Goal: Task Accomplishment & Management: Complete application form

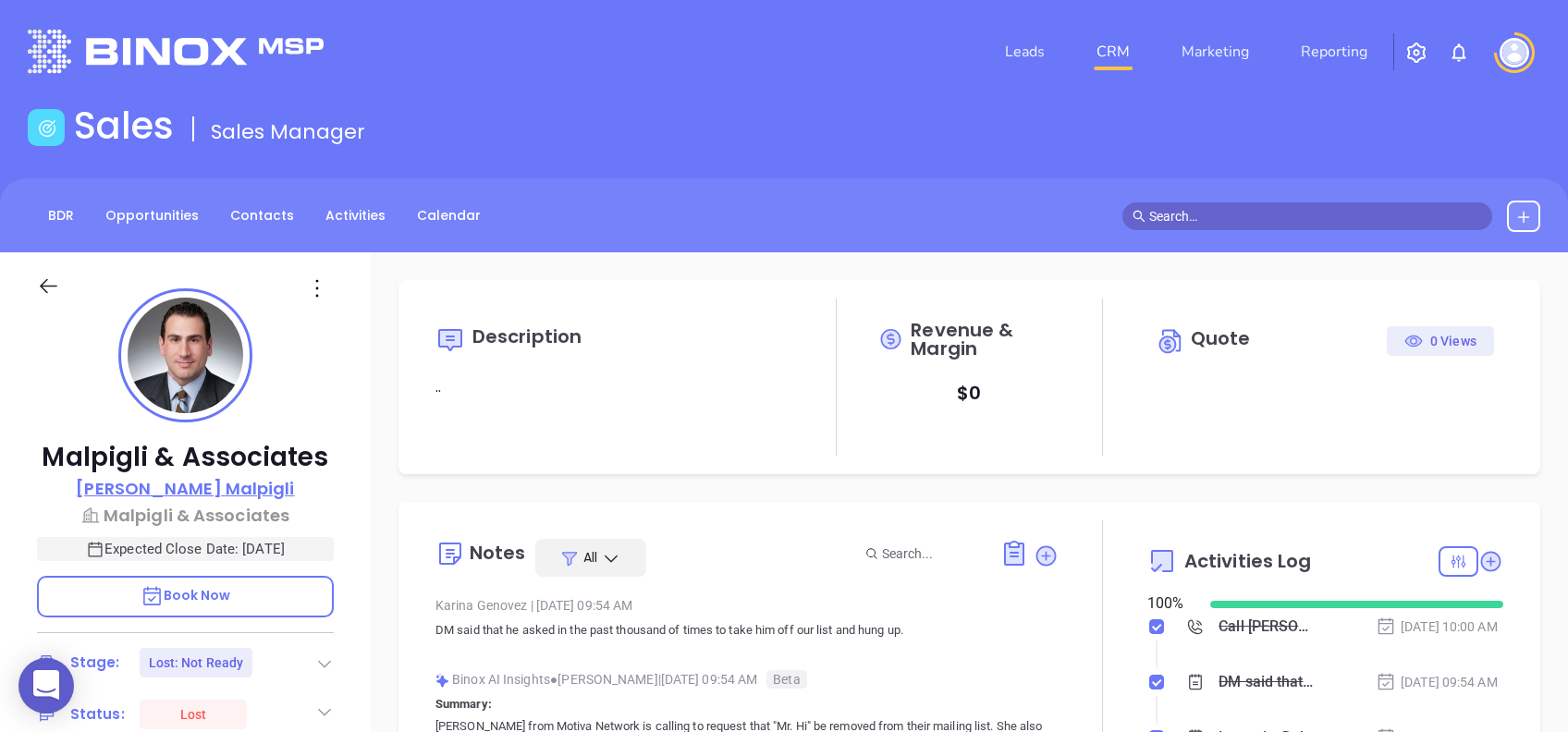
click at [226, 492] on p "Frank Malpigli" at bounding box center [185, 488] width 219 height 25
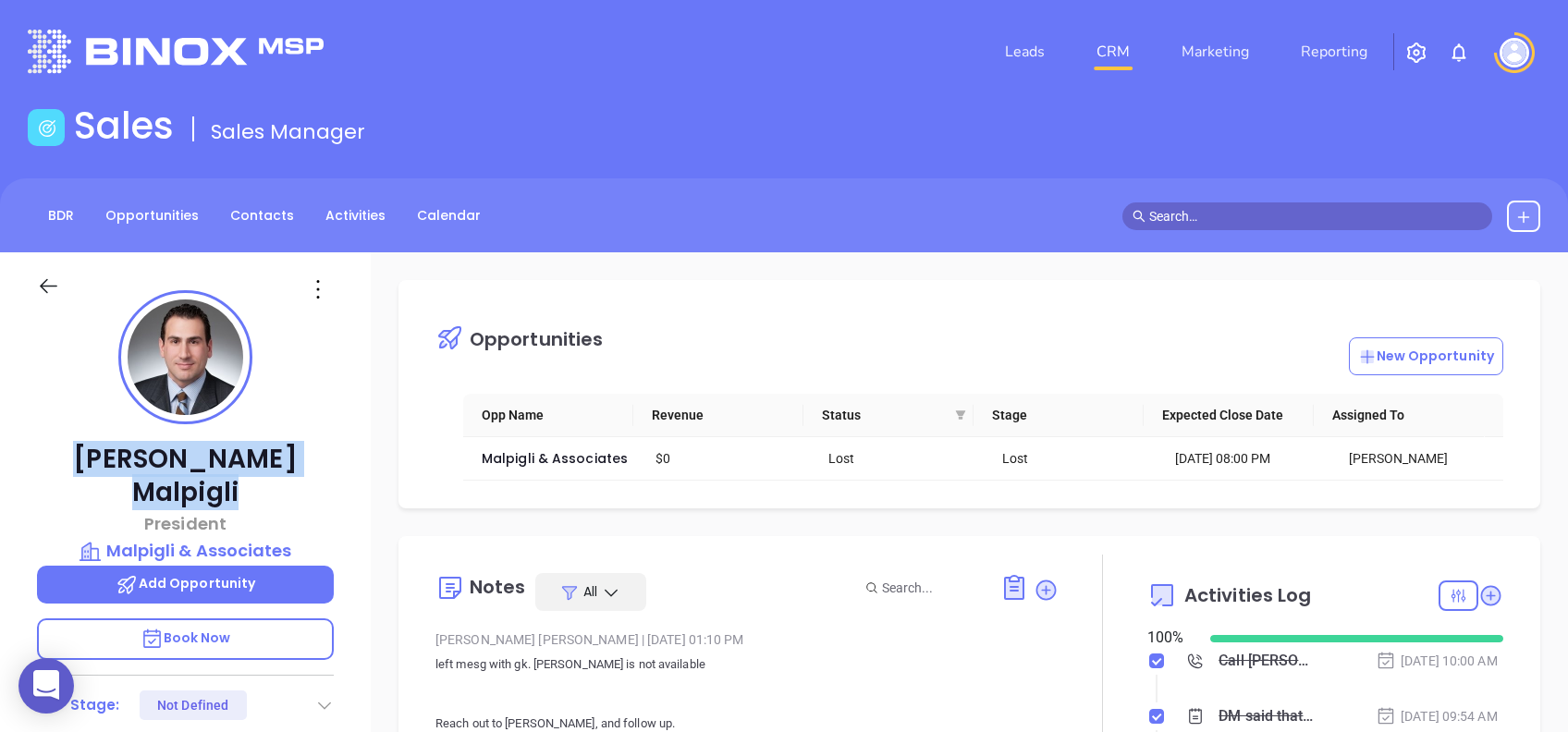
drag, startPoint x: 265, startPoint y: 452, endPoint x: 93, endPoint y: 449, distance: 172.0
click at [93, 449] on p "Frank Malpigli" at bounding box center [186, 475] width 297 height 66
copy p "Frank Malpigli"
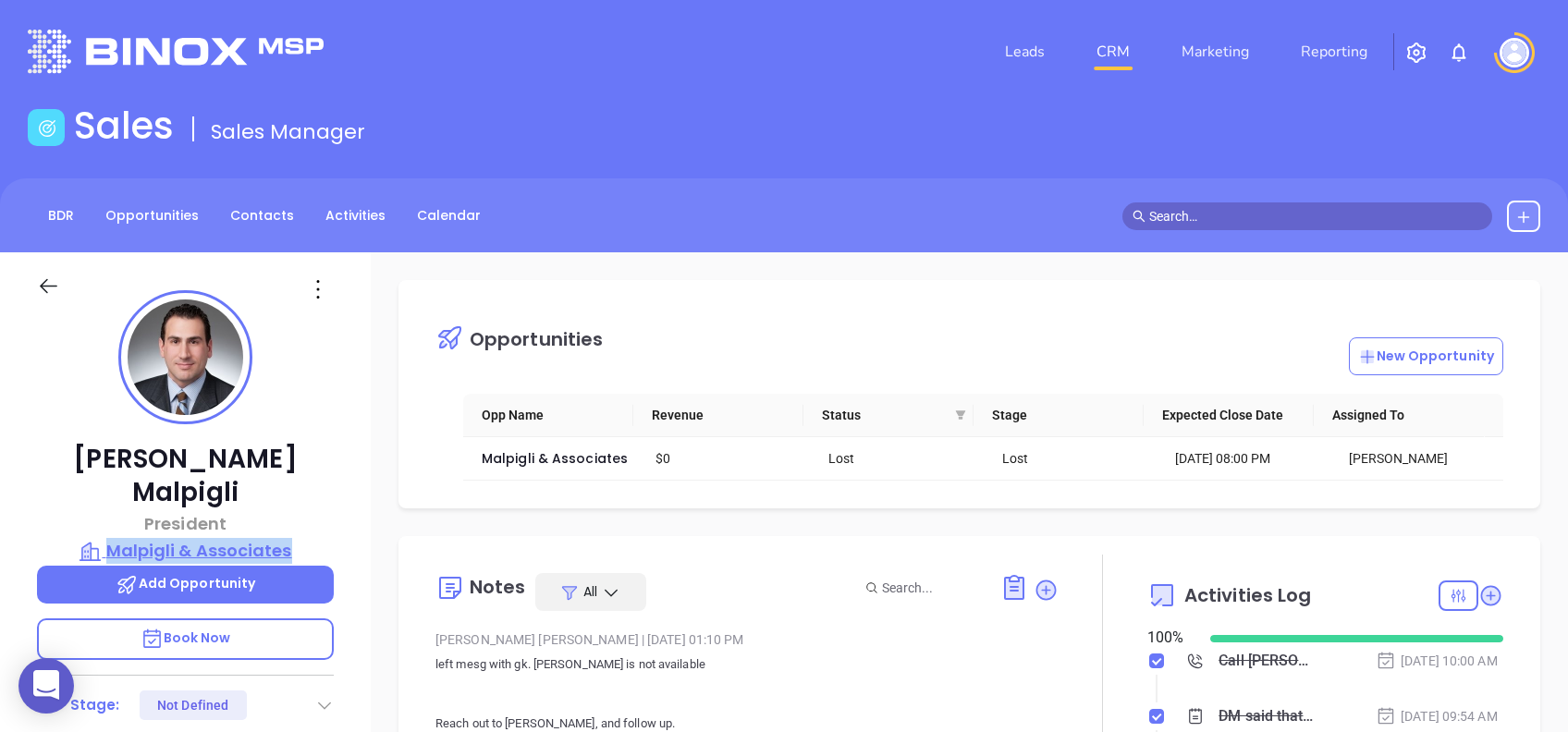
drag, startPoint x: 347, startPoint y: 513, endPoint x: 114, endPoint y: 505, distance: 233.1
click at [114, 505] on div "Frank Malpigli President Malpigli & Associates Add Opportunity Book Now Stage: …" at bounding box center [185, 710] width 371 height 915
copy p "Malpigli & Associates"
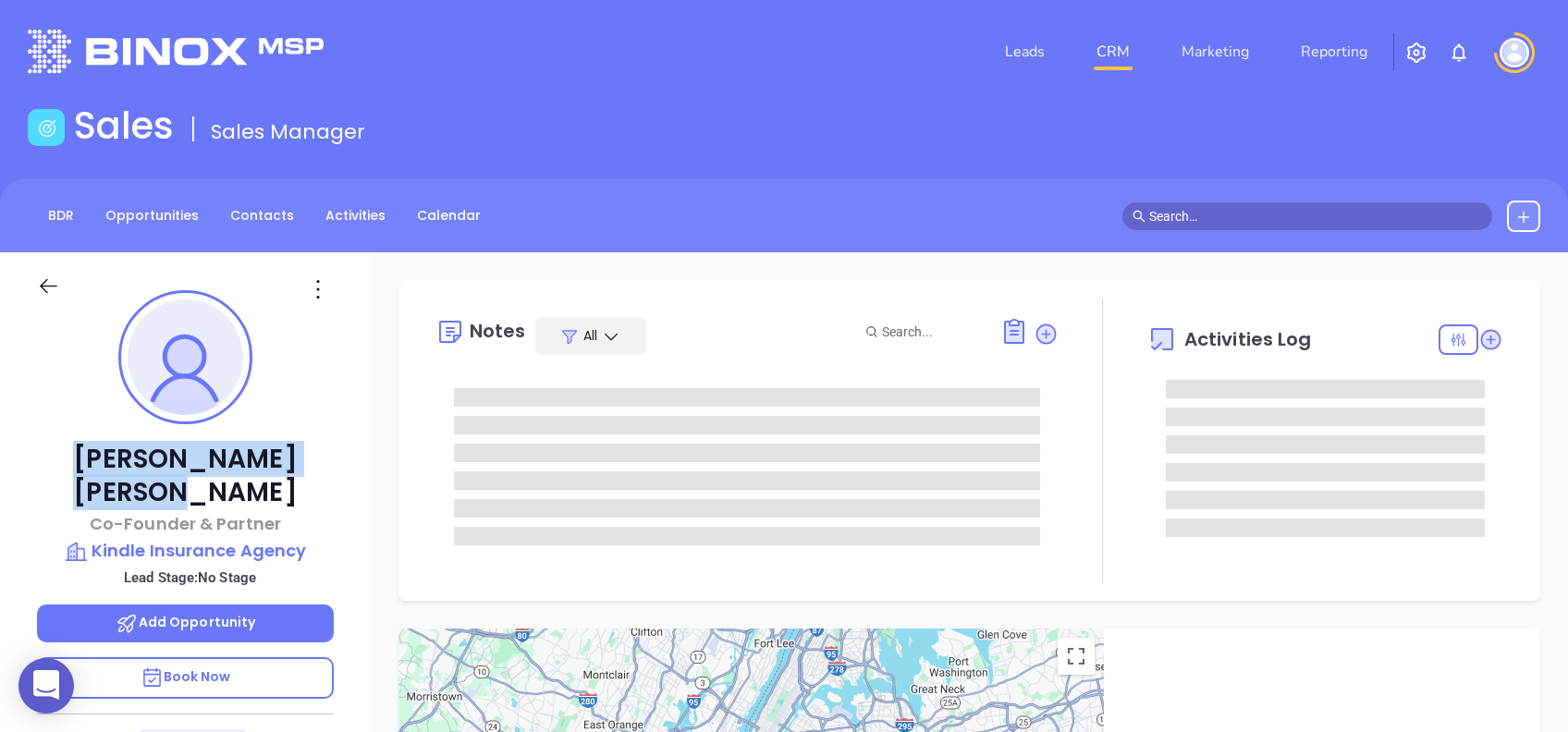
drag, startPoint x: 230, startPoint y: 461, endPoint x: 77, endPoint y: 435, distance: 155.2
click at [77, 435] on div "[PERSON_NAME] Co-Founder & Partner Kindle Insurance Agency Lead Stage: No Stage…" at bounding box center [185, 710] width 371 height 915
copy p "[PERSON_NAME]"
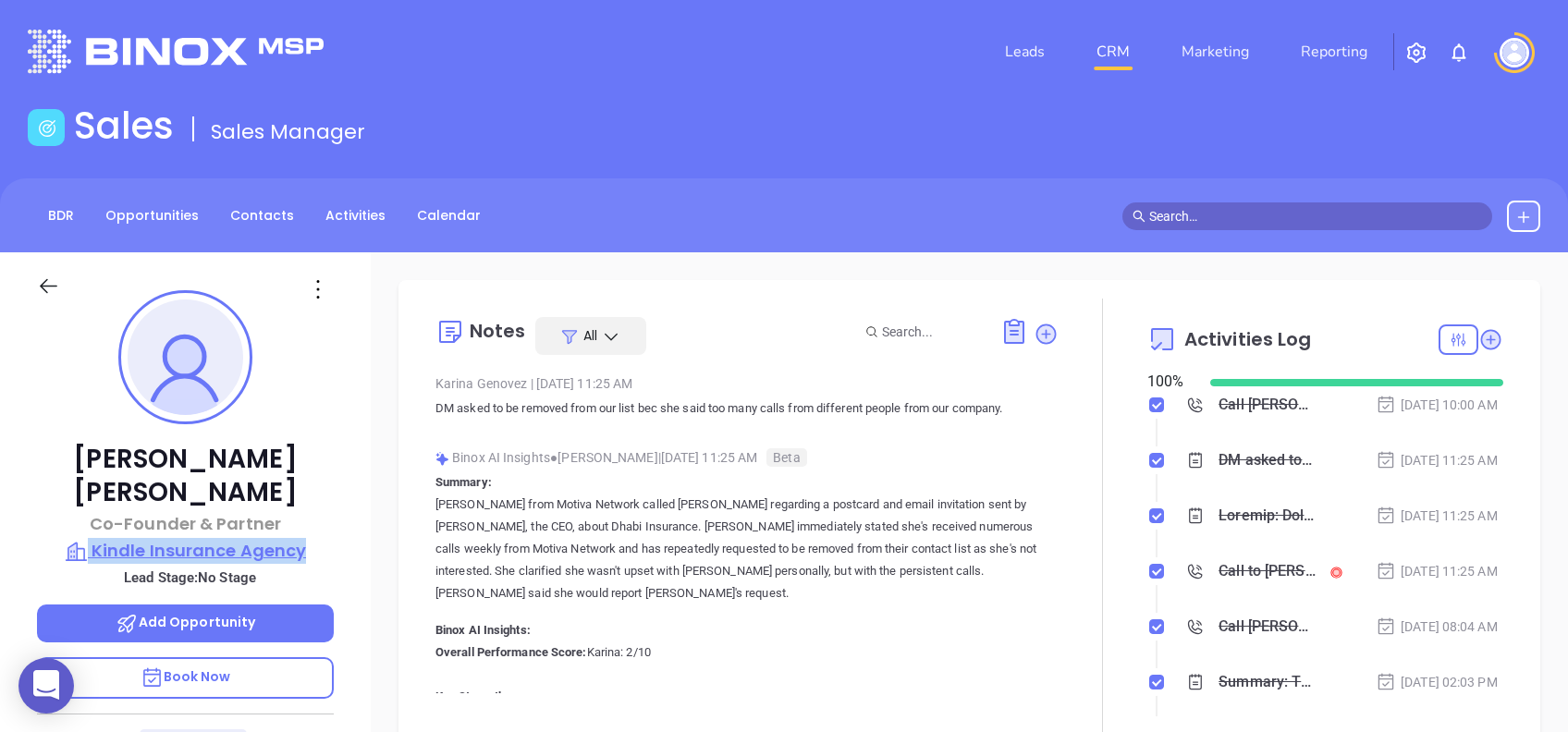
drag, startPoint x: 339, startPoint y: 515, endPoint x: 89, endPoint y: 514, distance: 250.0
click at [89, 514] on div "[PERSON_NAME] Co-Founder & Partner Kindle Insurance Agency Lead Stage: No Stage…" at bounding box center [185, 710] width 371 height 915
copy p "Kindle Insurance Agency"
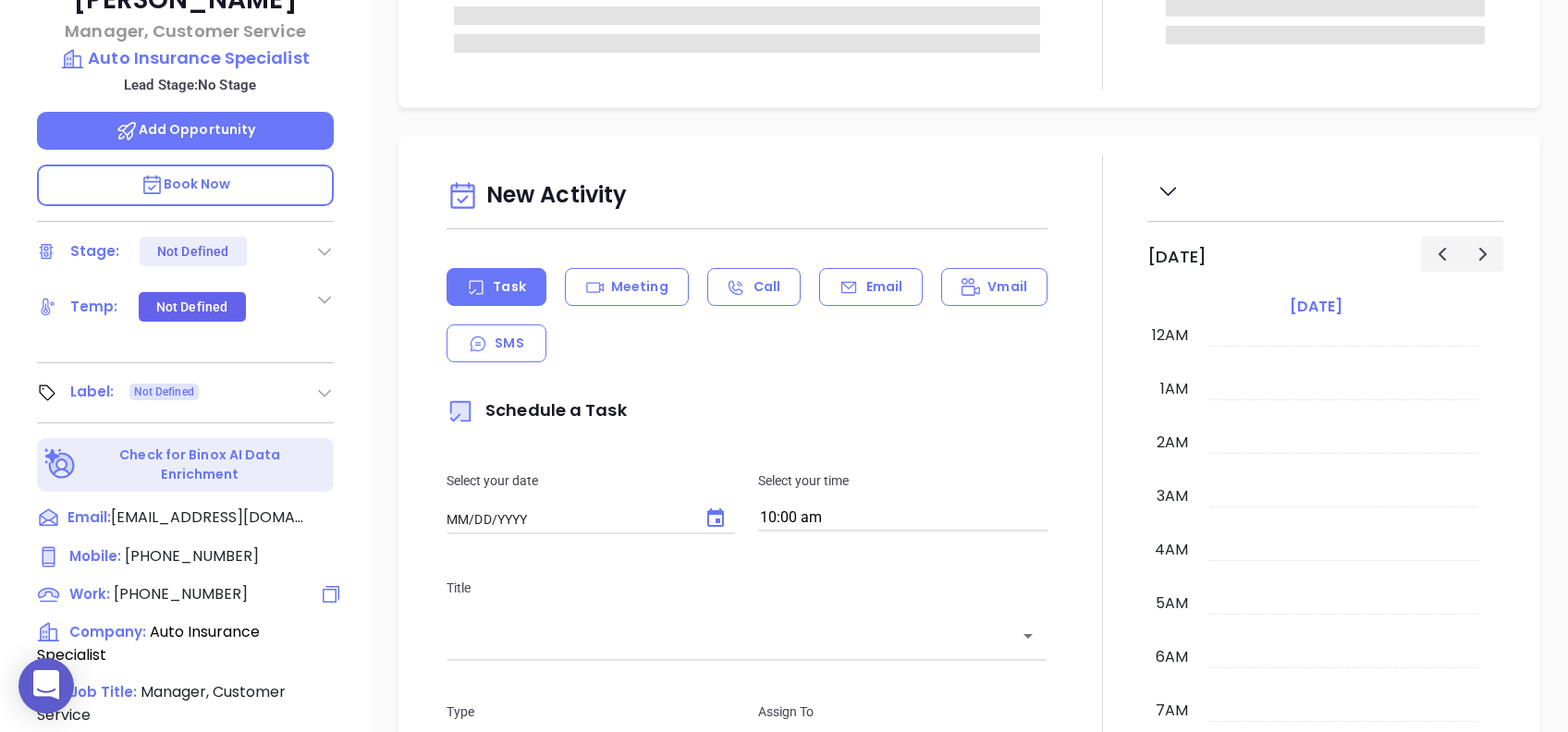
type input "[DATE]"
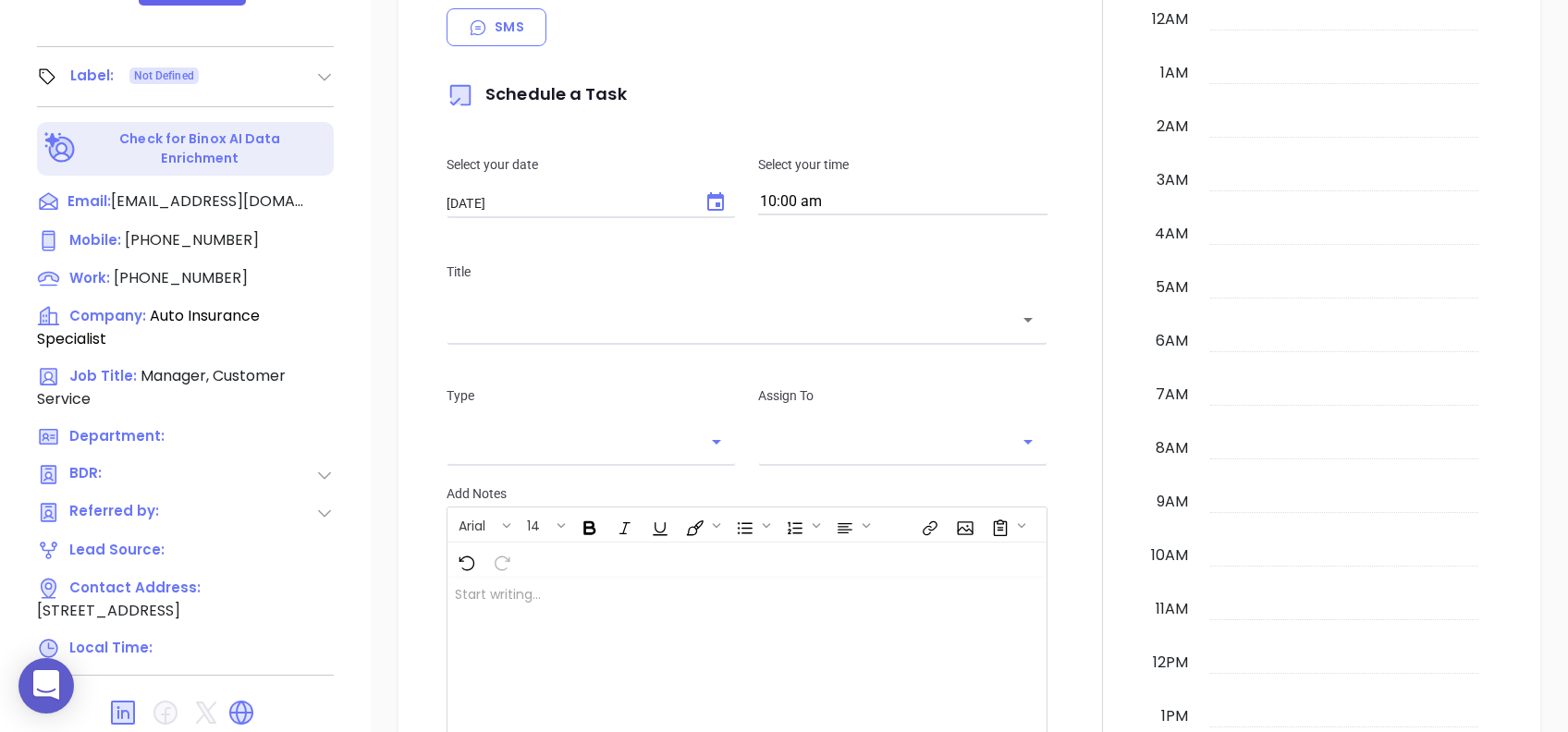
scroll to position [813, 0]
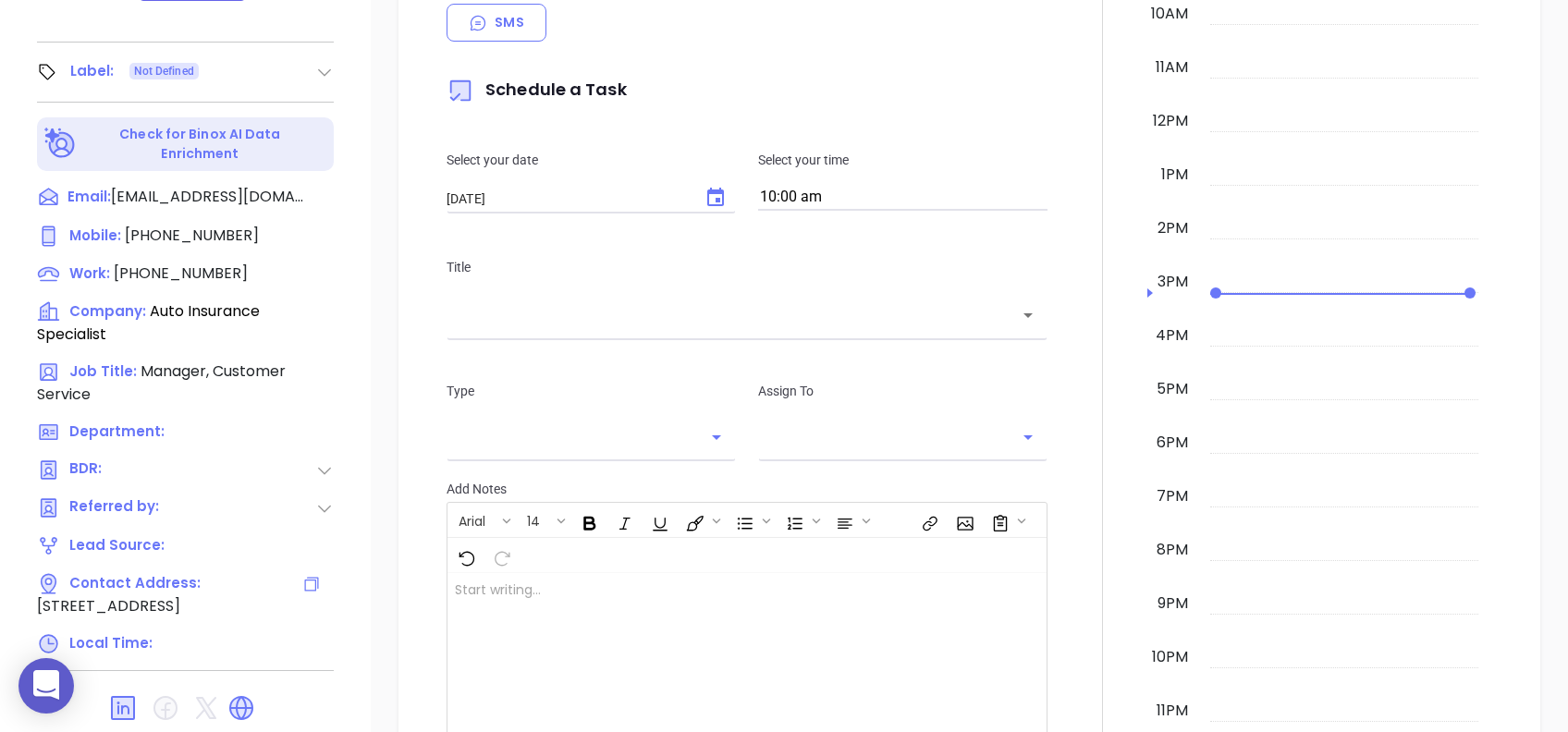
type input "[PERSON_NAME]"
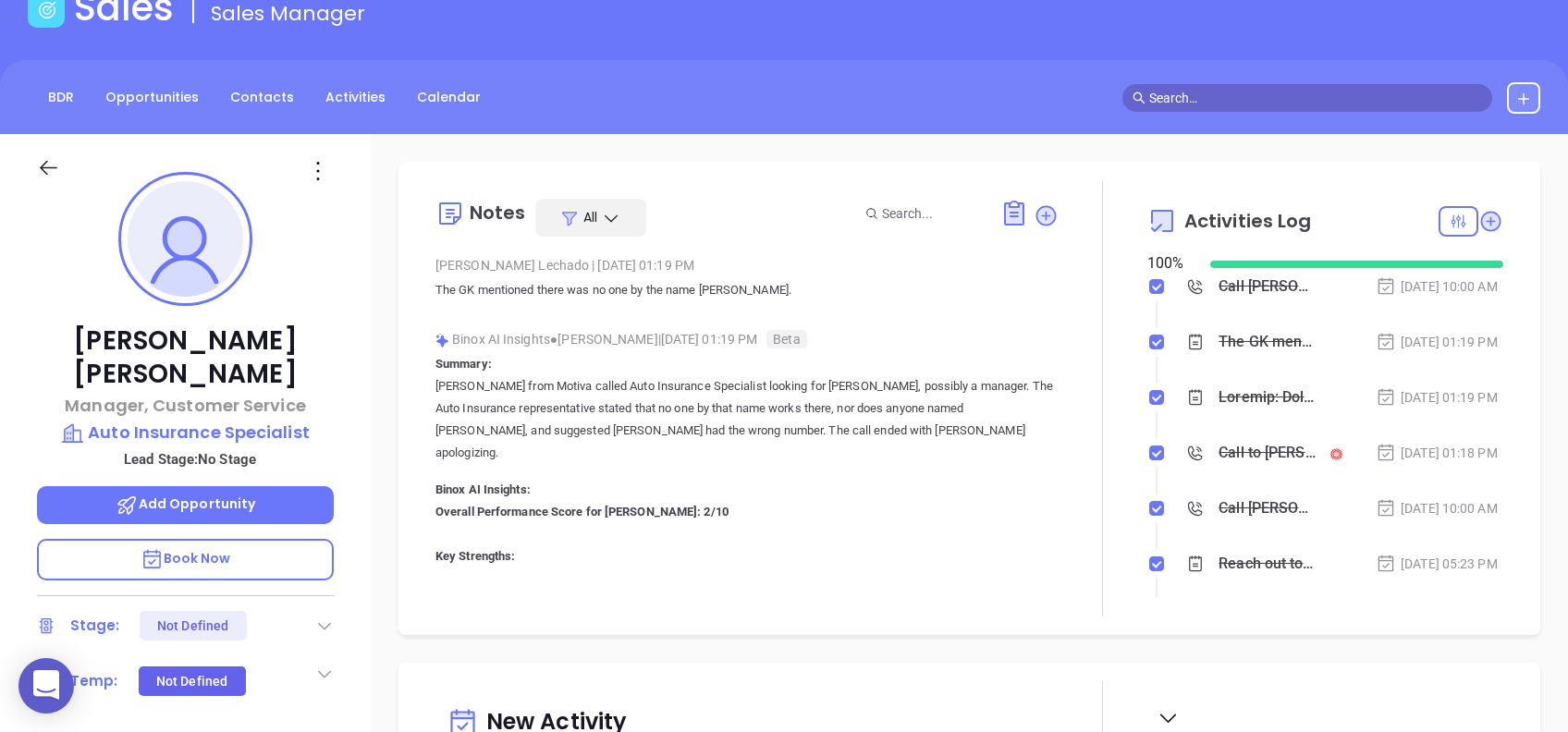
scroll to position [0, 0]
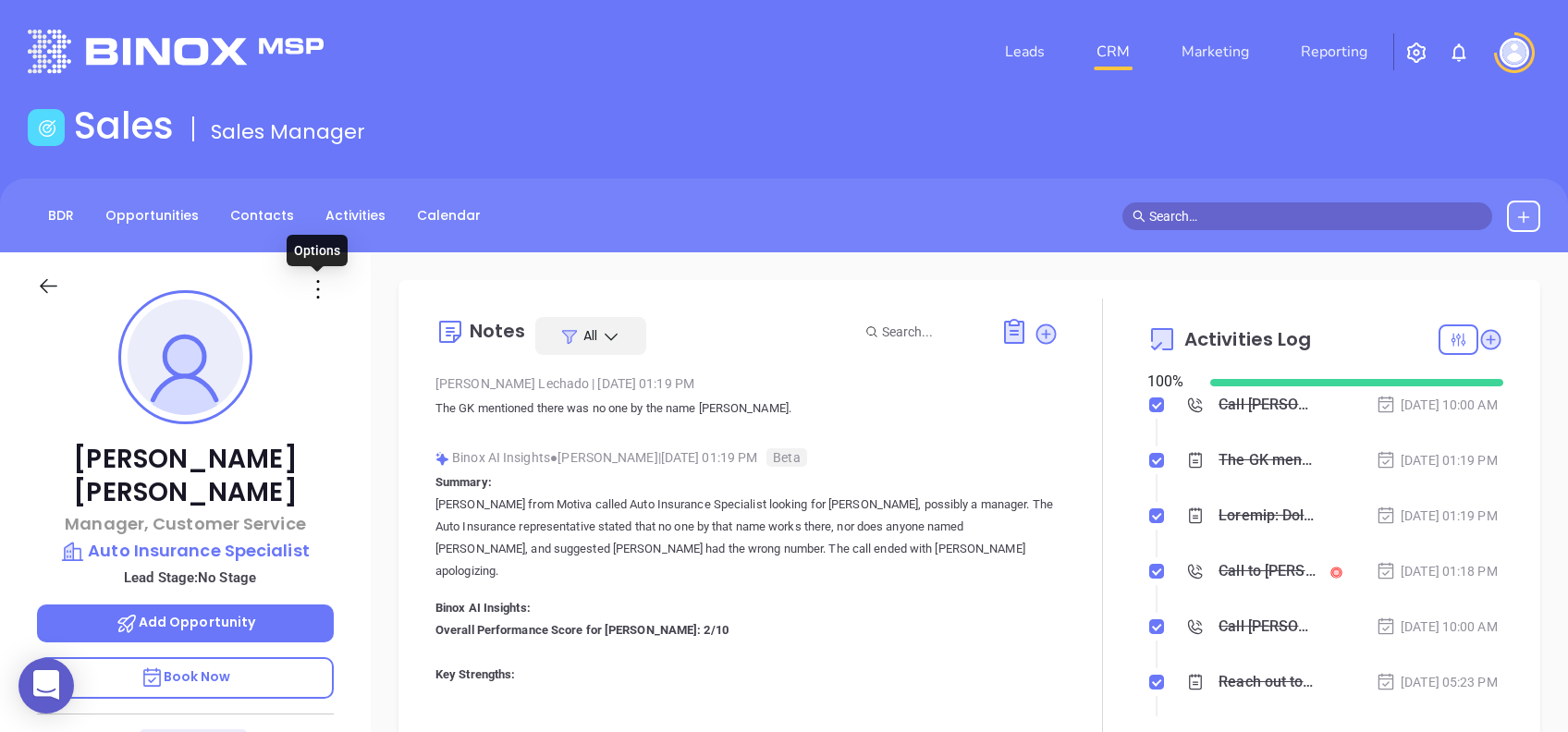
click at [319, 278] on icon at bounding box center [318, 289] width 30 height 30
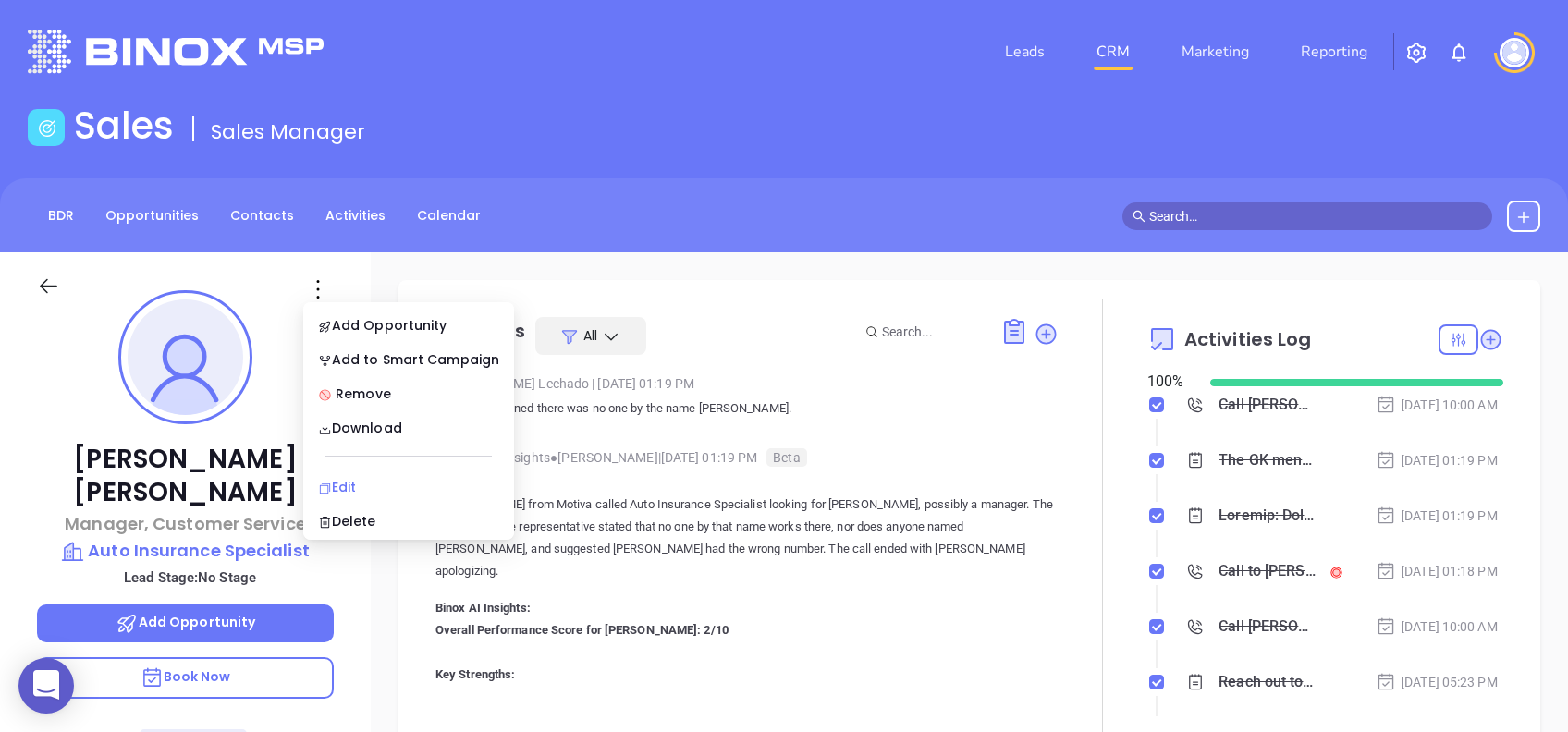
click at [381, 478] on div "Edit" at bounding box center [408, 487] width 181 height 21
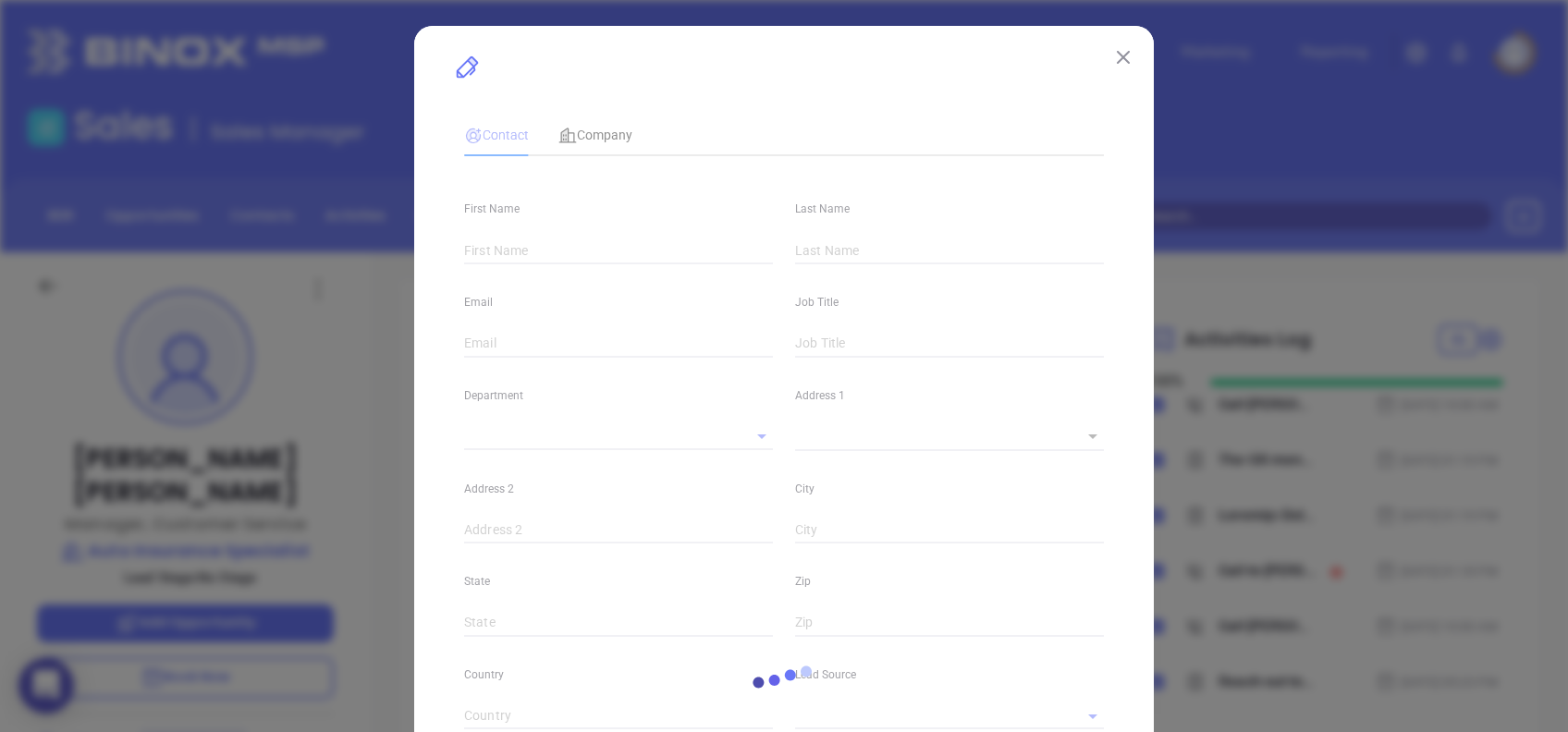
type input "Nicole"
type input "Moreno"
type input "nicolemoreno@autoinsurancespecialistsc.com"
type input "Manager, Customer Service"
type textarea "2100 Poinsett Hwy"
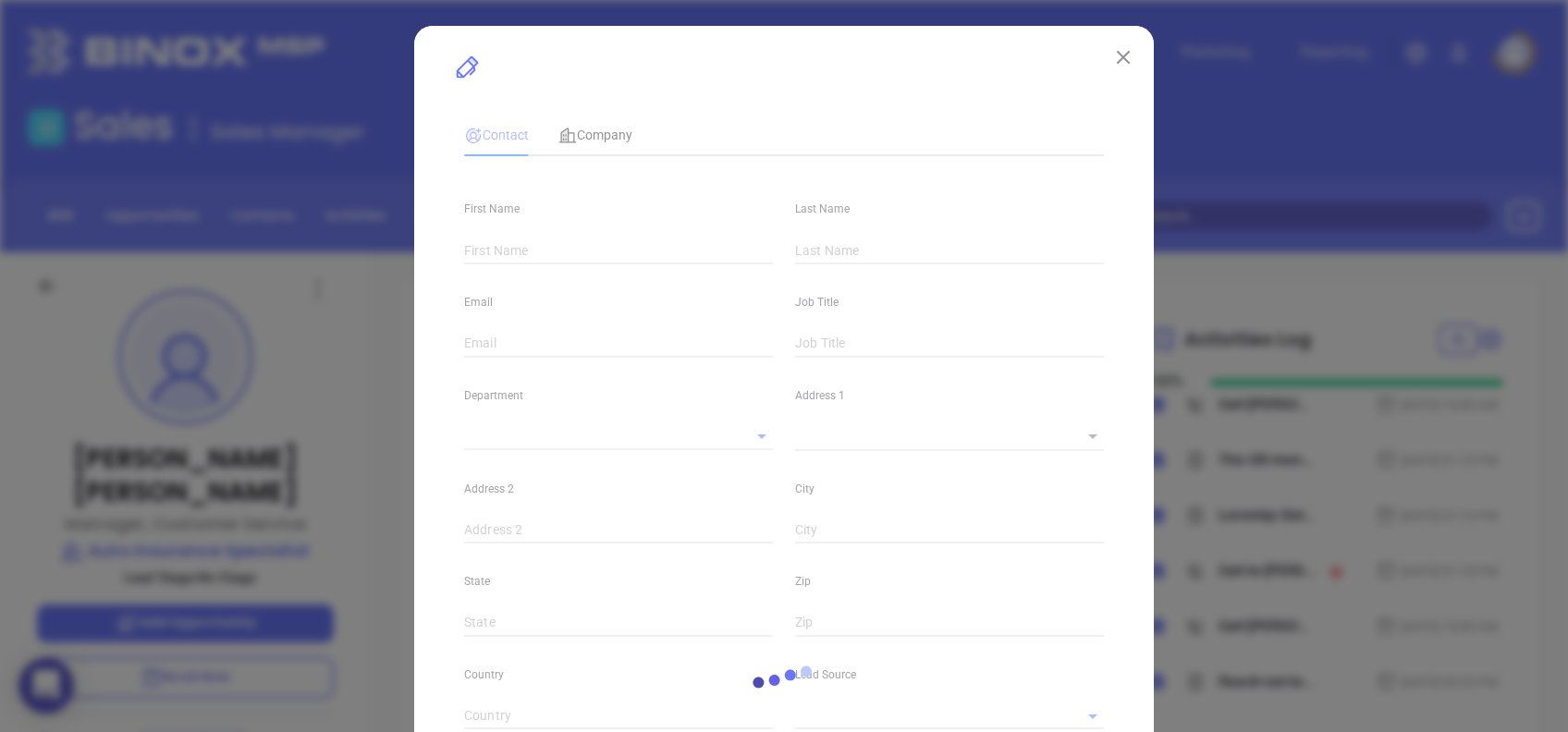
type input "1"
type input "Ste J1"
type input "Greenville"
type input "SC"
type input "29609"
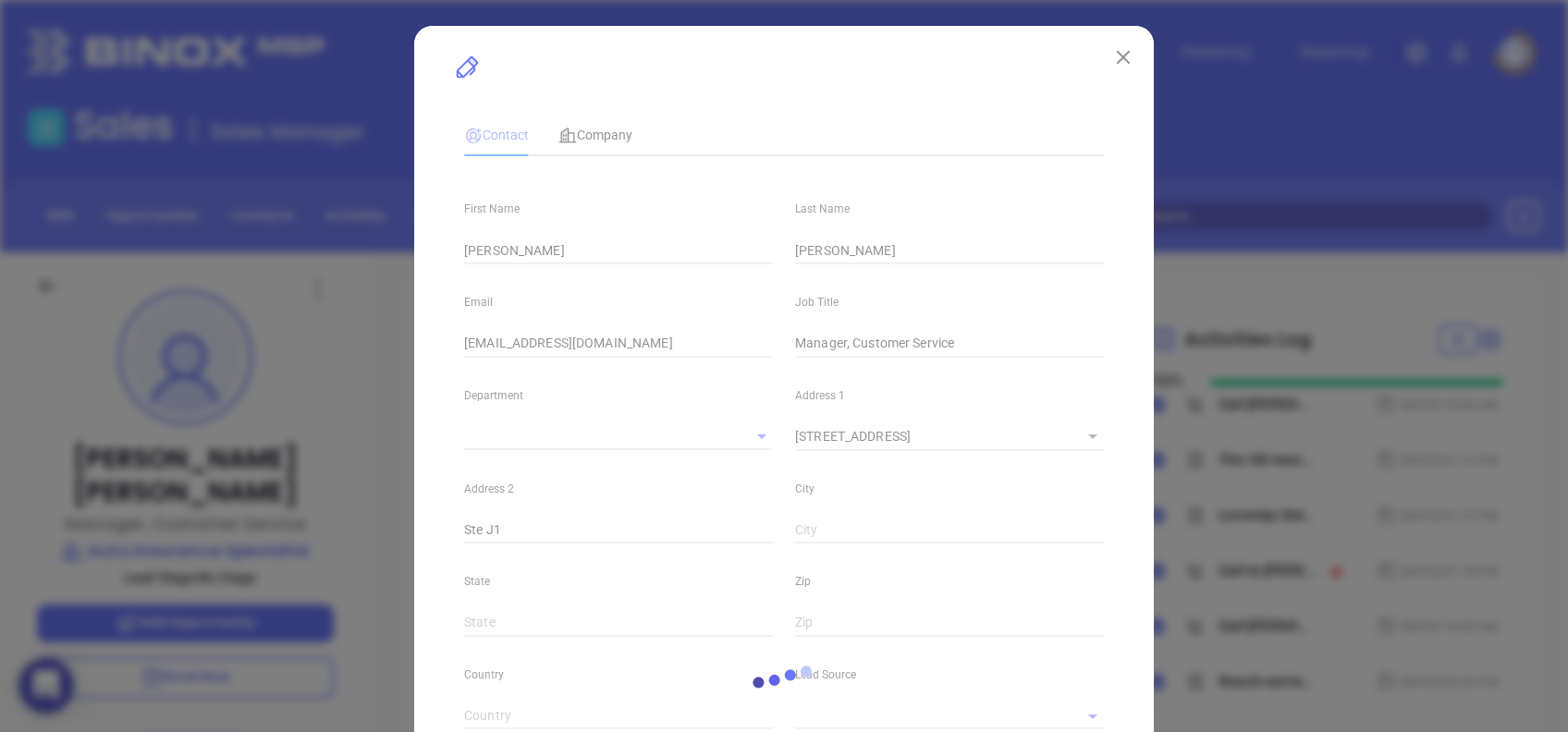
type input "US"
type input "linkedin.com/in/nicole-moreno-b4244137"
type input "(864) 271-7230"
type input "1"
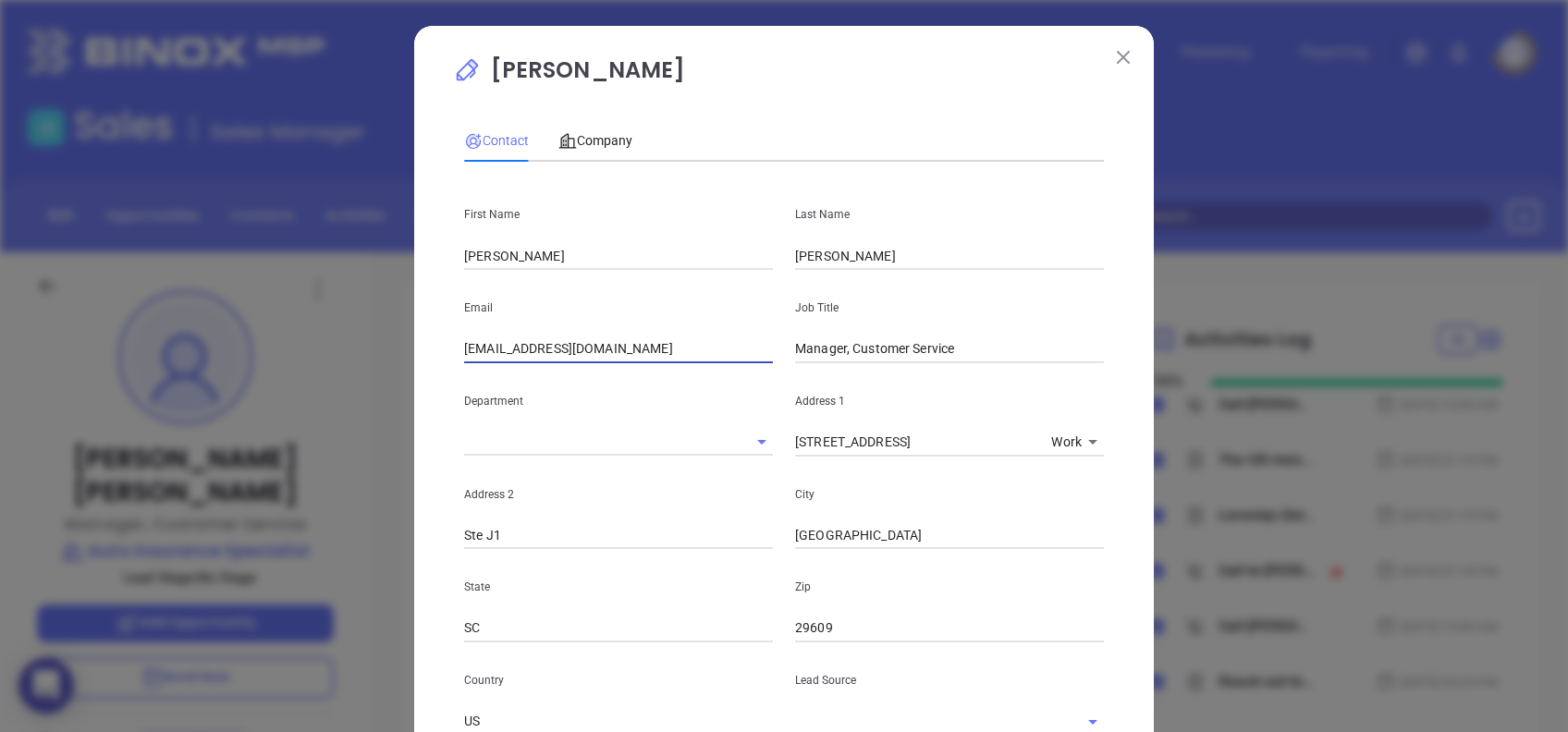
drag, startPoint x: 535, startPoint y: 346, endPoint x: 735, endPoint y: 342, distance: 200.0
click at [735, 342] on input "nicolemoreno@autoinsurancespecialistsc.com" at bounding box center [618, 349] width 309 height 28
click at [532, 340] on input "nicolemoreno@autoinsurancespecialistsc.com" at bounding box center [618, 349] width 309 height 28
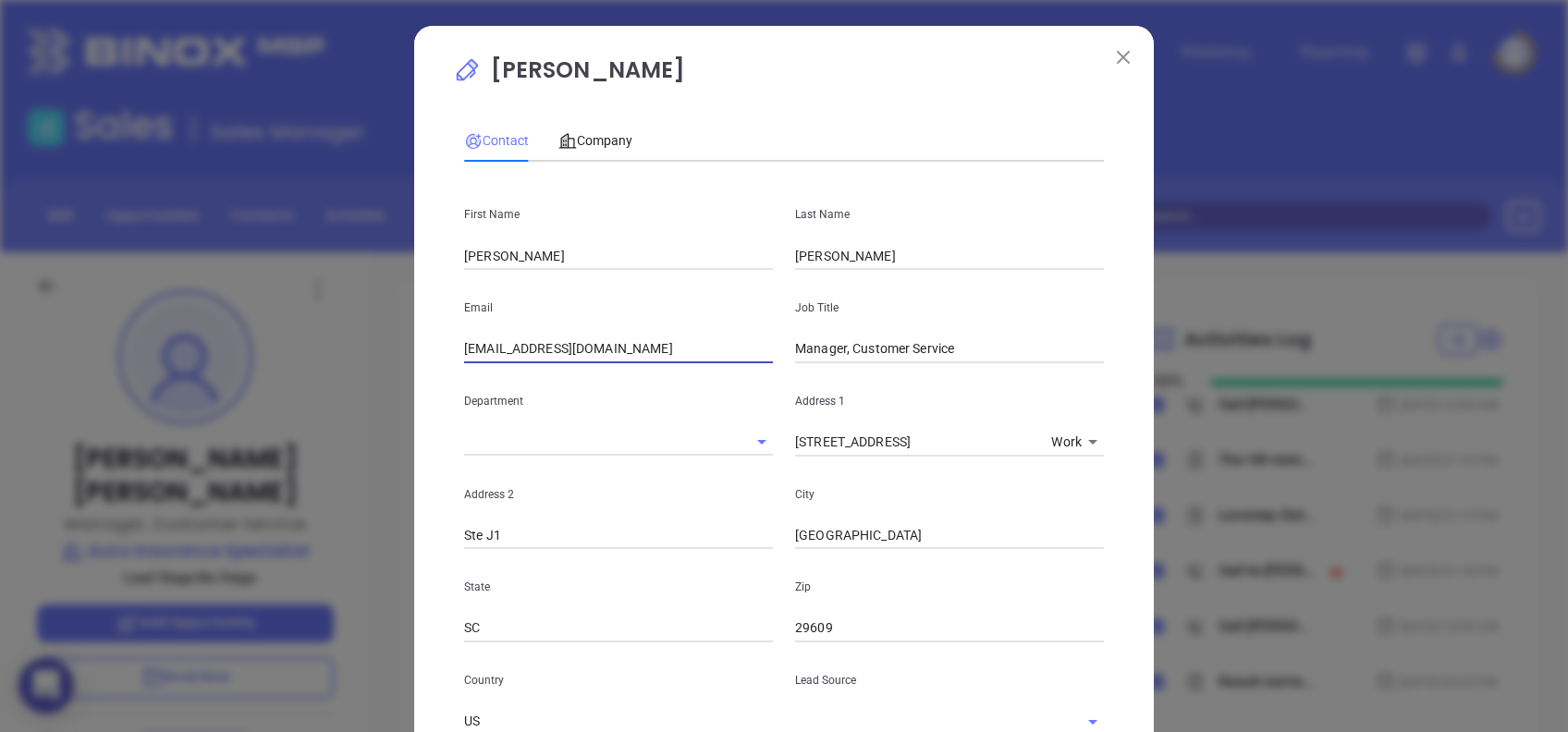
click at [532, 340] on input "nicolemoreno@autoinsurancespecialistsc.com" at bounding box center [618, 349] width 309 height 28
drag, startPoint x: 532, startPoint y: 340, endPoint x: 439, endPoint y: 348, distance: 93.3
click at [439, 348] on div "Nicole Moreno Contact Company First Name Nicole Last Name Moreno Email nicolemo…" at bounding box center [784, 692] width 740 height 1331
type input "richard@autoinsurancespecialistsc.com"
drag, startPoint x: 530, startPoint y: 251, endPoint x: 422, endPoint y: 260, distance: 108.4
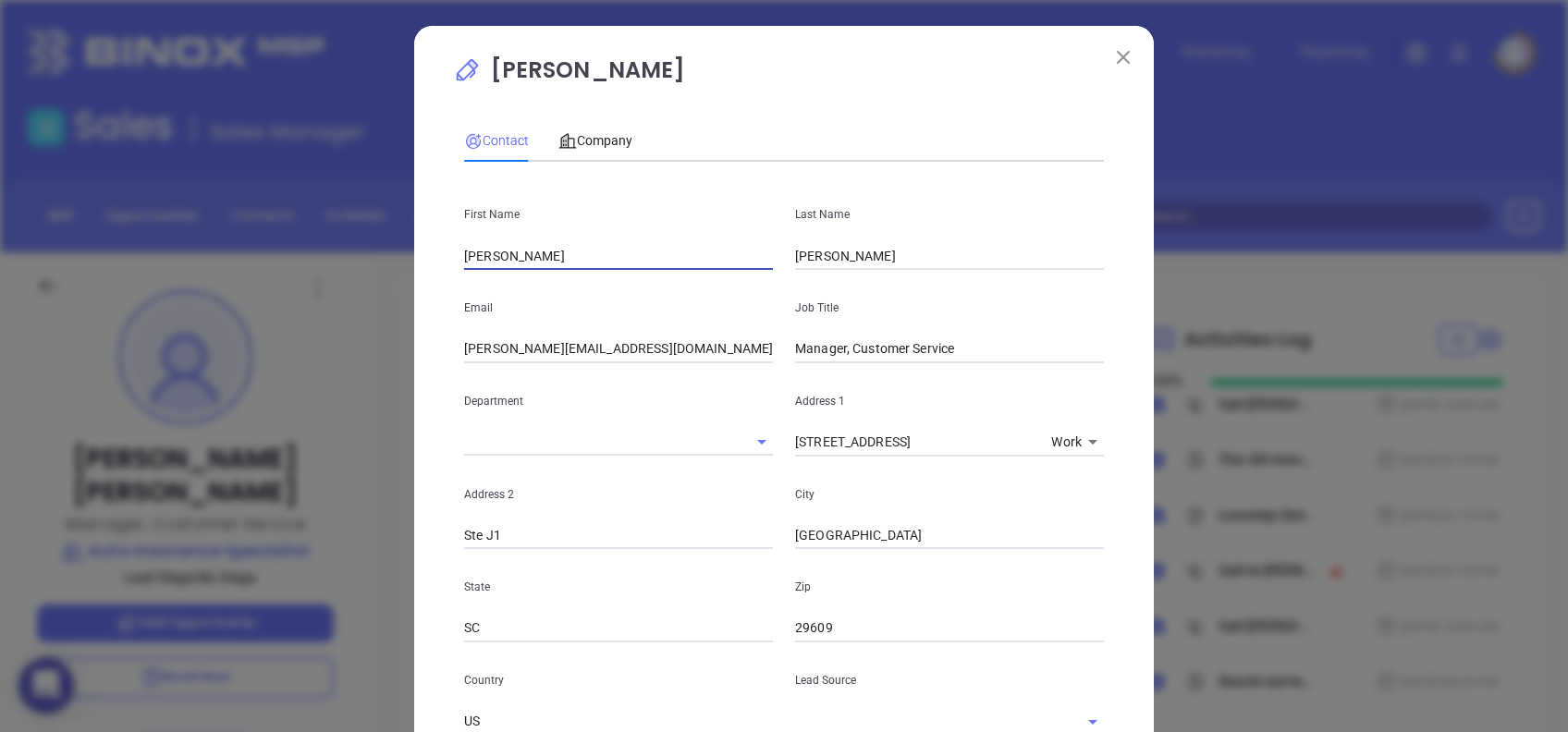
click at [422, 260] on div "Nicole Moreno Contact Company First Name Nicole Last Name Moreno Email richard@…" at bounding box center [784, 692] width 740 height 1331
type input "Richard"
type input "Smith"
type input "Insurance Agent"
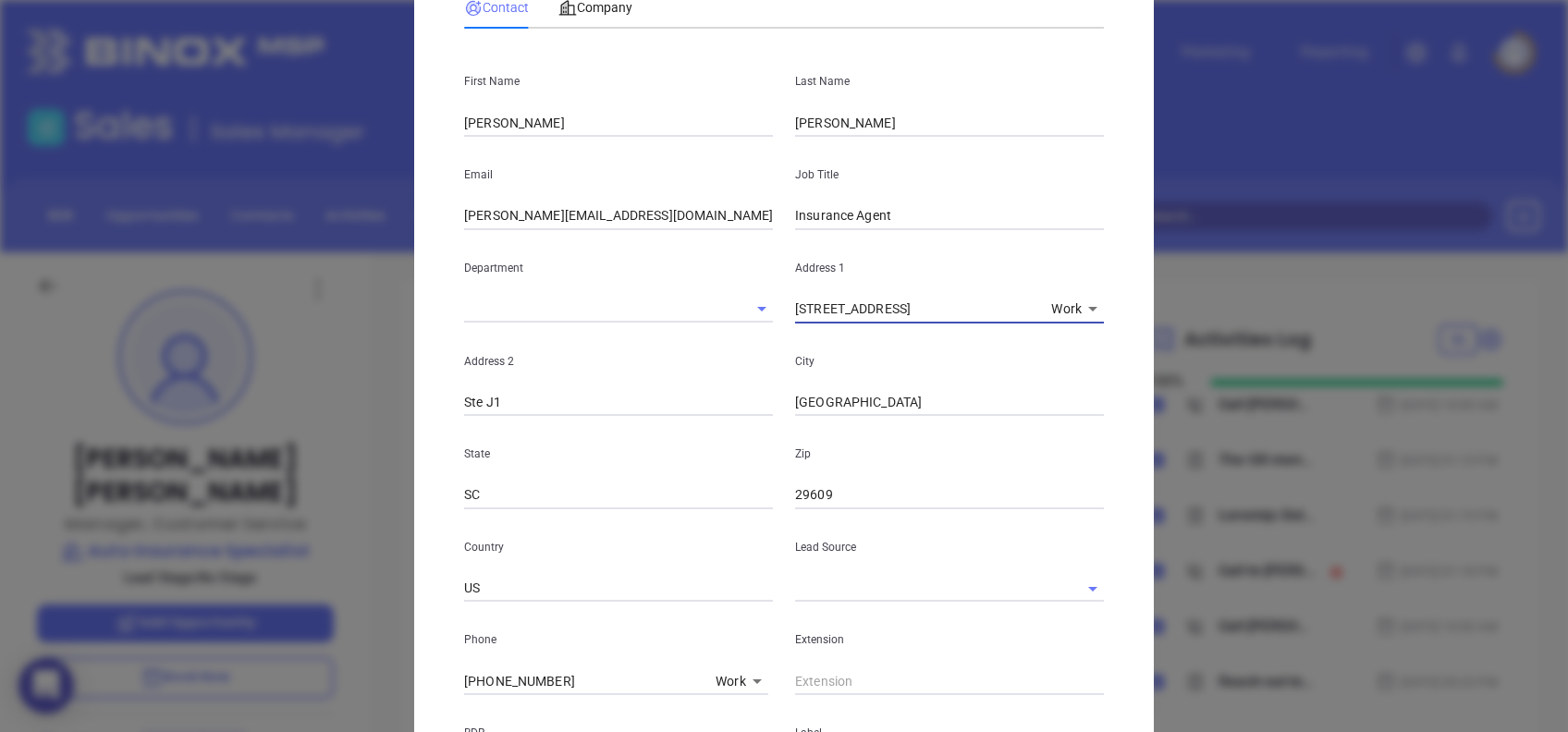
scroll to position [370, 0]
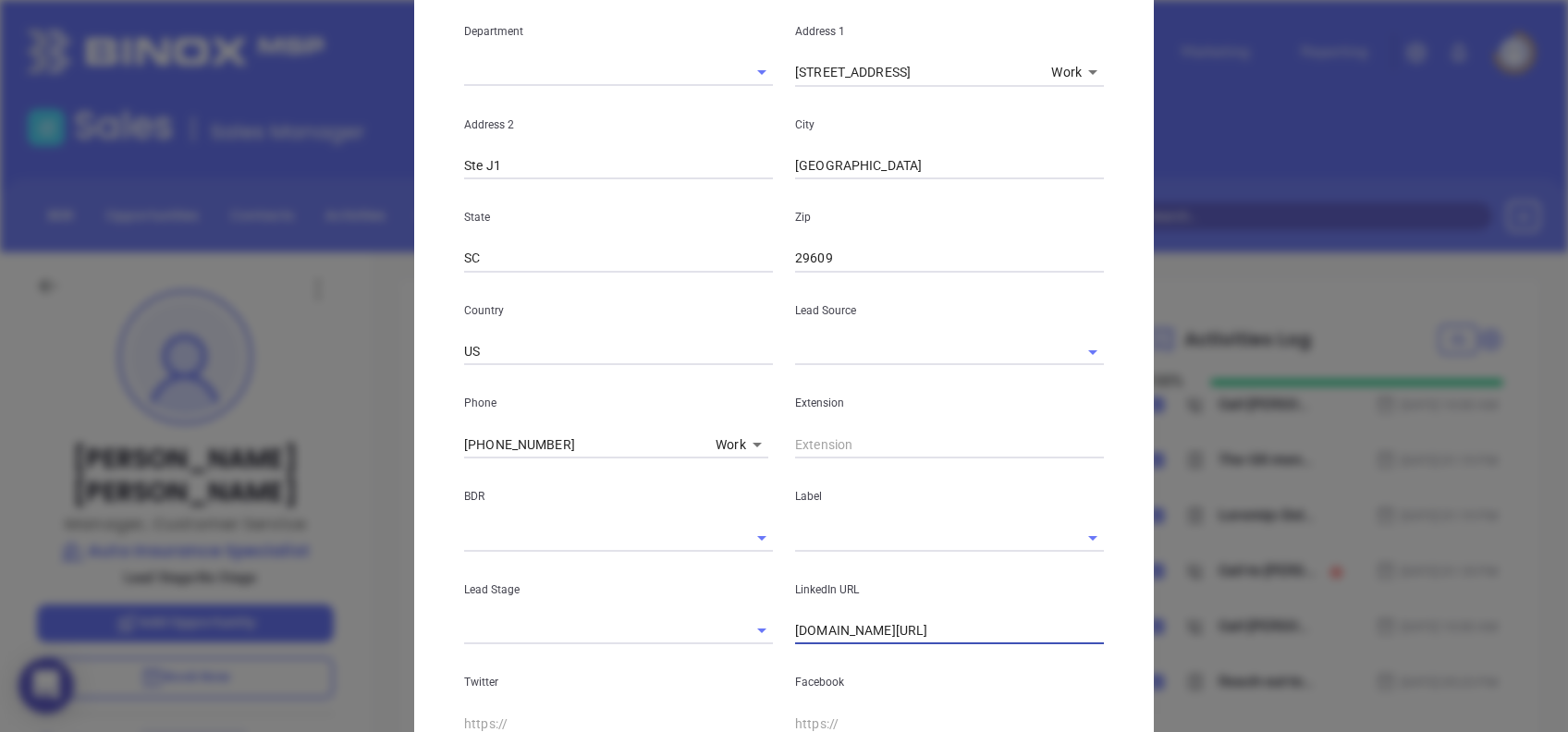
paste input "www.linkedin.com/in/richard-smith-75134823/"
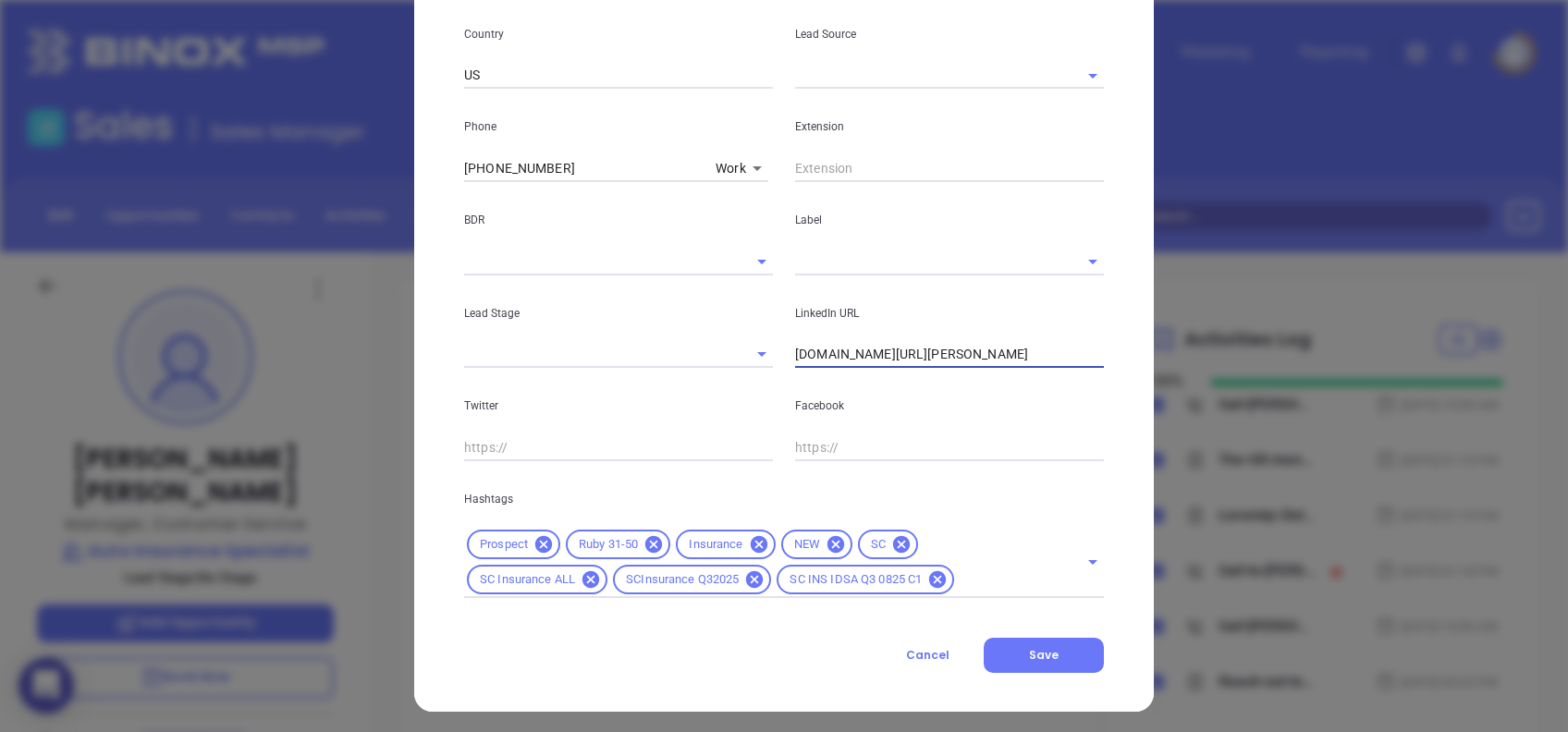
scroll to position [651, 0]
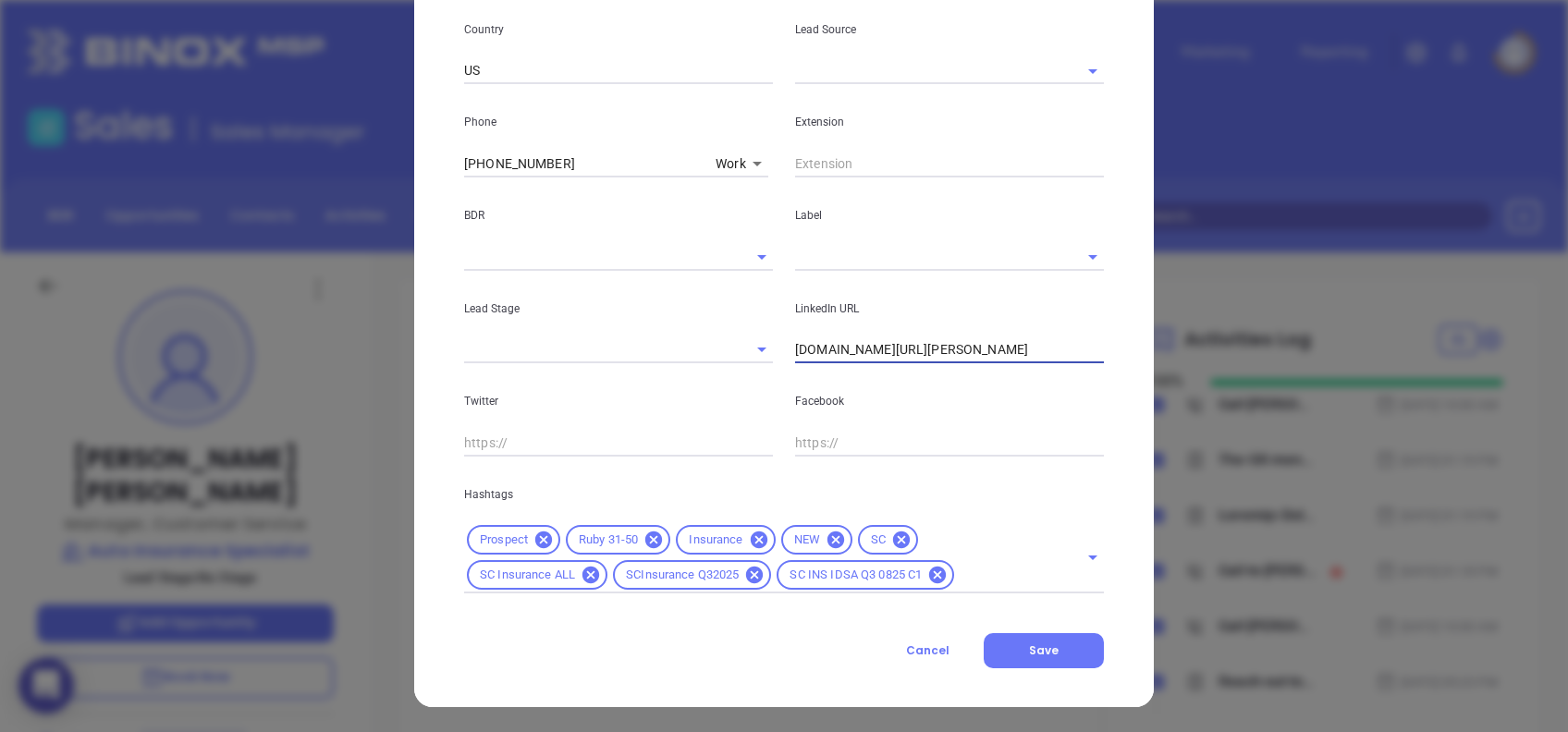
type input "www.linkedin.com/in/richard-smith-75134823/"
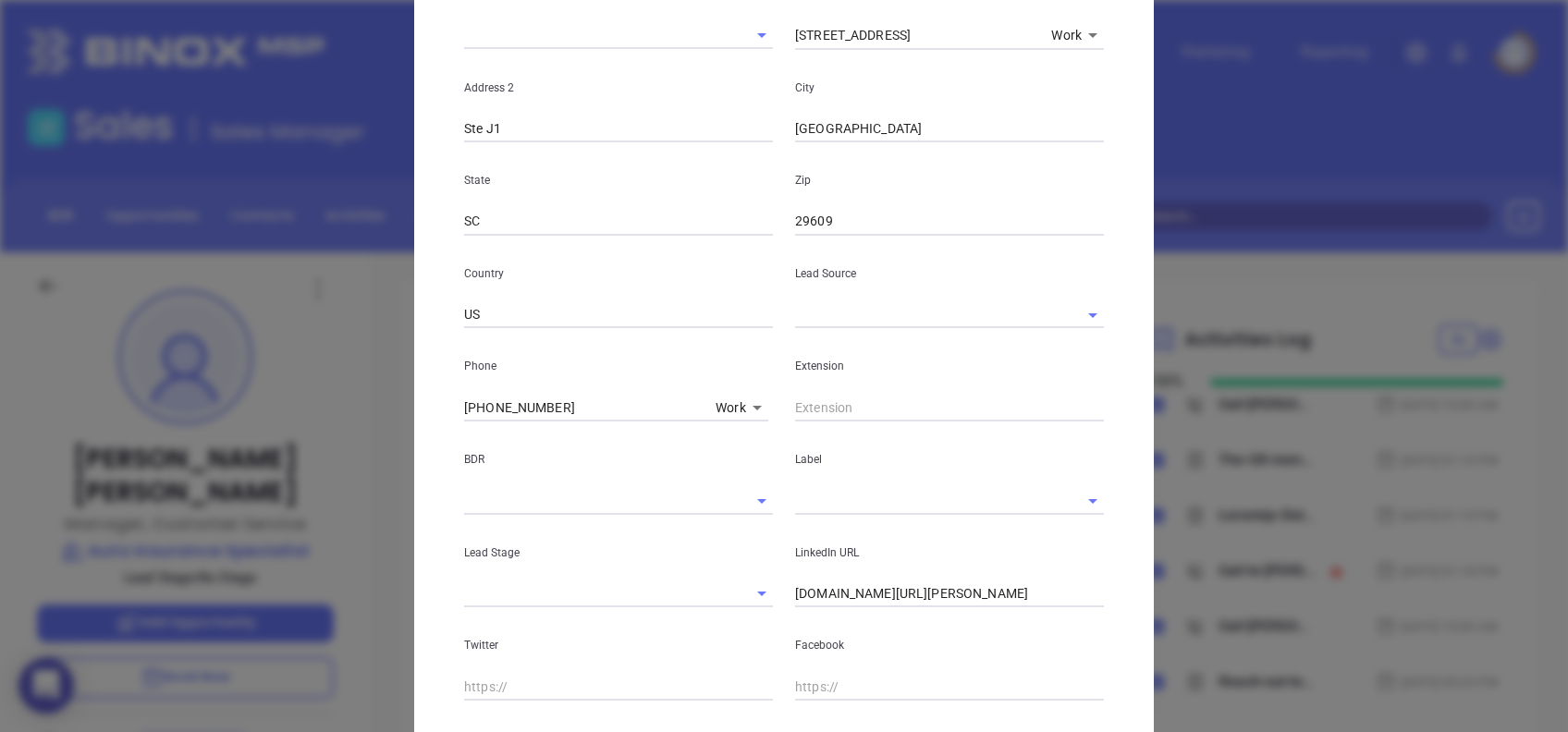
scroll to position [0, 0]
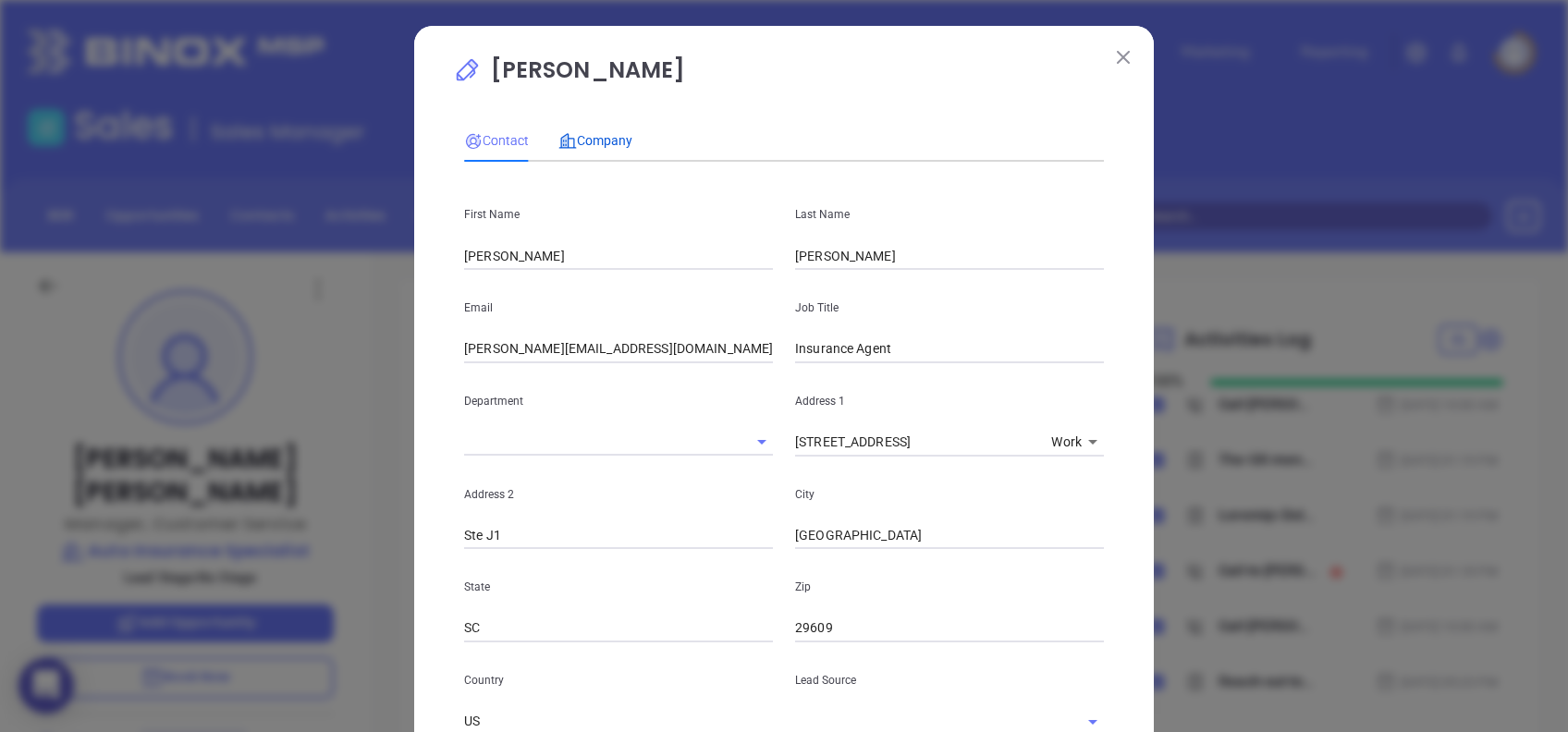
click at [597, 140] on span "Company" at bounding box center [595, 141] width 74 height 15
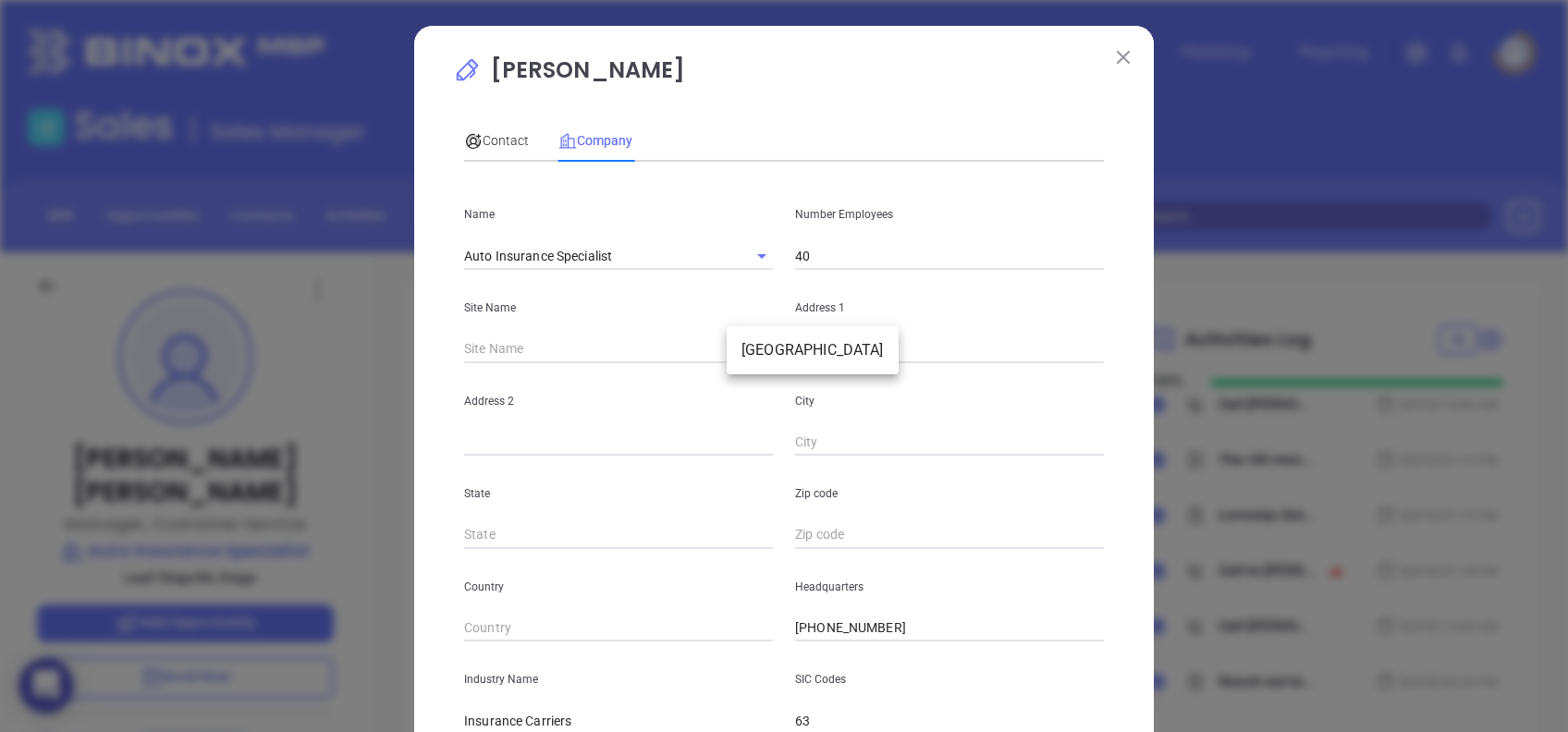
click at [743, 347] on body "0 Leads CRM Marketing Reporting Financial Leads Leads Sales Sales Manager BDR O…" at bounding box center [784, 366] width 1568 height 732
click at [767, 355] on li "Greenville" at bounding box center [812, 350] width 172 height 34
type input "Greenville"
type input "123456"
type input "2100 Poinsett Hwy"
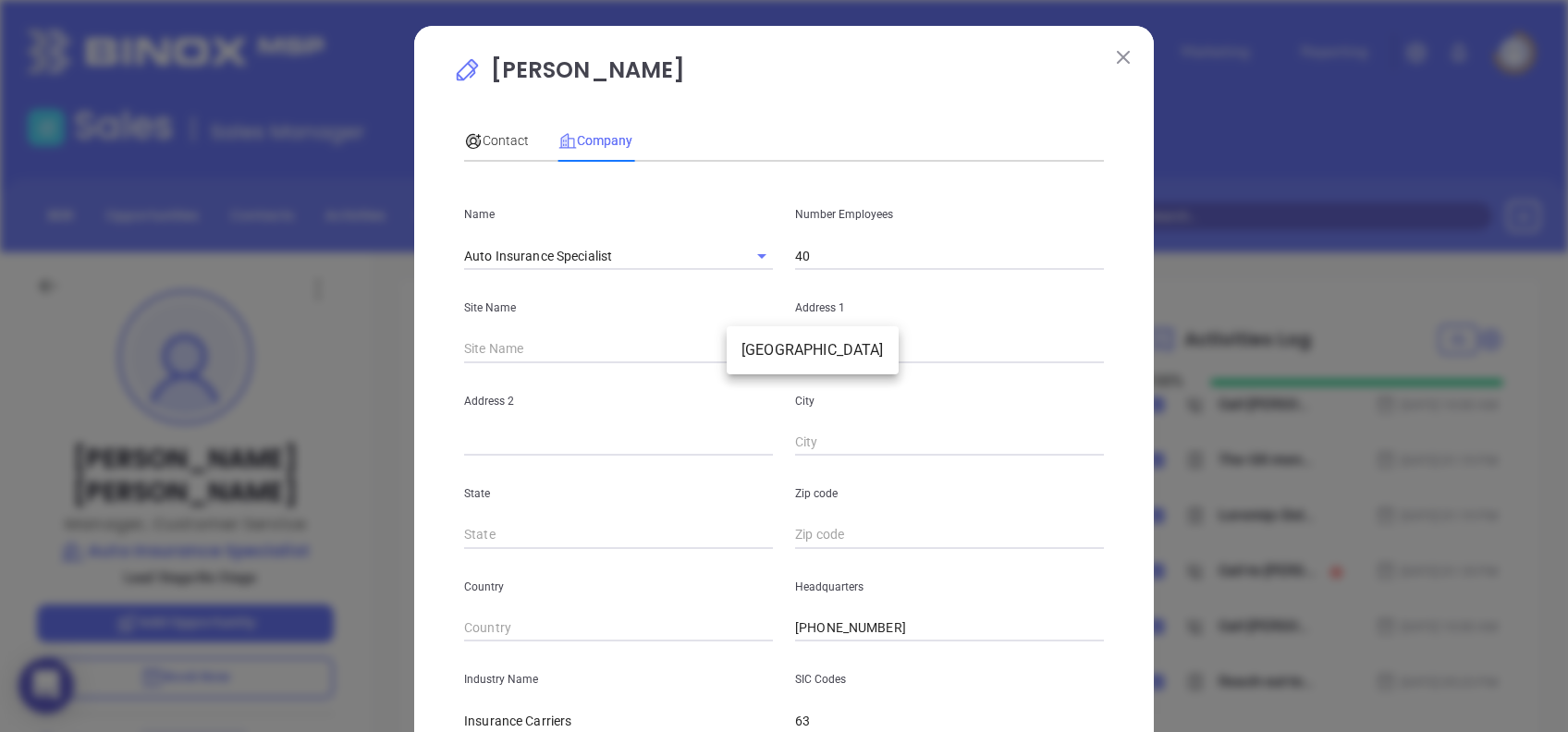
type input "Ste J1"
type input "Greenville"
type input "SC"
type input "29609"
type input "US"
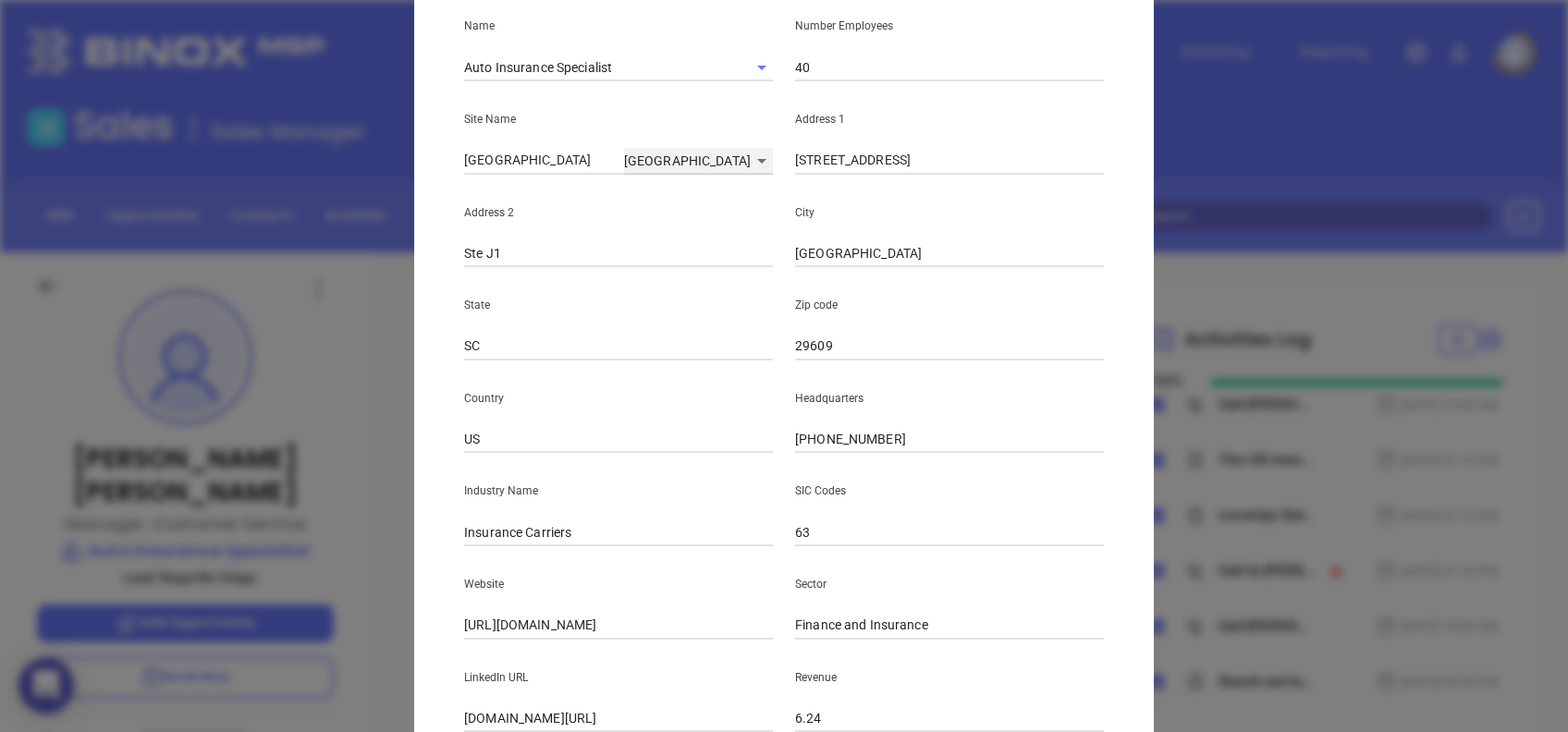
scroll to position [328, 0]
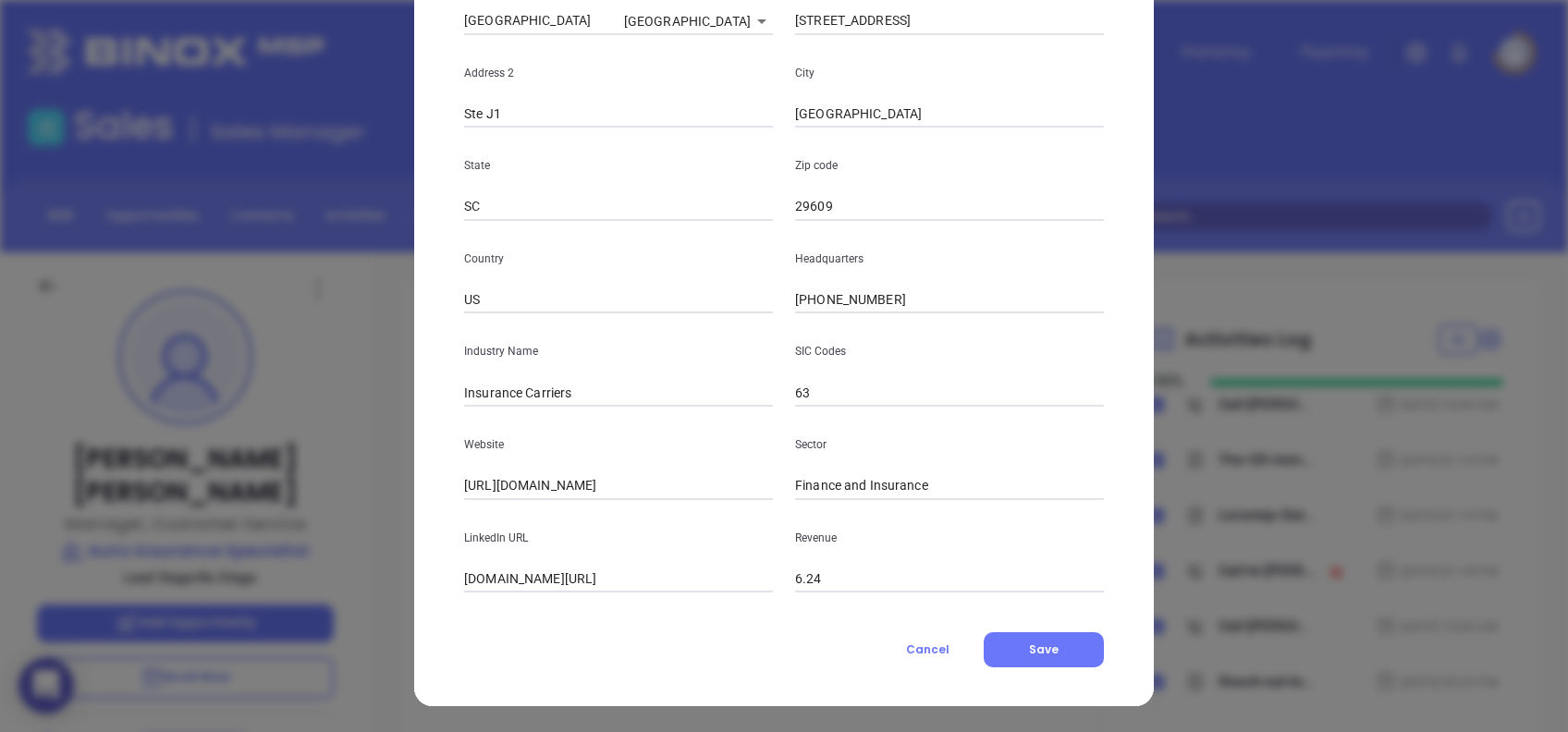
click at [619, 403] on input "Insurance Carriers" at bounding box center [618, 393] width 309 height 28
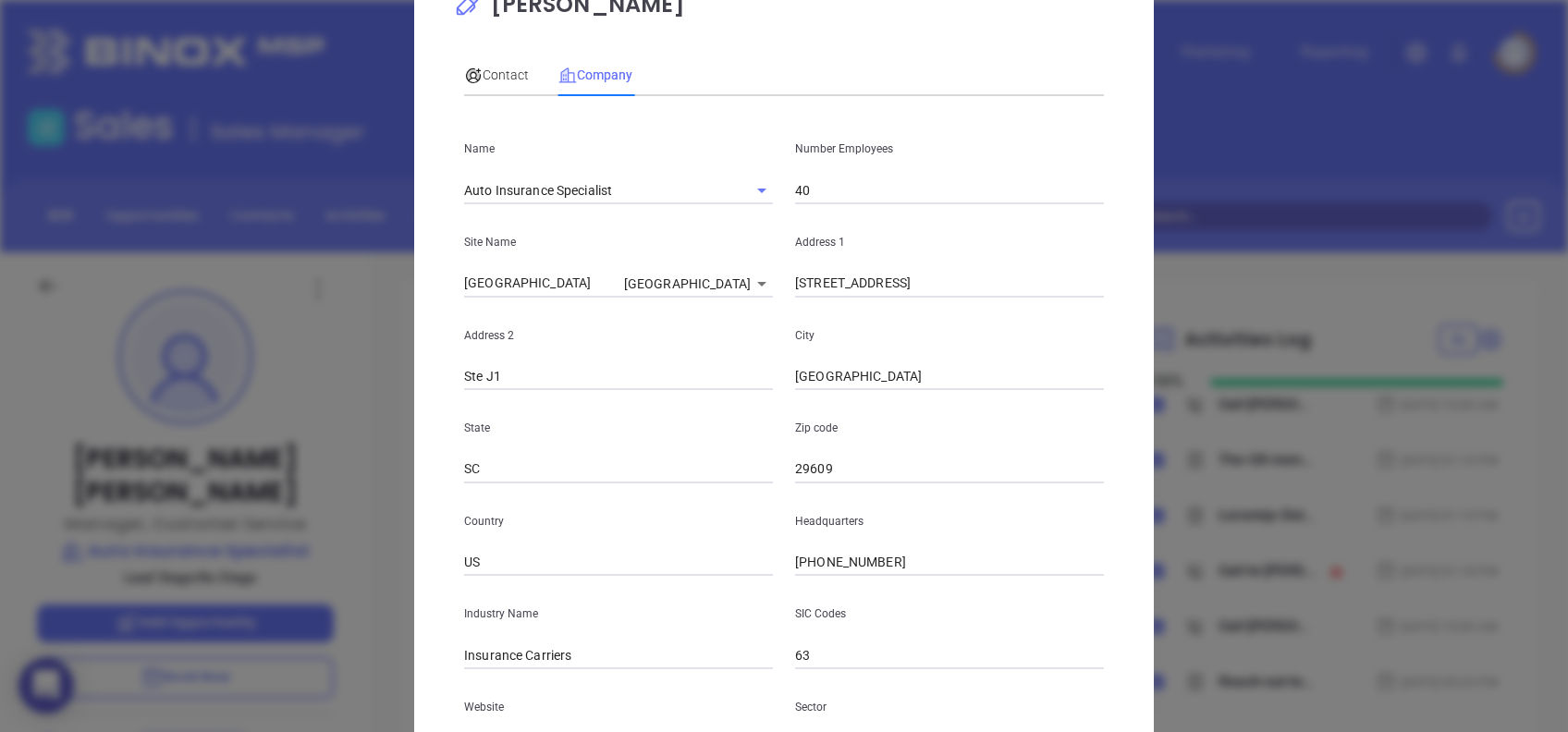
scroll to position [0, 0]
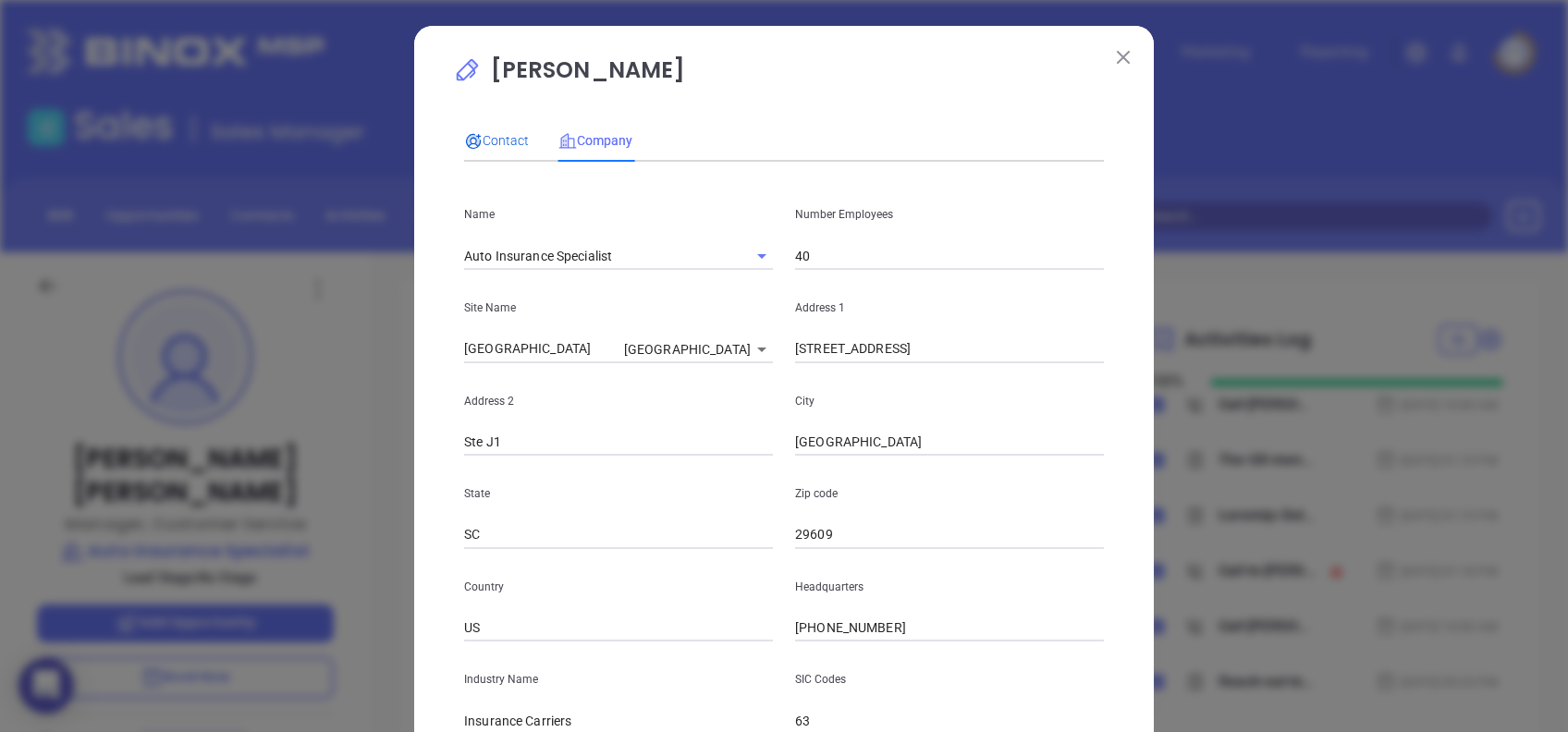
click at [481, 134] on span "Contact" at bounding box center [496, 141] width 64 height 15
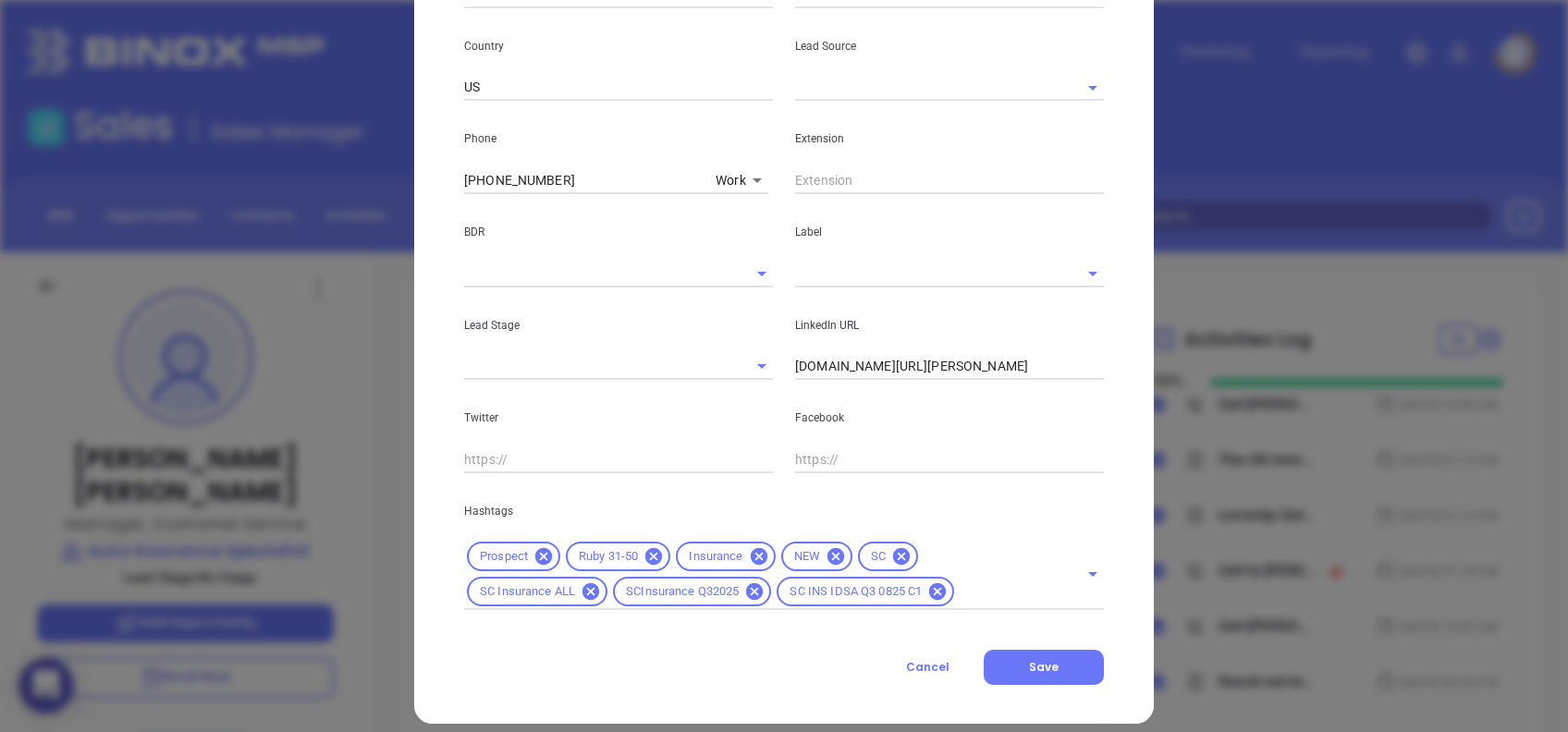
scroll to position [651, 0]
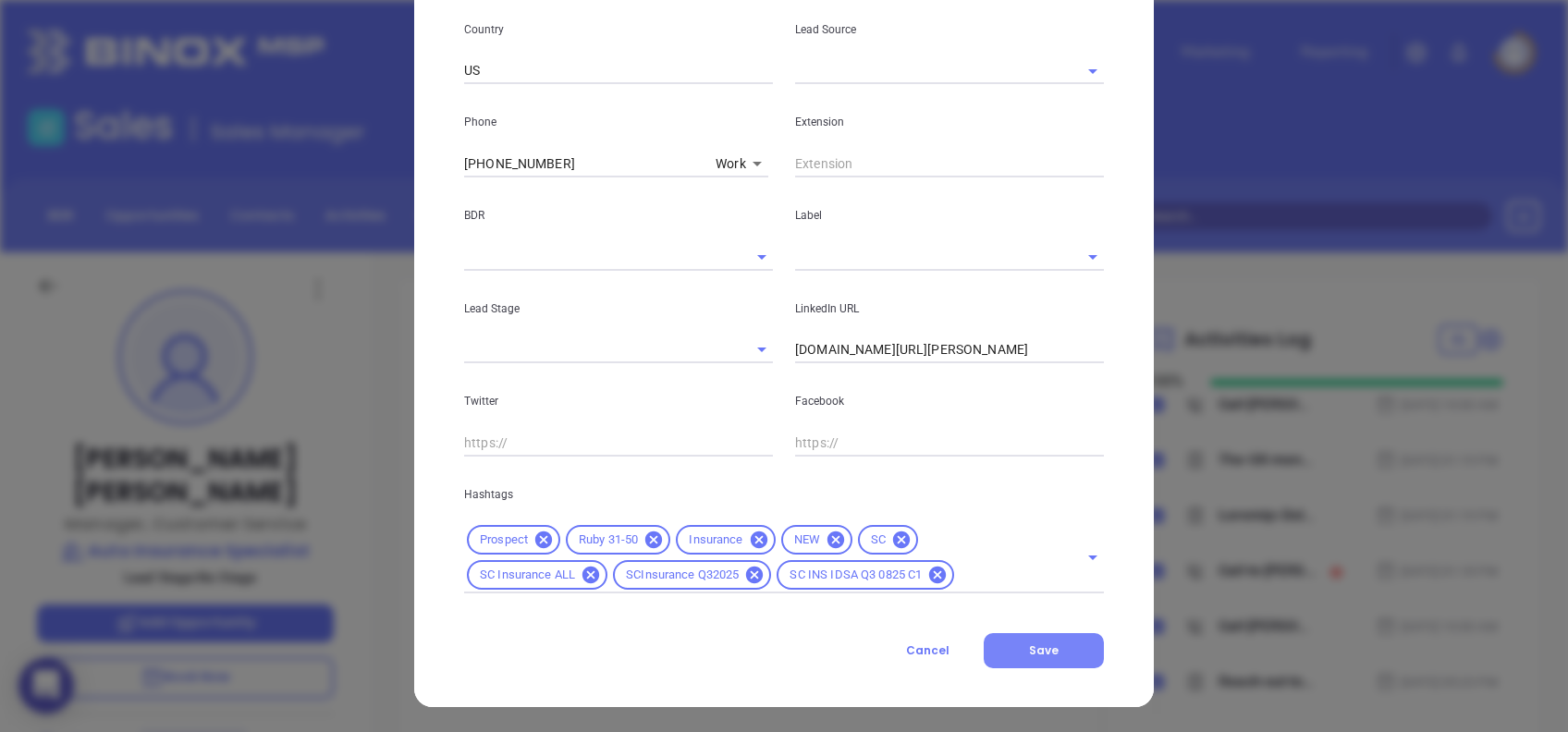
click at [1050, 661] on button "Save" at bounding box center [1043, 651] width 120 height 35
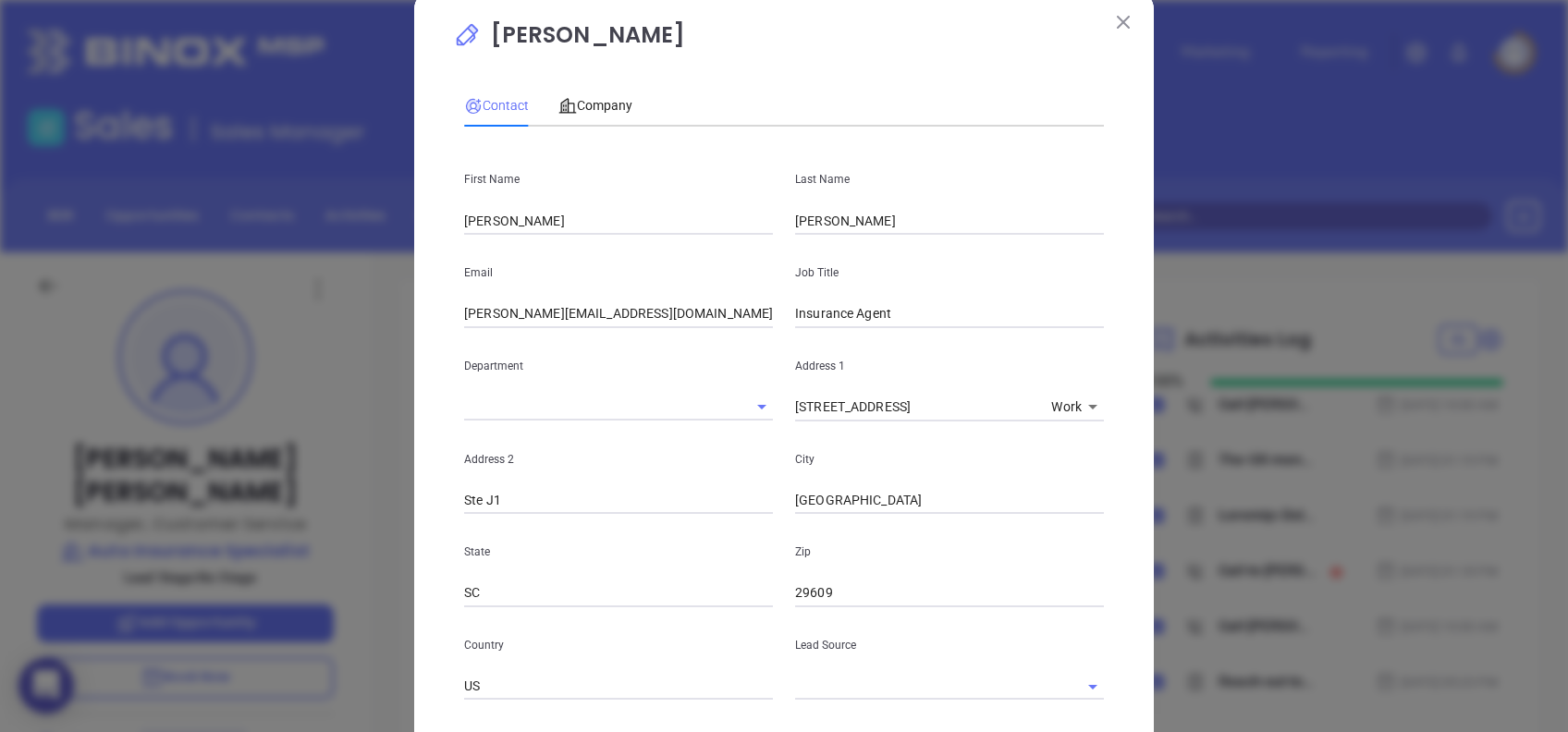
scroll to position [0, 0]
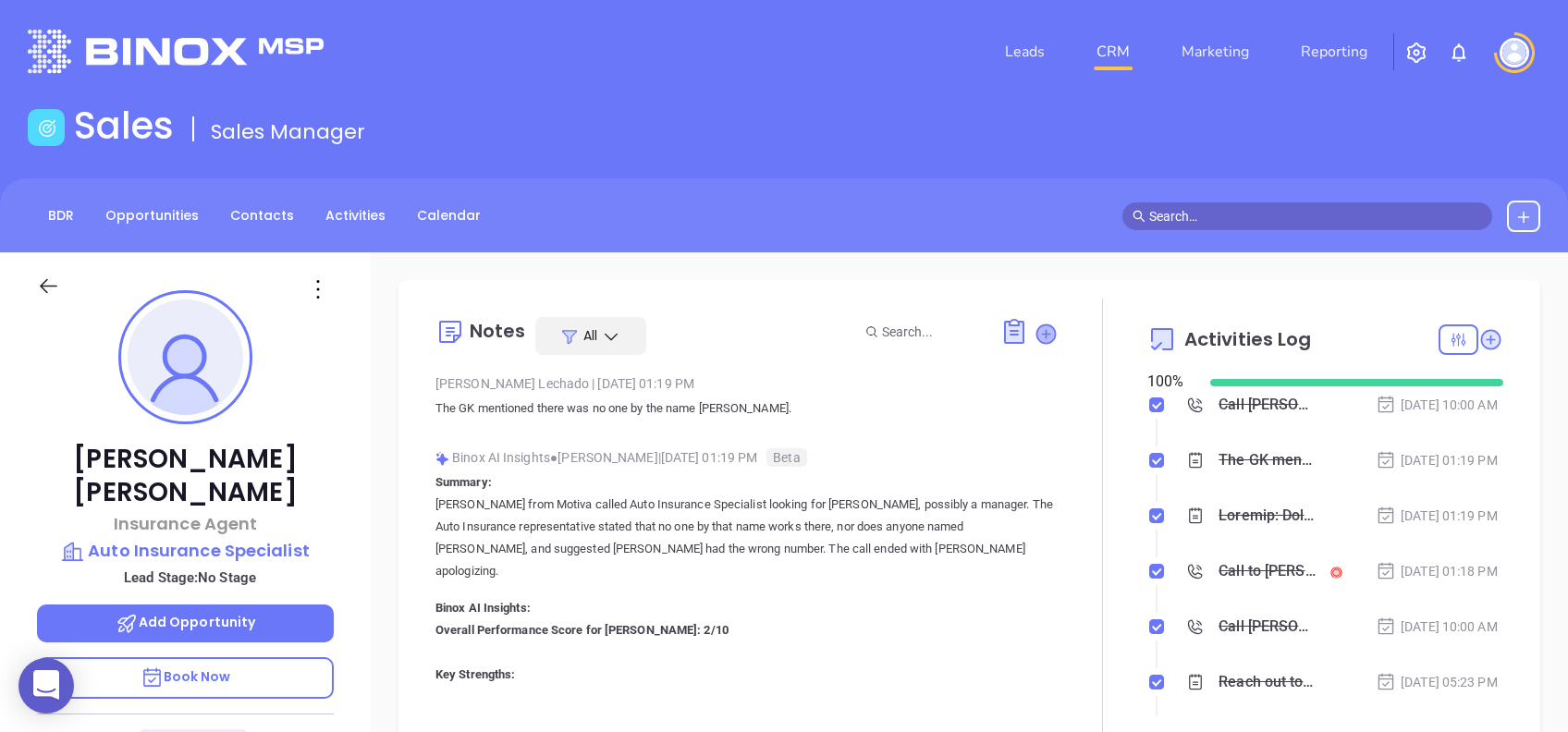
click at [1040, 330] on icon at bounding box center [1045, 333] width 19 height 19
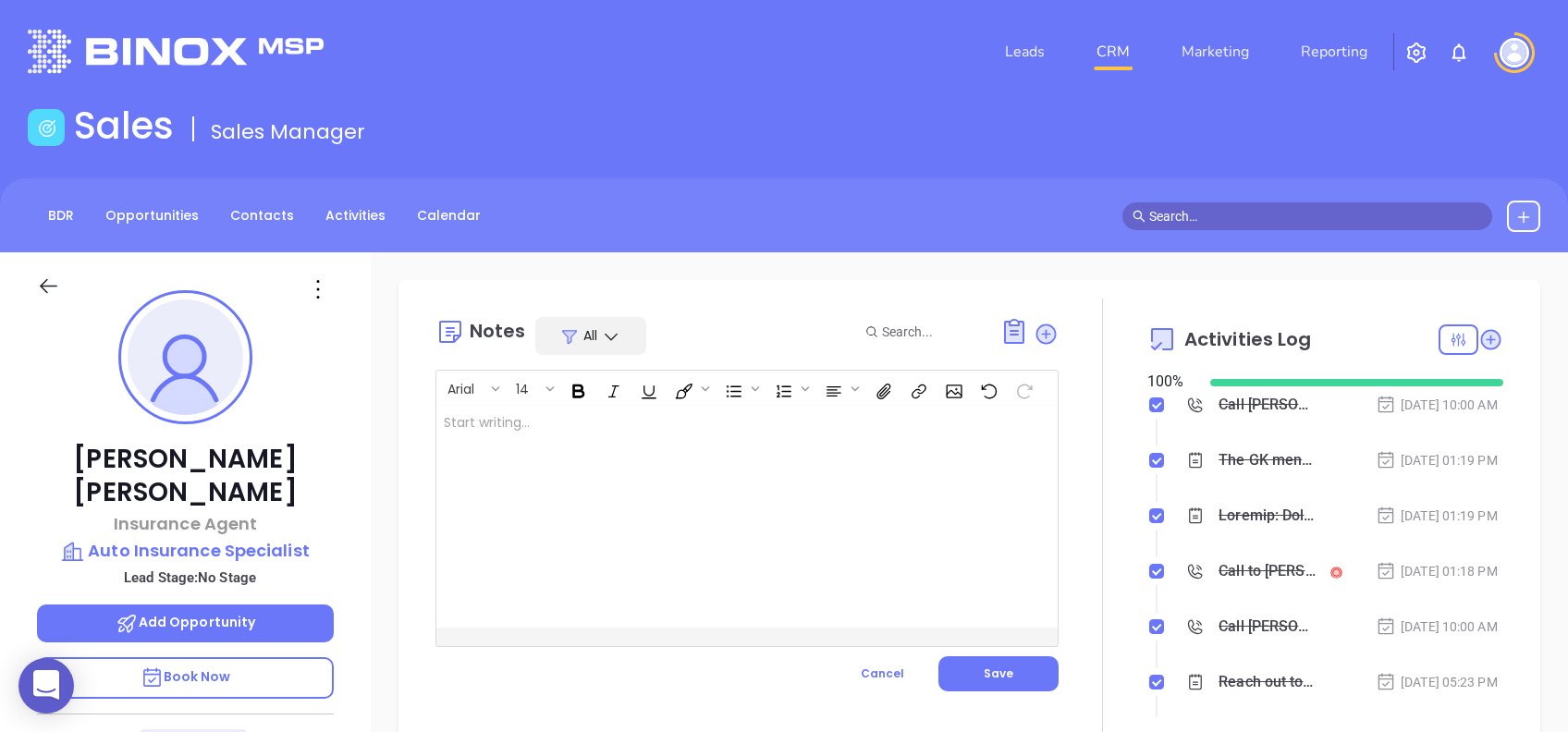
click at [697, 479] on div at bounding box center [725, 516] width 578 height 222
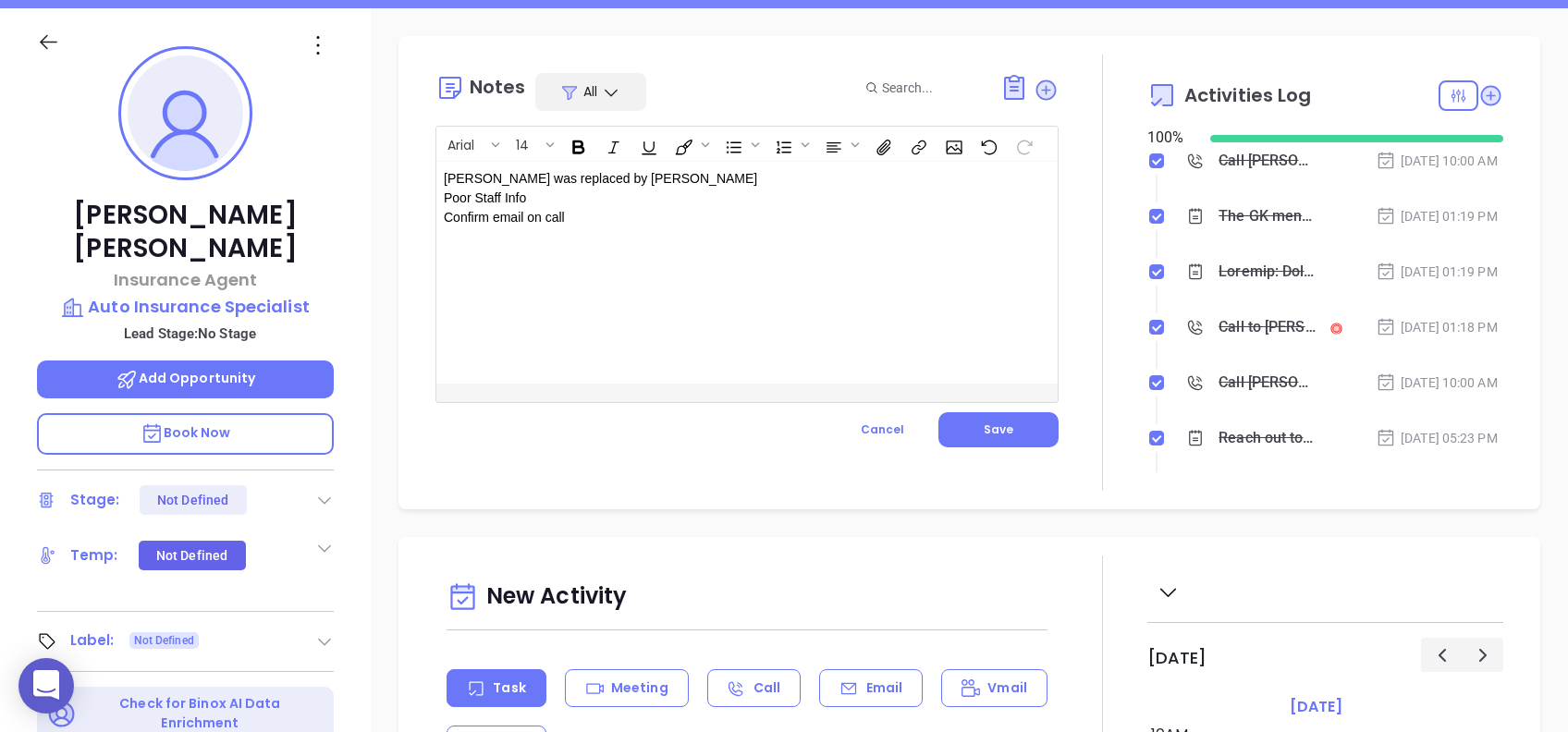
scroll to position [246, 0]
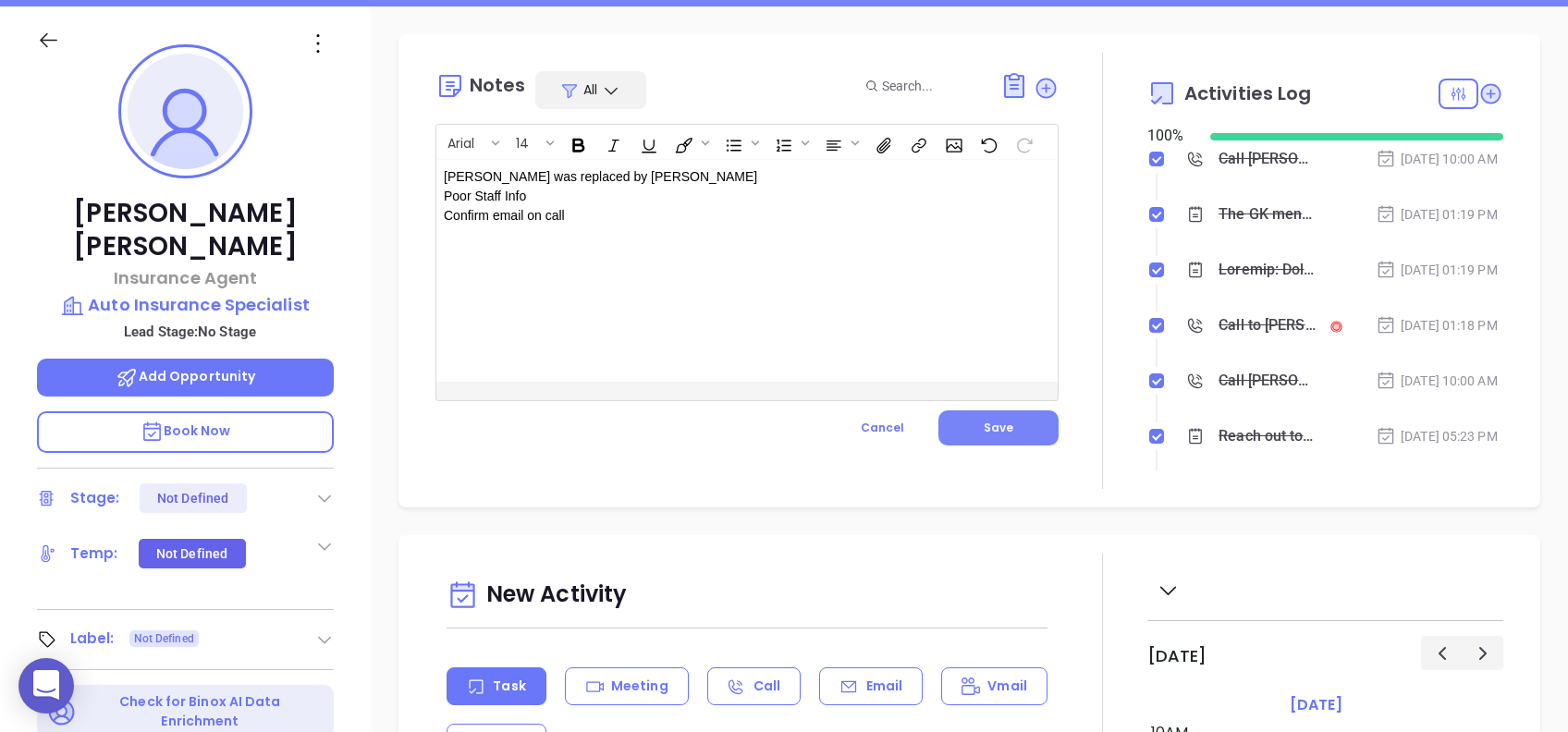
click at [1013, 421] on button "Save" at bounding box center [998, 428] width 120 height 35
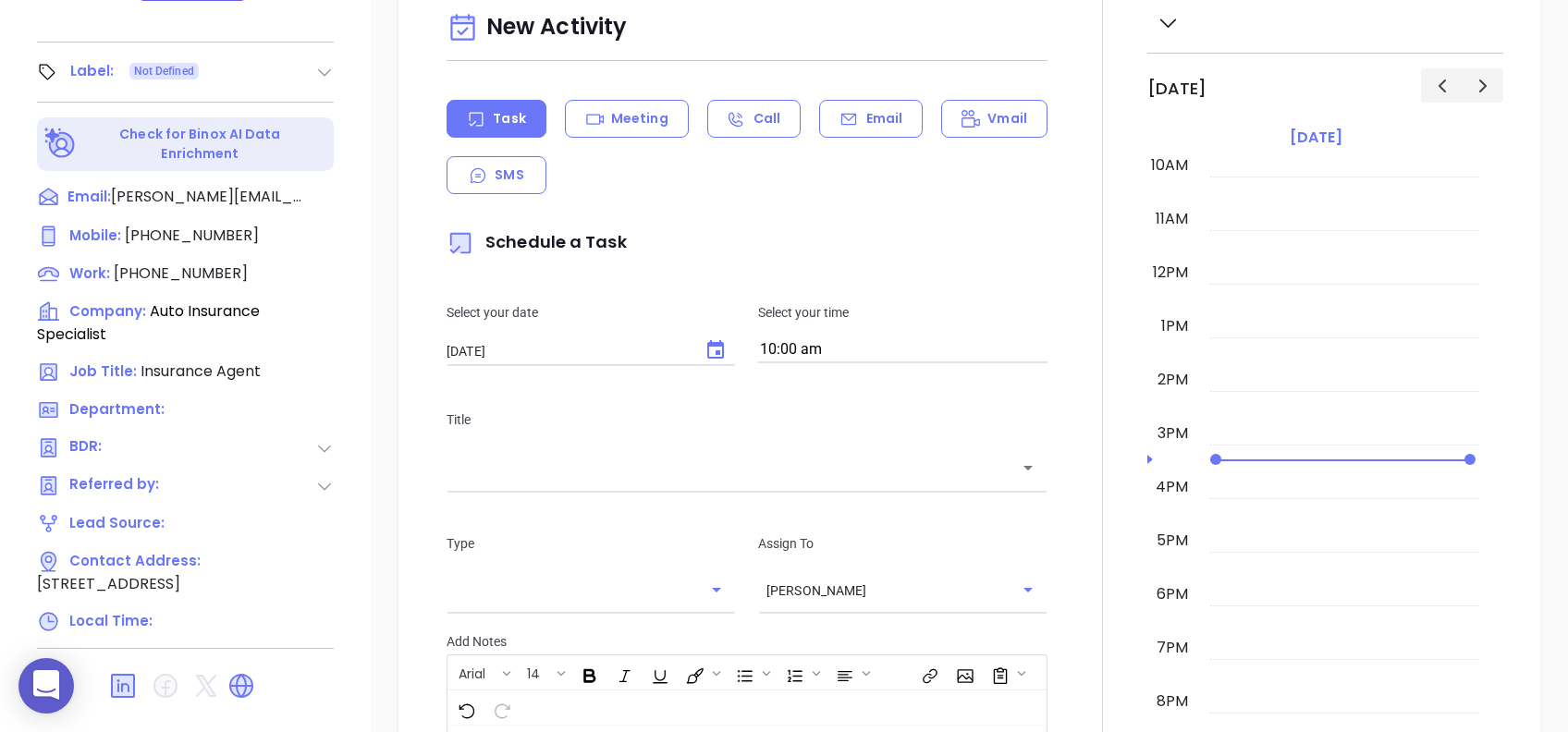
scroll to position [739, 0]
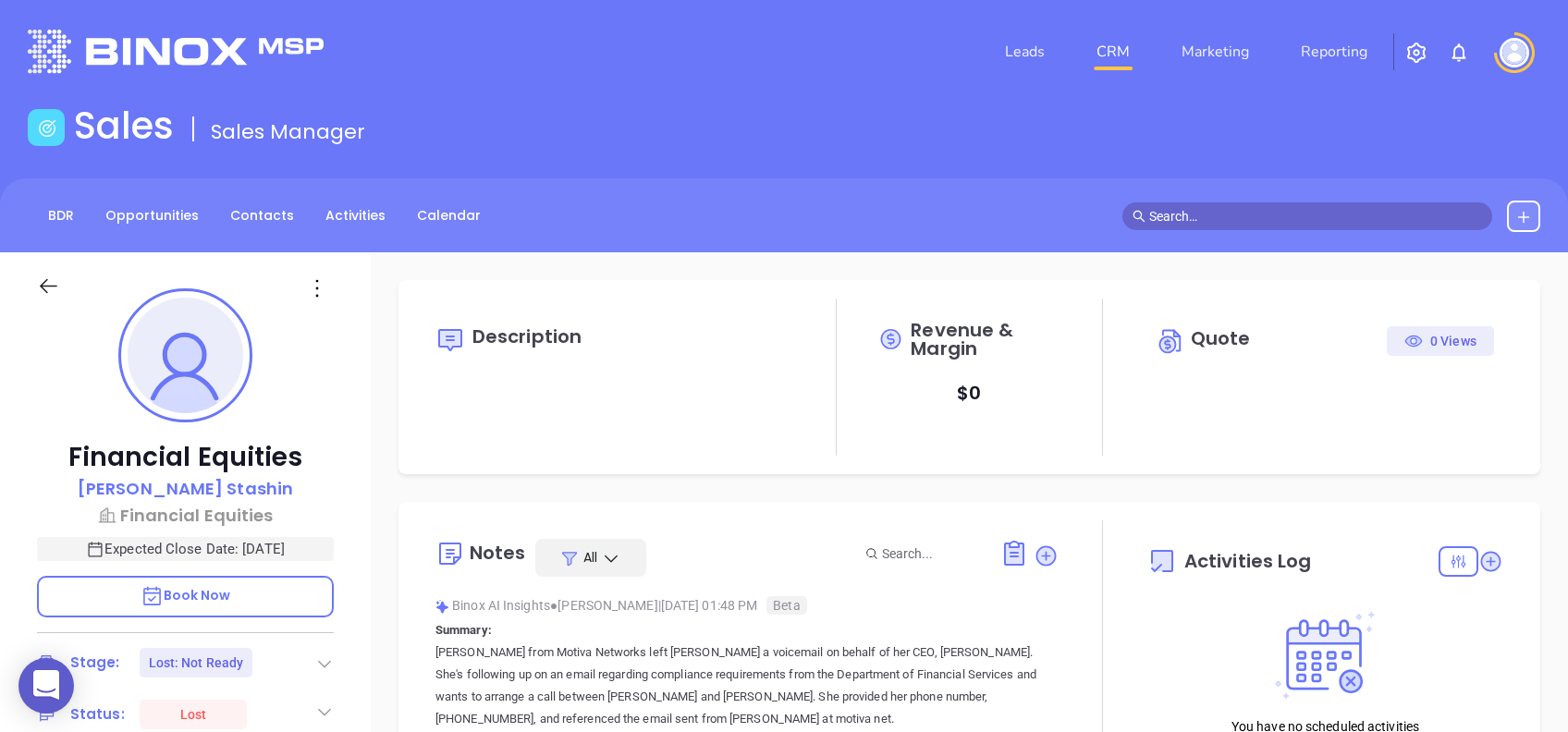
type input "[DATE]"
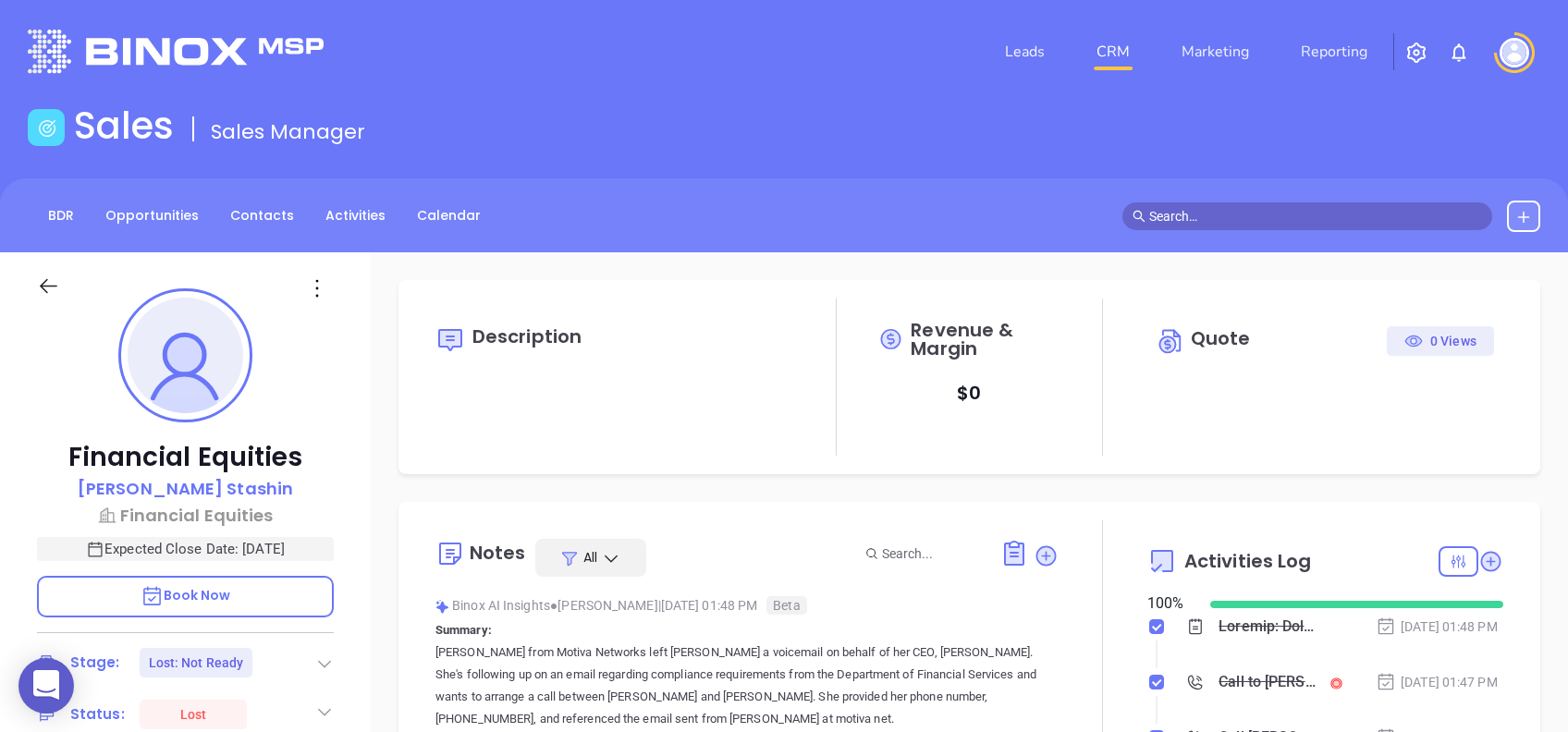
scroll to position [538, 0]
click at [222, 484] on p "Walter Stashin" at bounding box center [185, 488] width 216 height 25
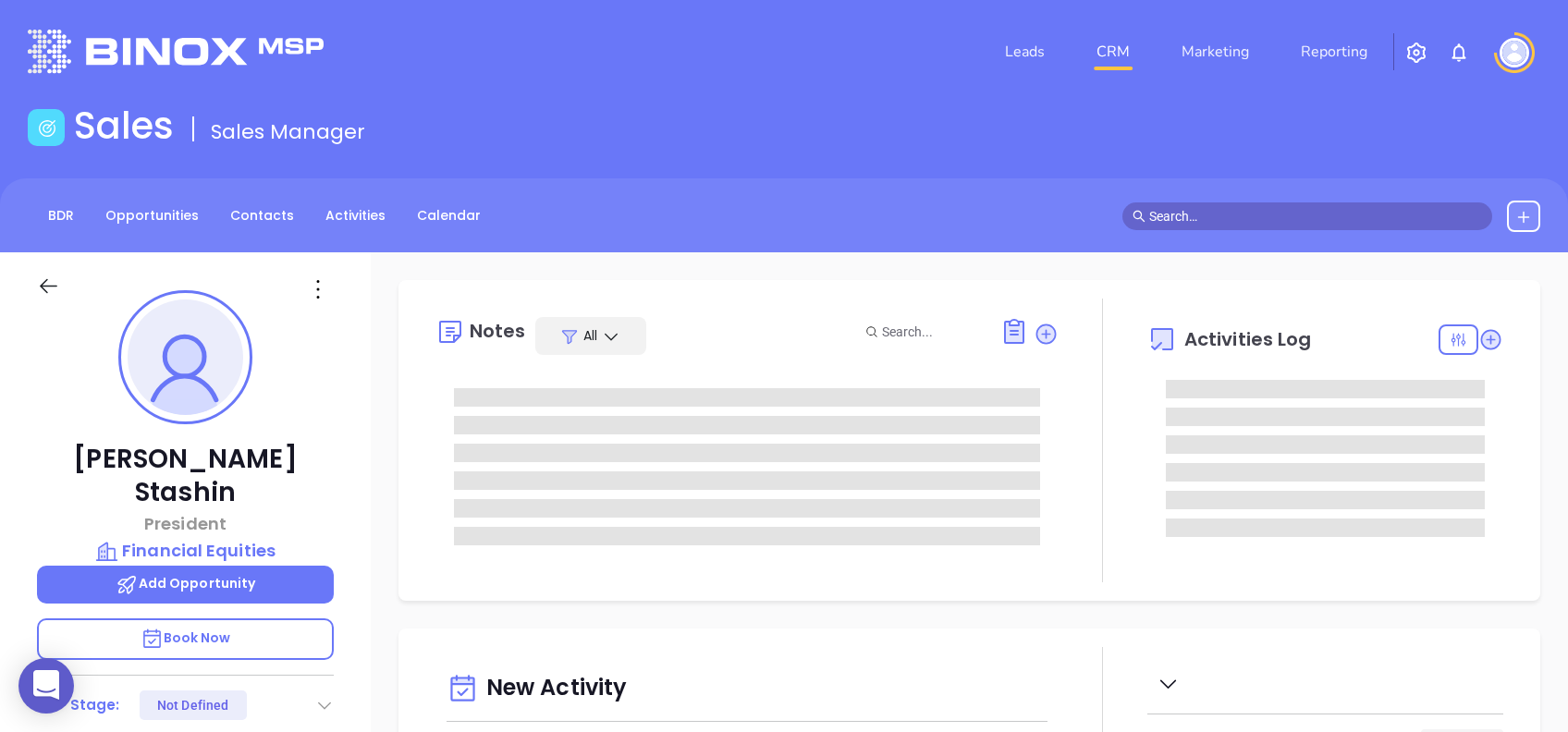
type input "08/15/2025"
type input "Alejandra Lara"
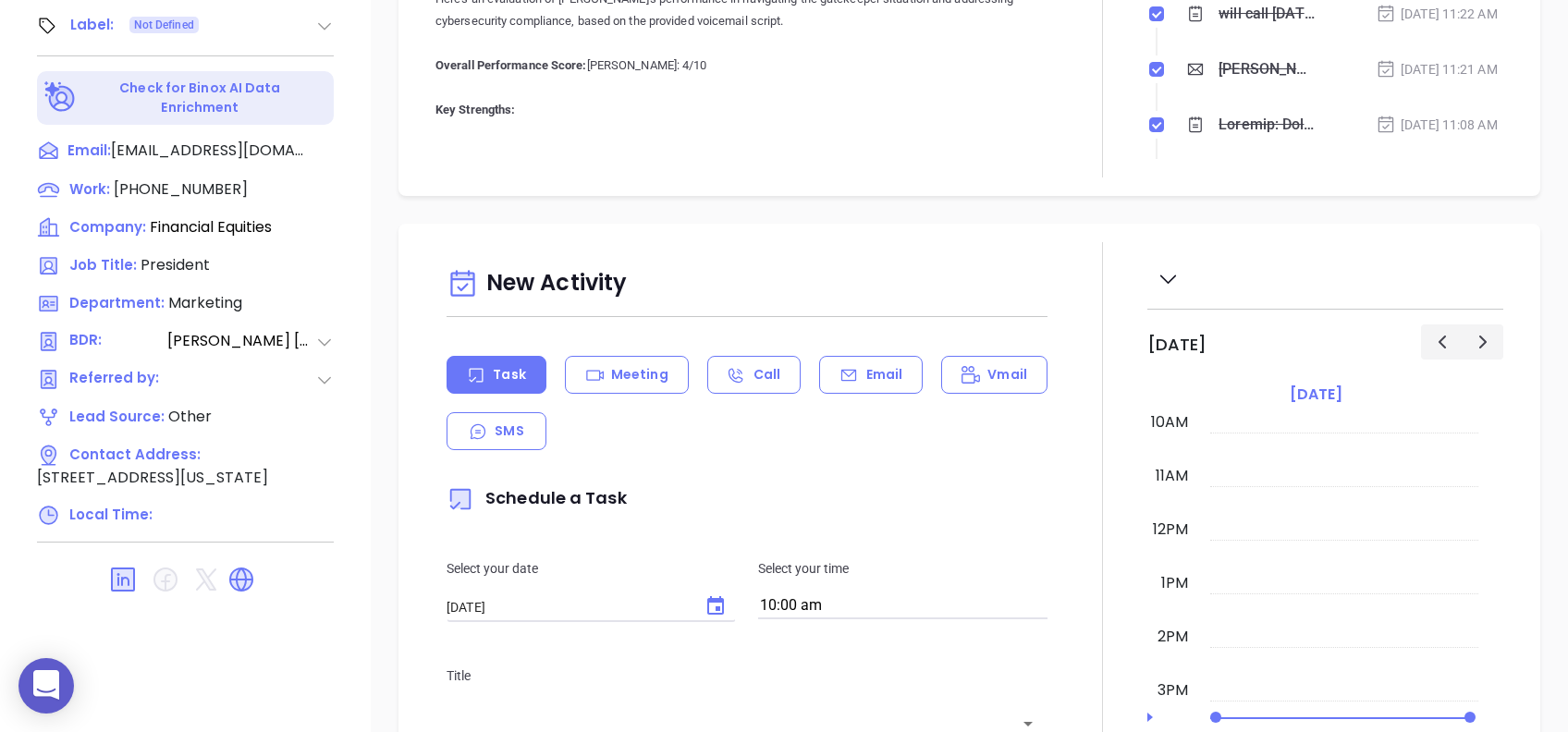
scroll to position [74, 0]
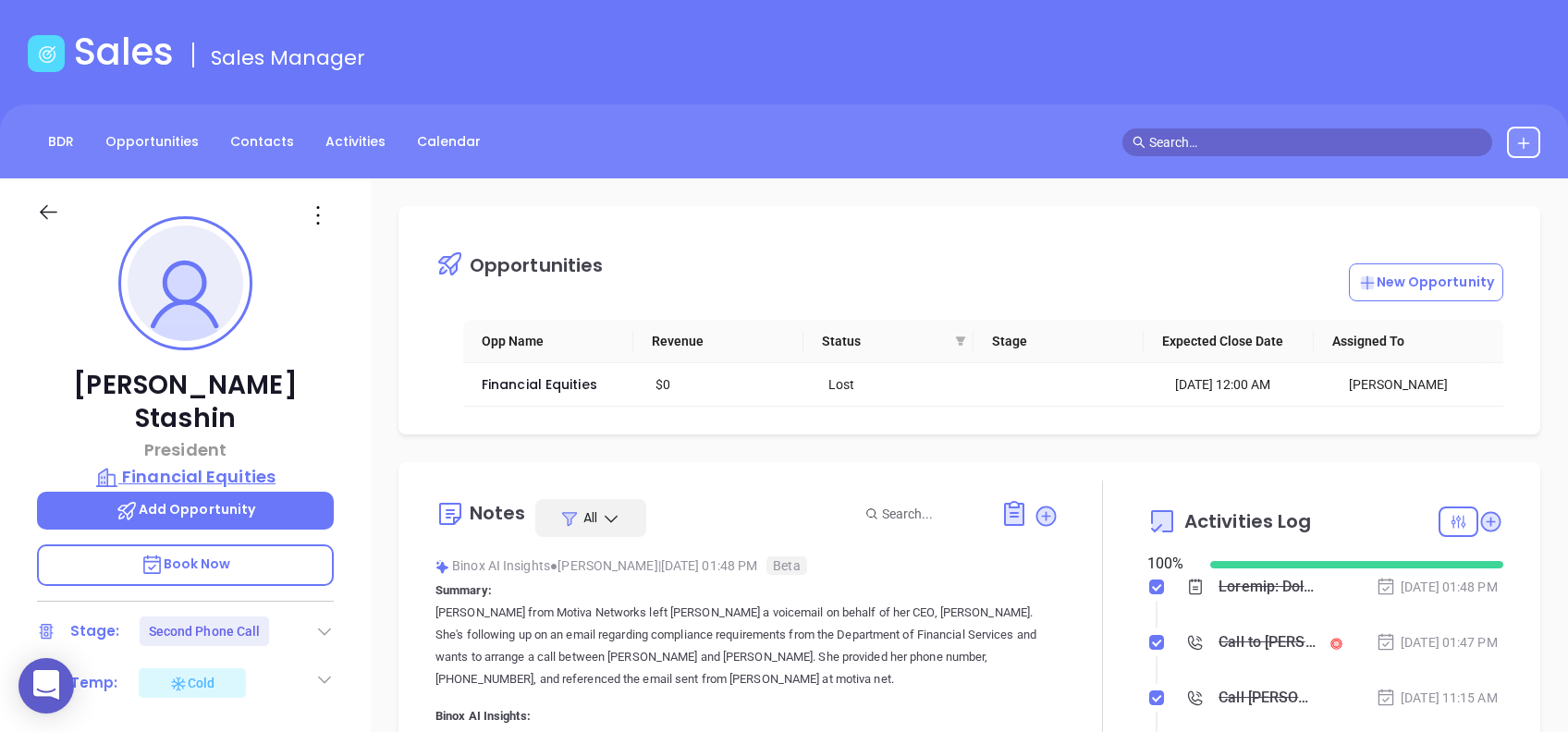
click at [249, 464] on p "Financial Equities" at bounding box center [186, 477] width 297 height 26
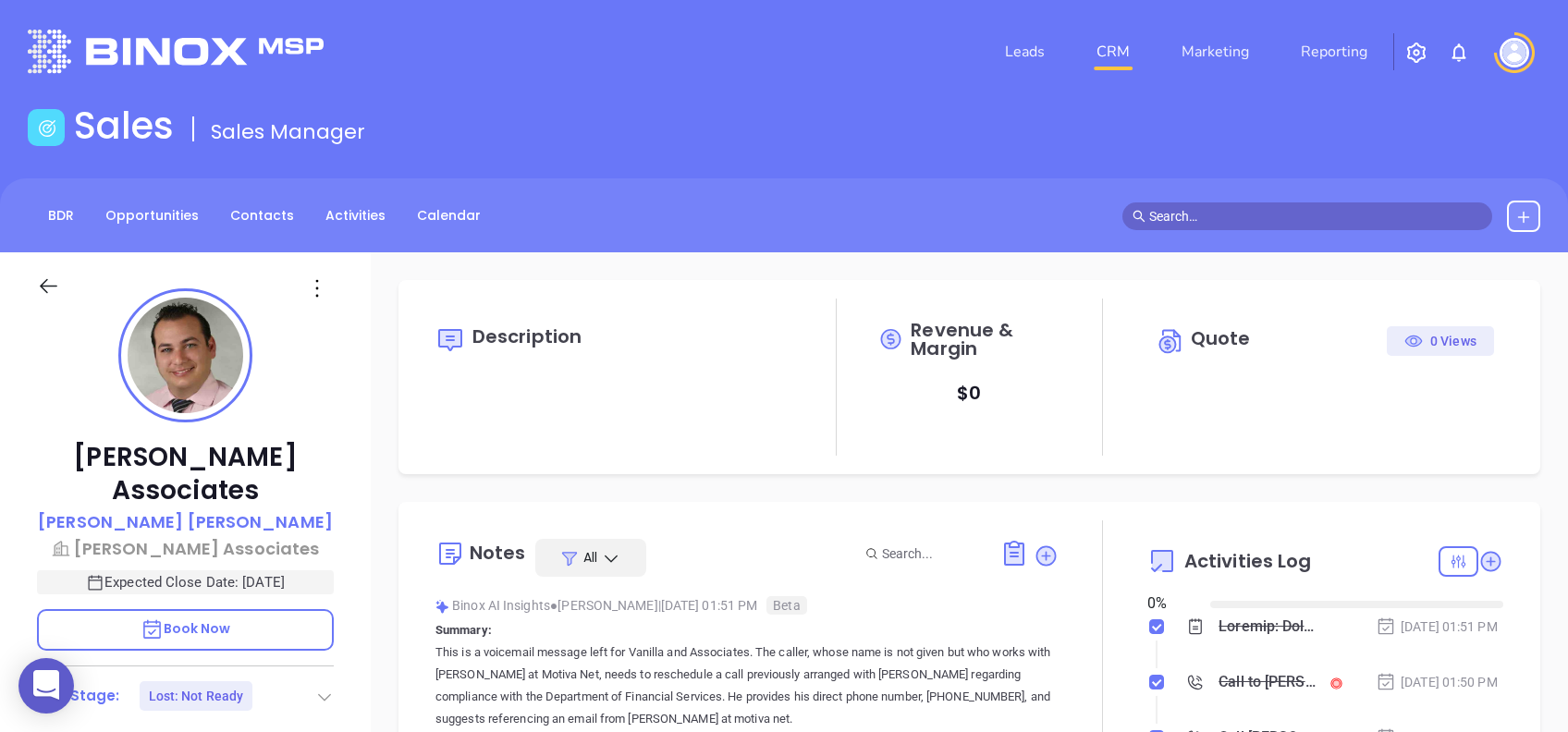
type input "[DATE]"
type input "[PERSON_NAME]"
click at [186, 509] on p "[PERSON_NAME]" at bounding box center [186, 521] width 295 height 25
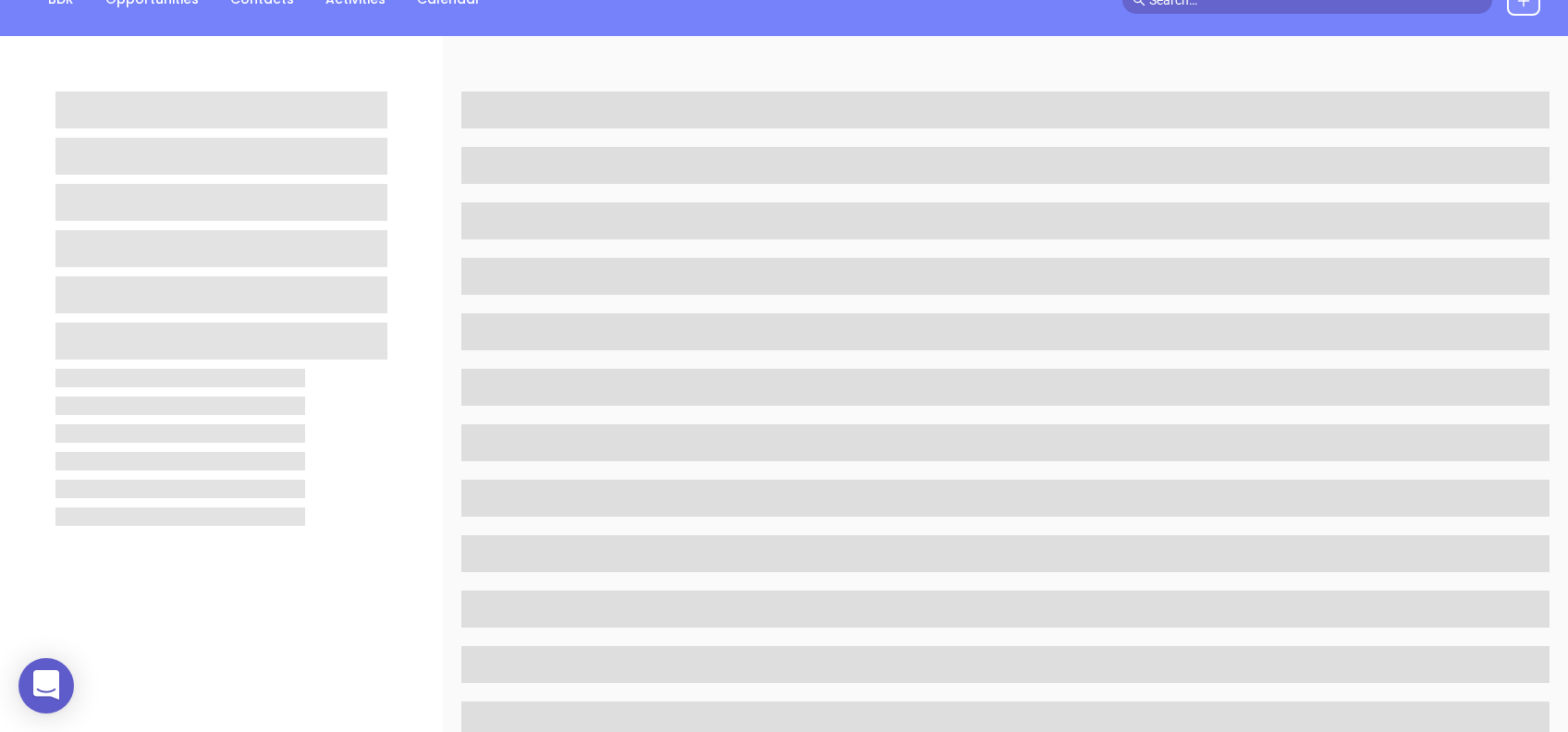
scroll to position [246, 0]
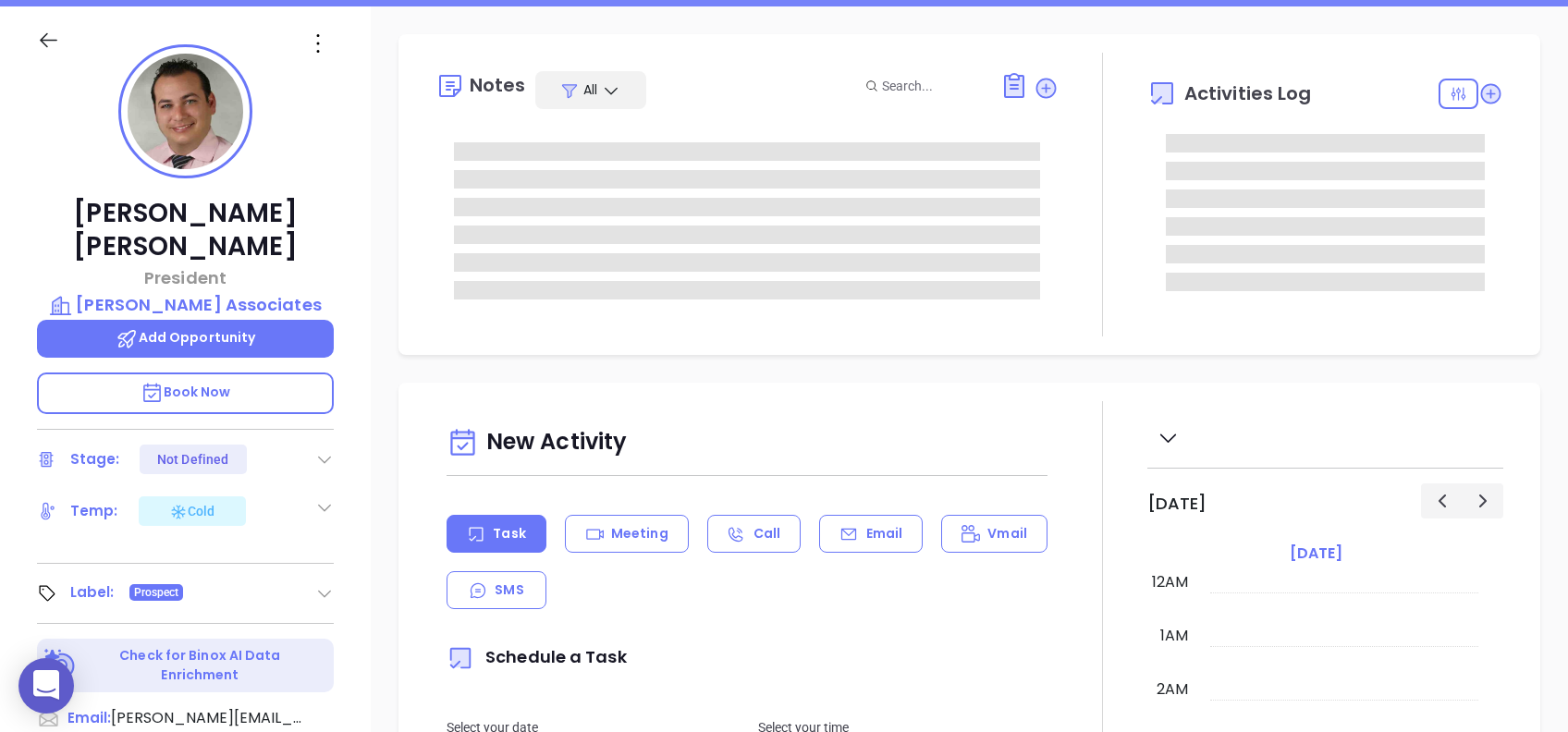
type input "08/15/2025"
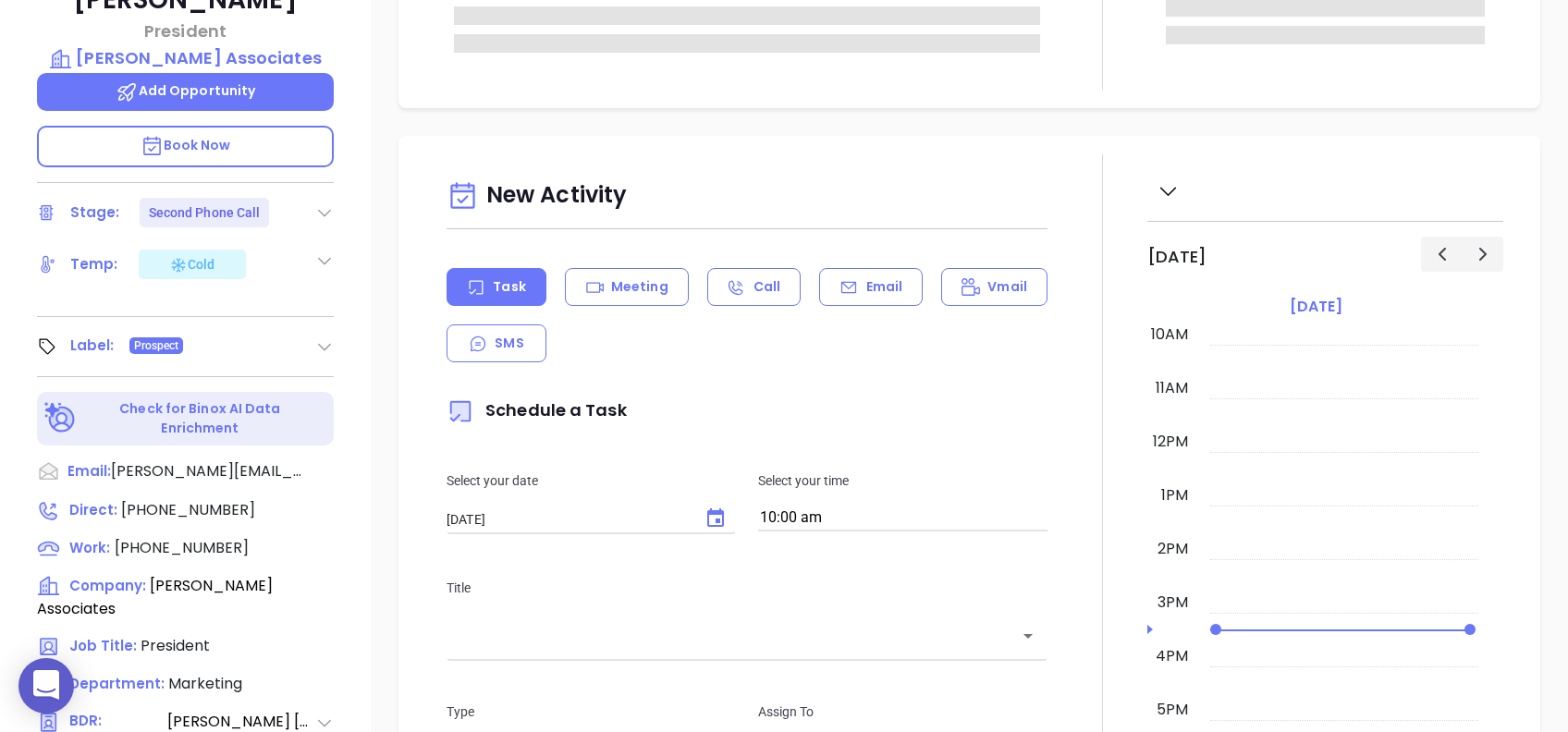
type input "Alejandra Lara"
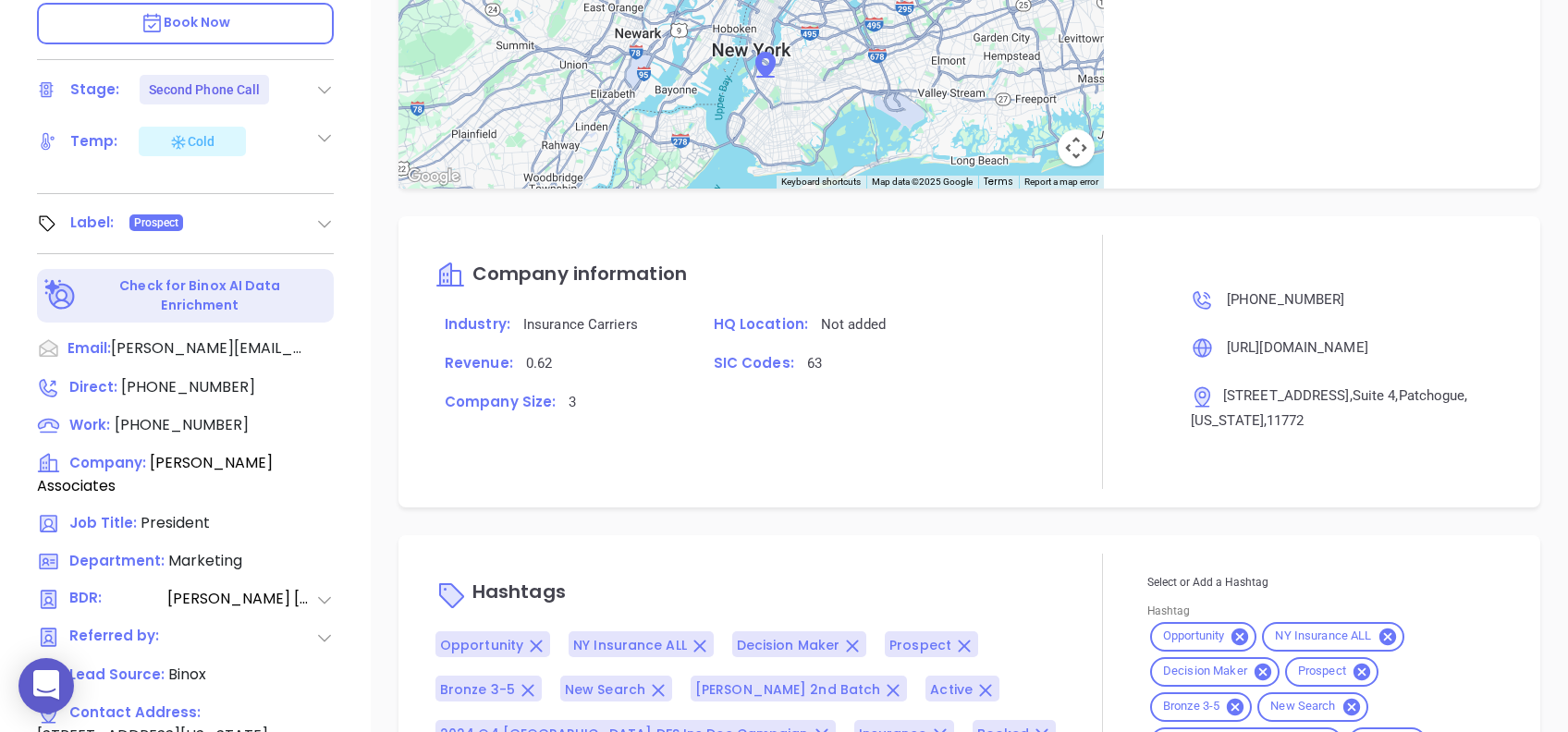
scroll to position [813, 0]
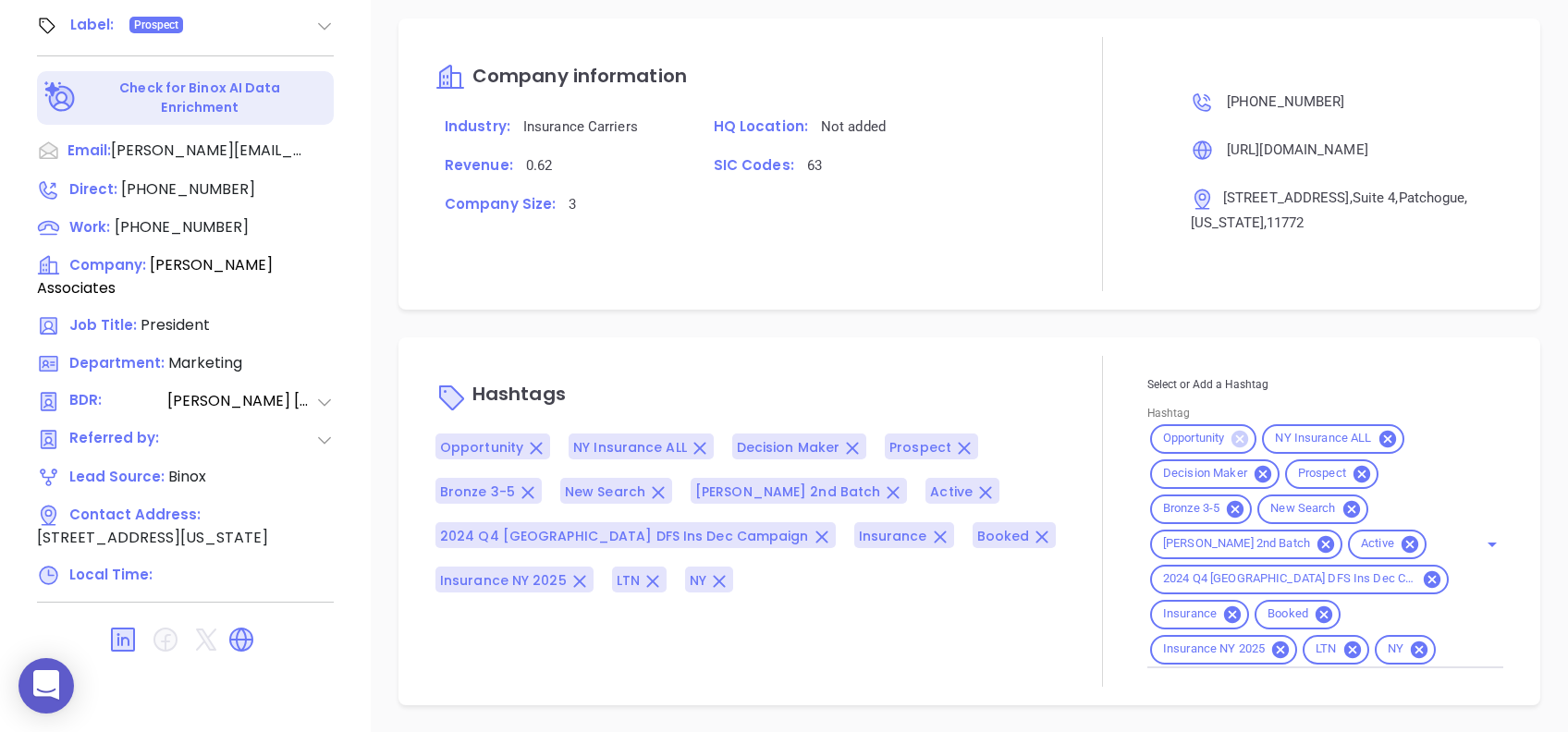
click at [1231, 429] on icon at bounding box center [1239, 438] width 17 height 17
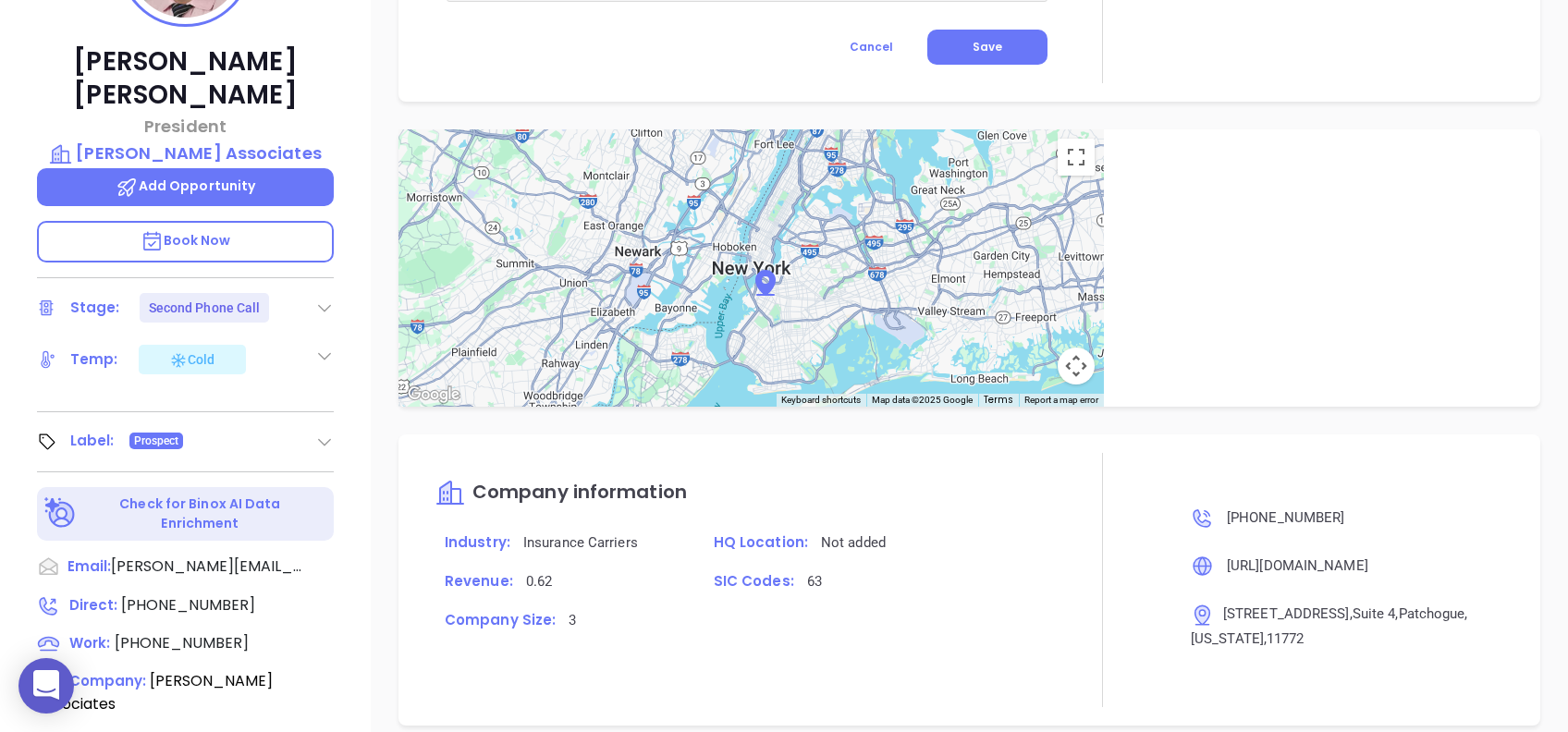
scroll to position [198, 0]
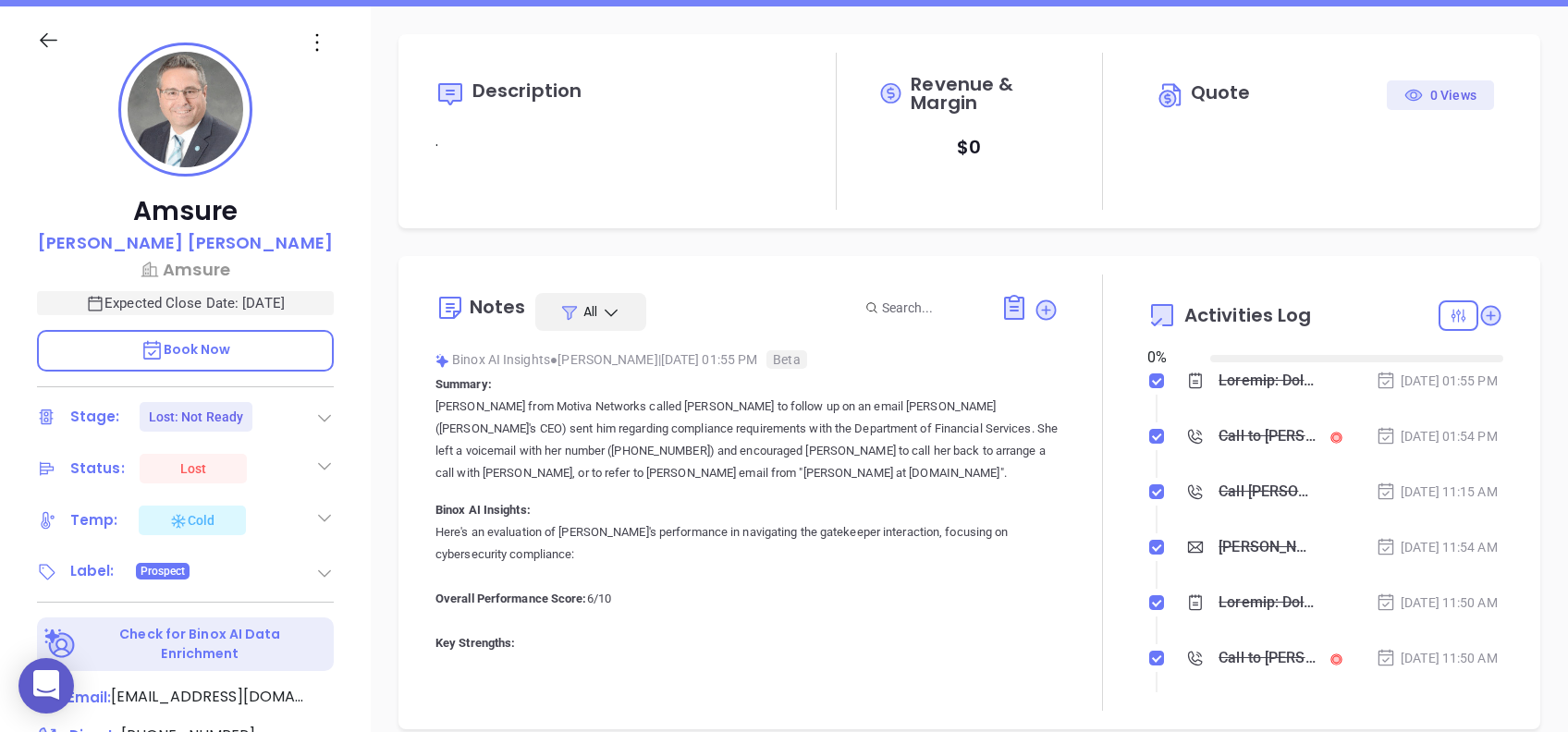
type input "[DATE]"
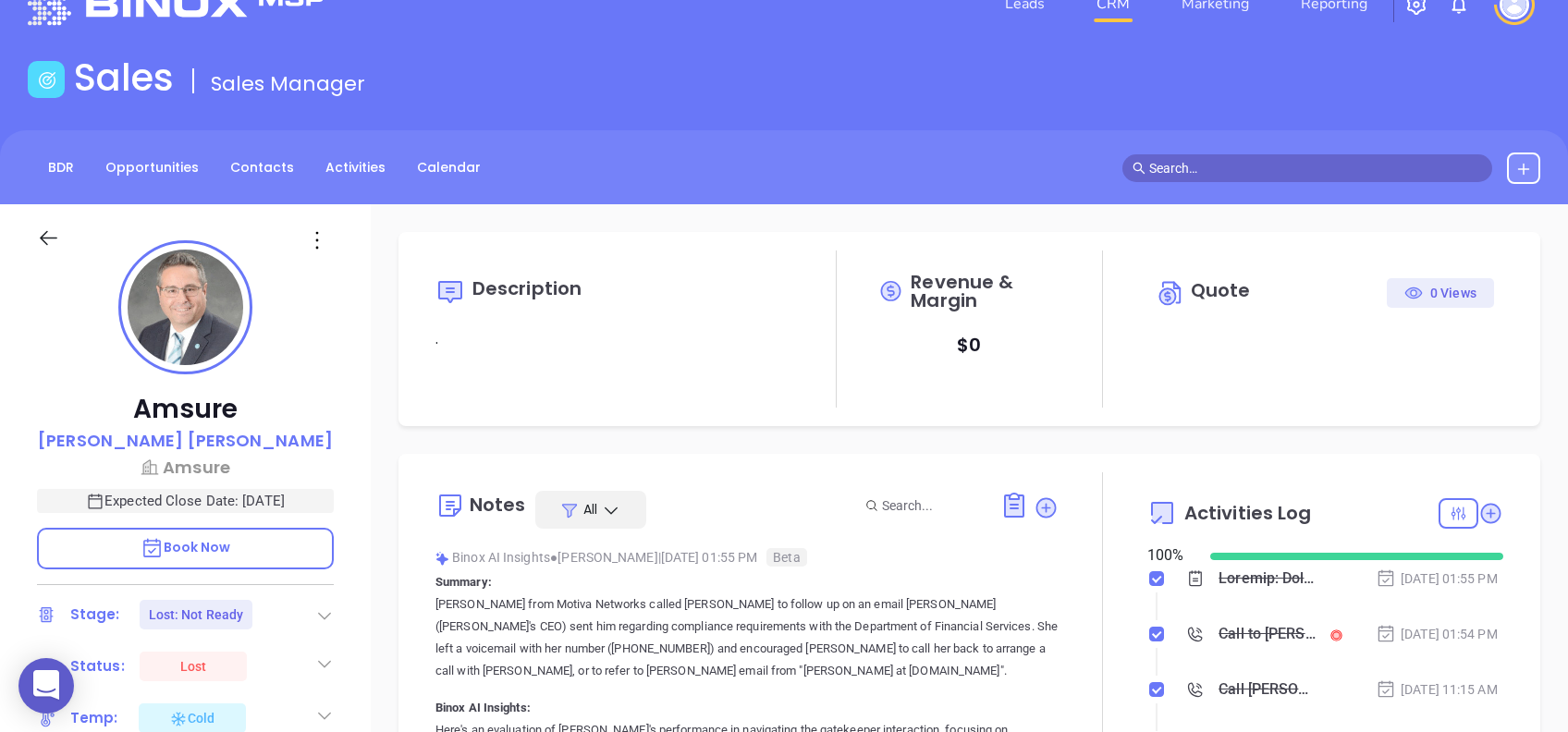
scroll to position [538, 0]
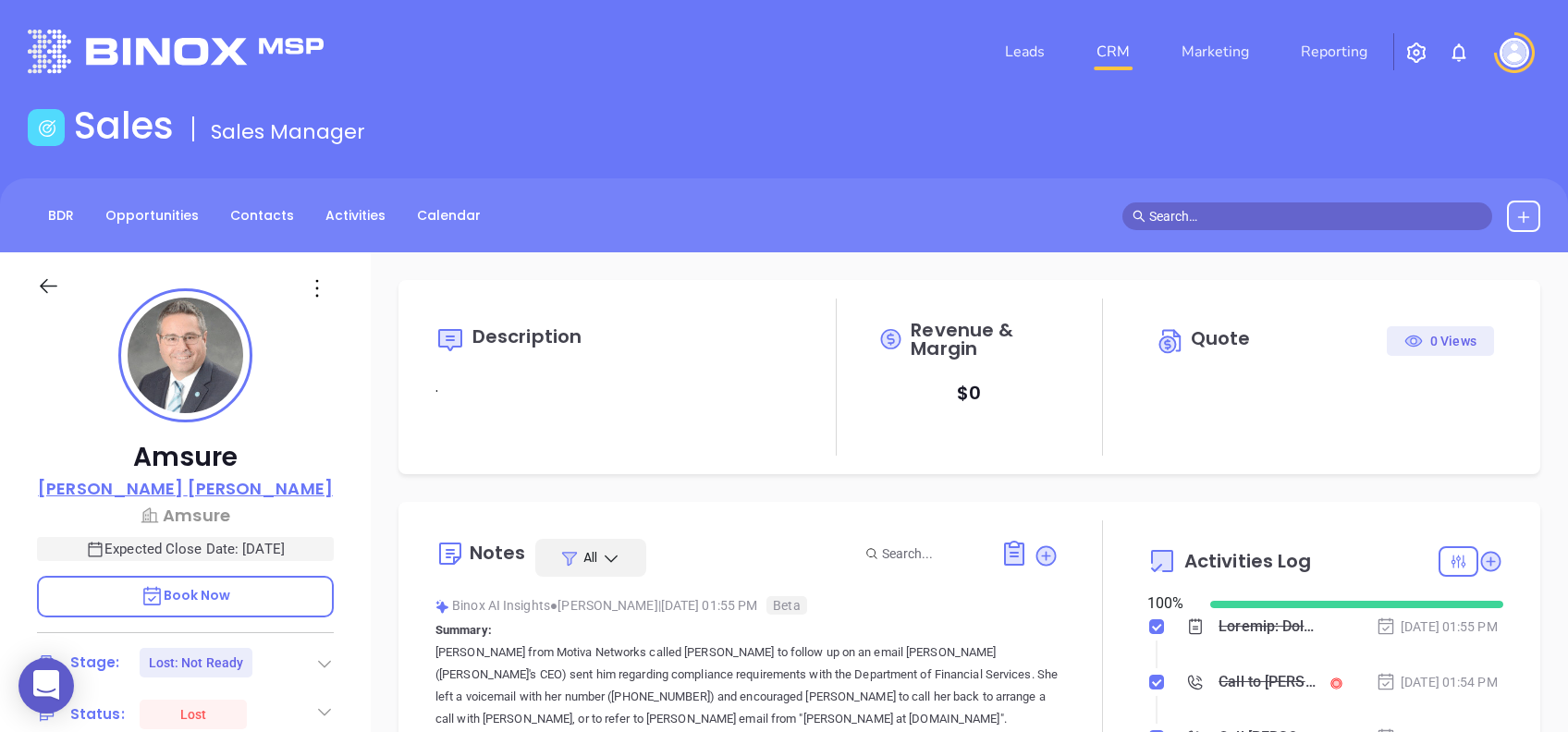
click at [231, 489] on p "[PERSON_NAME]" at bounding box center [186, 488] width 295 height 25
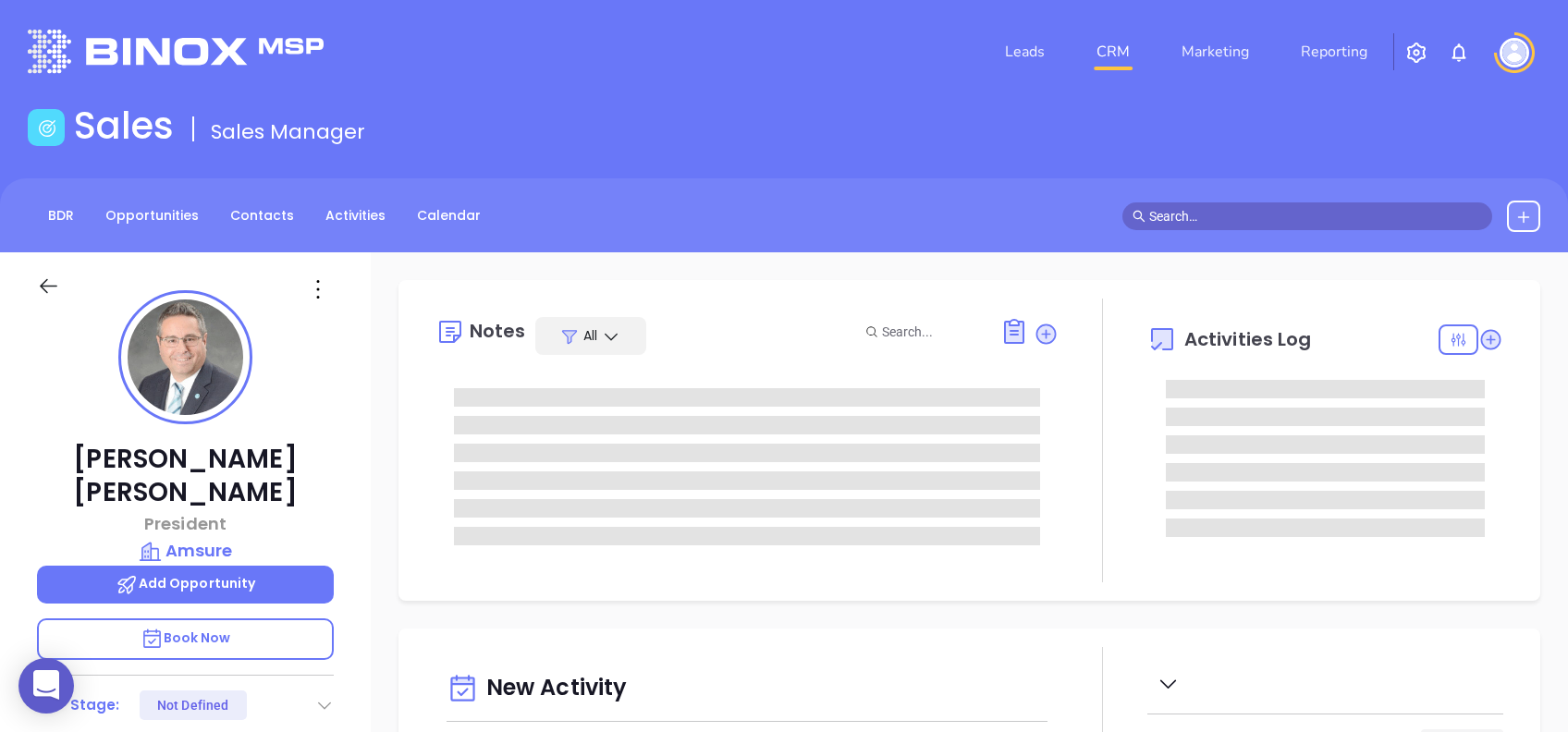
type input "[DATE]"
type input "[PERSON_NAME]"
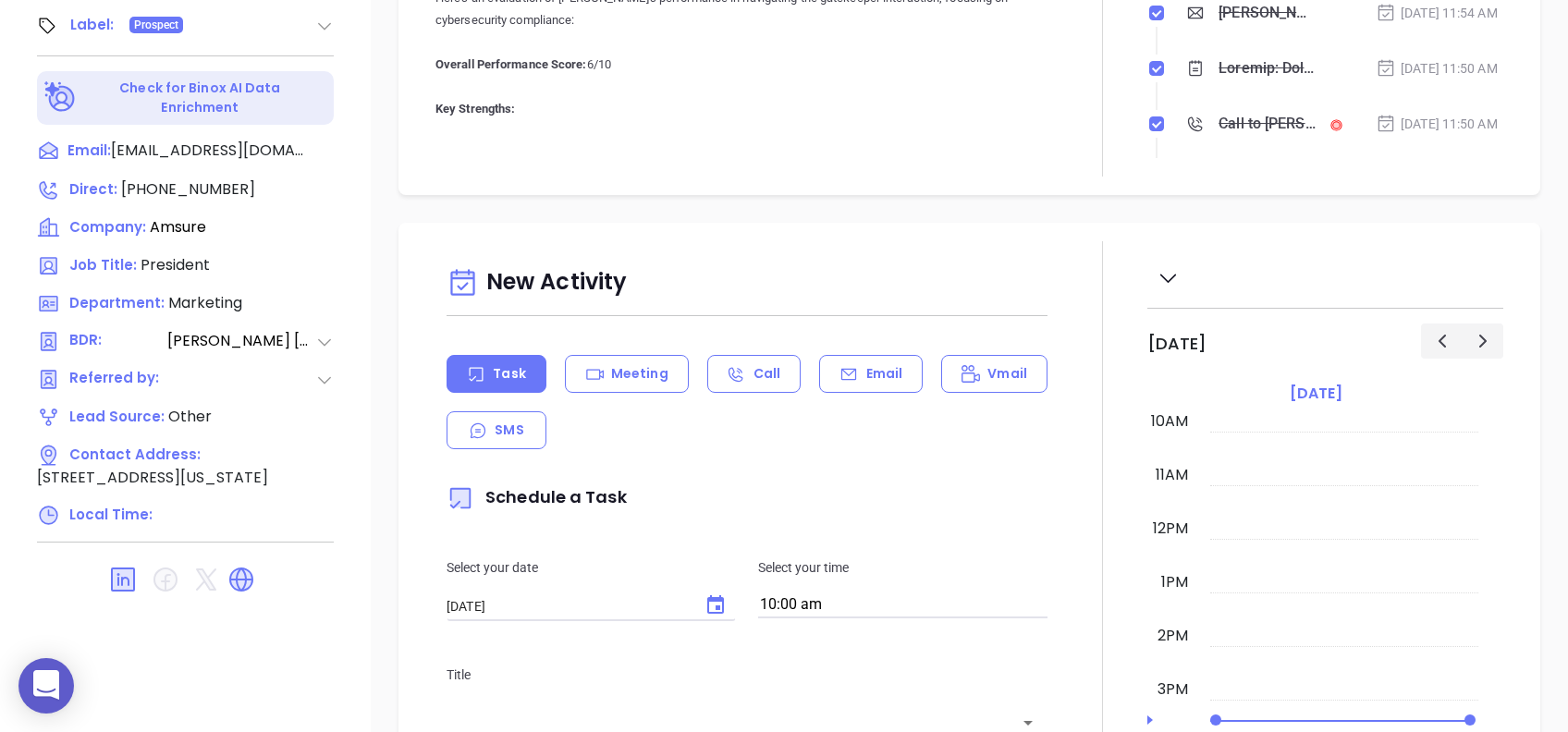
scroll to position [0, 0]
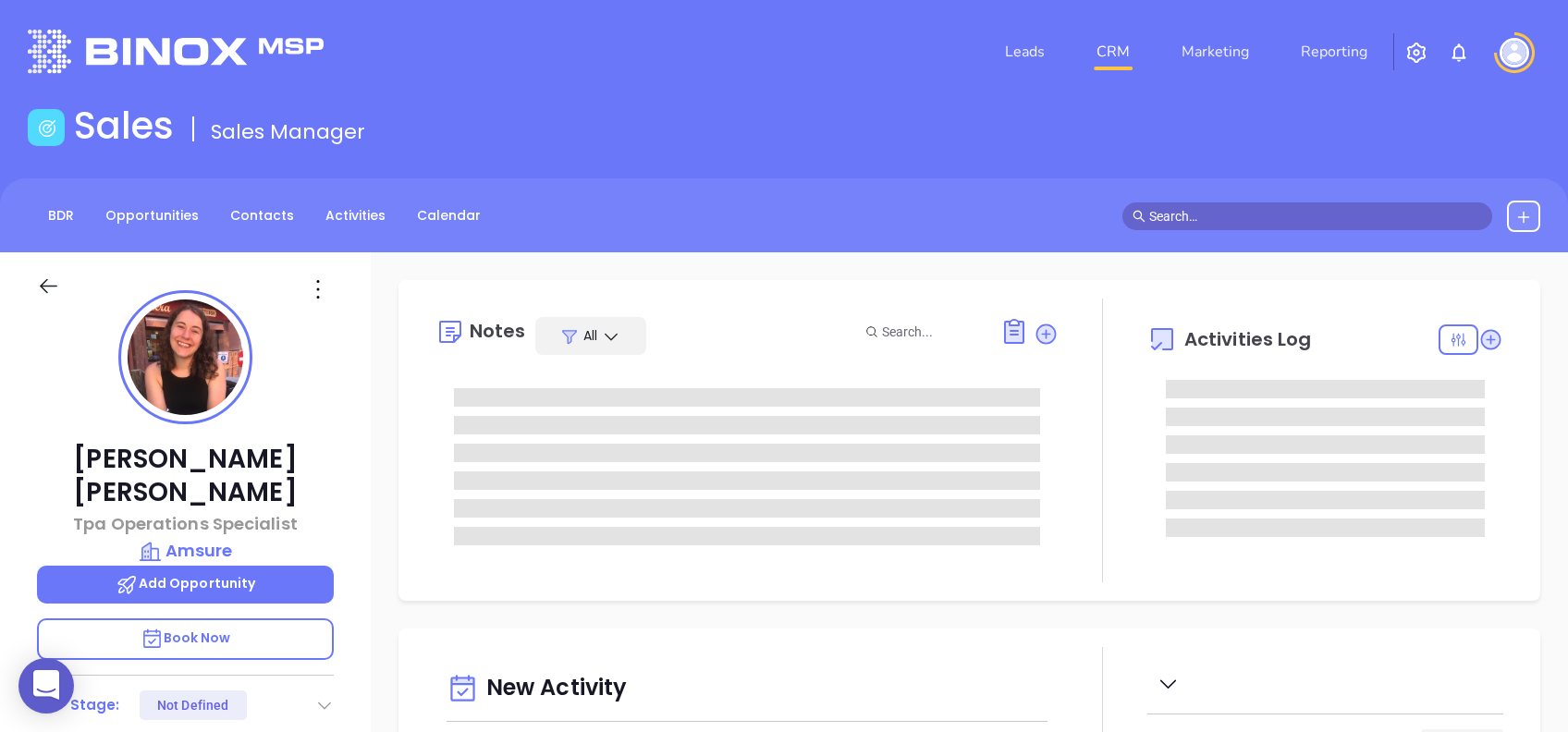
type input "[DATE]"
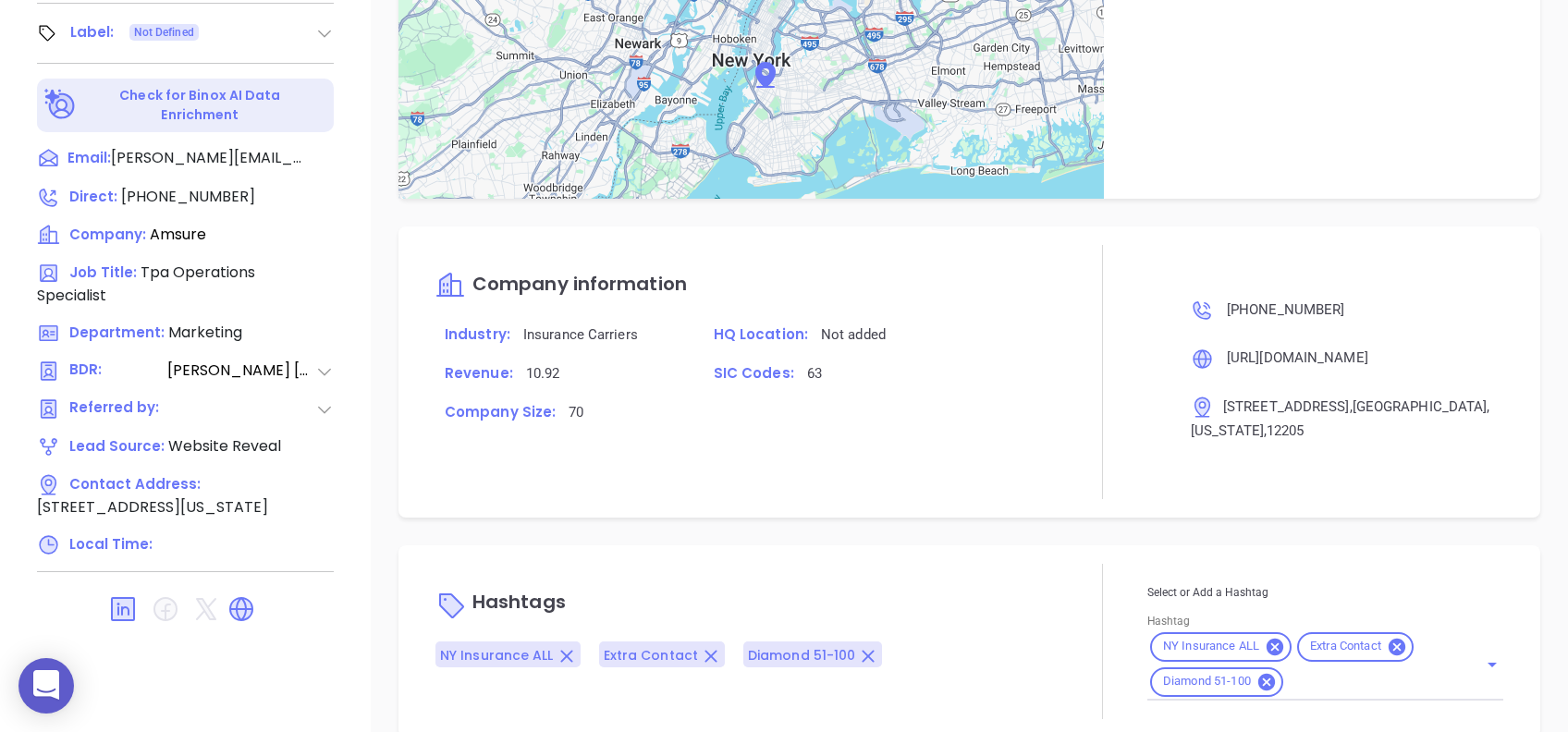
scroll to position [1016, 0]
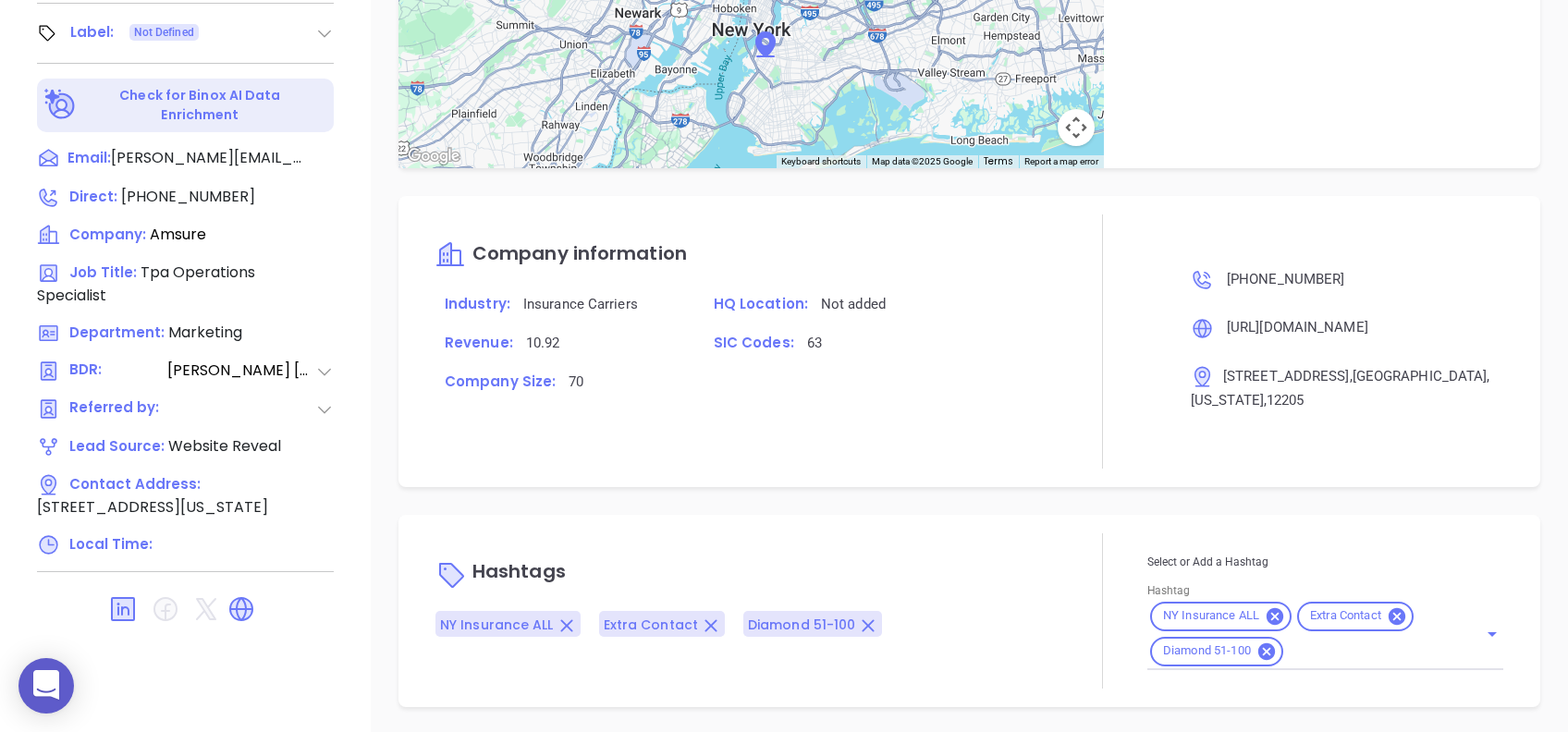
type input "[PERSON_NAME]"
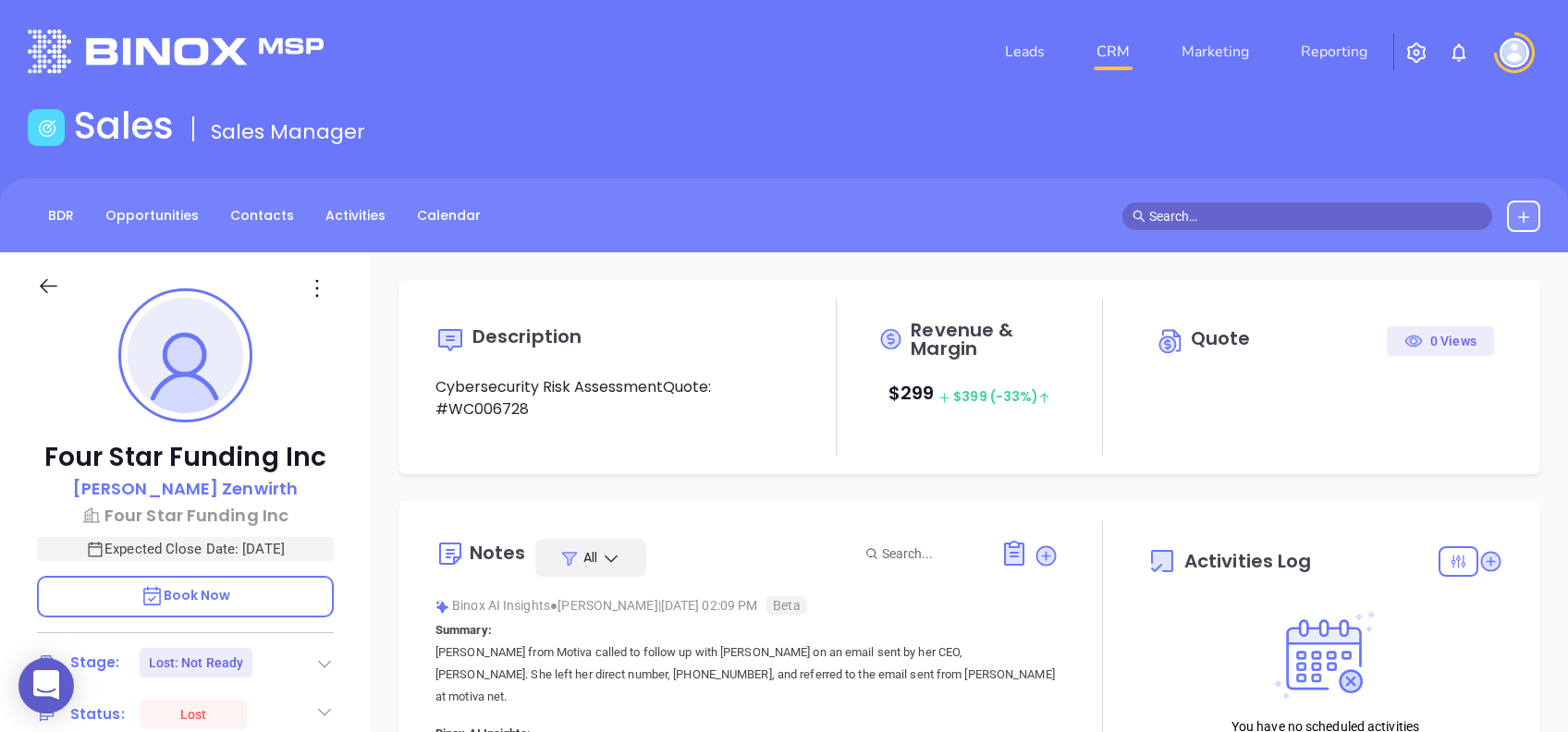
type input "[DATE]"
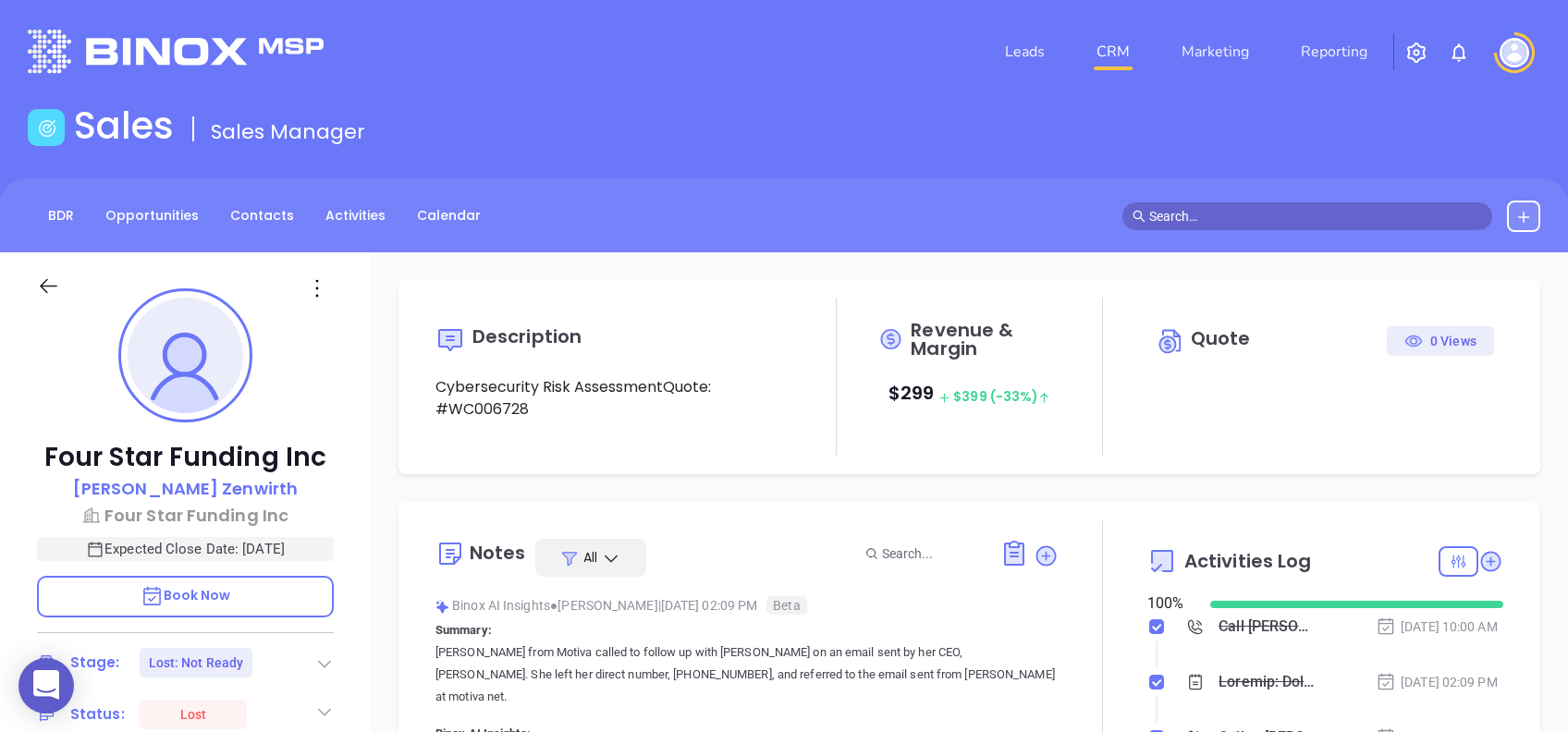
scroll to position [538, 0]
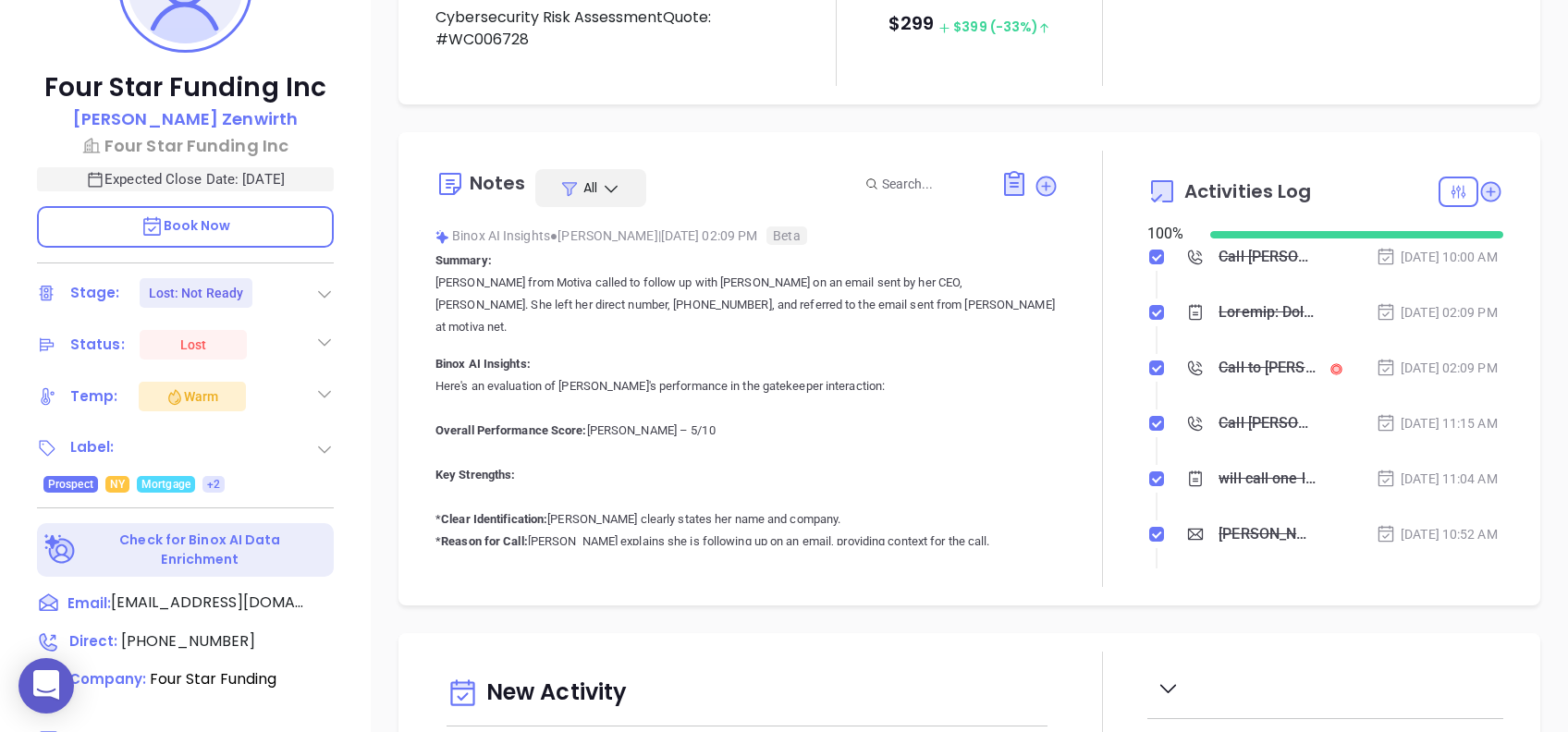
type input "[PERSON_NAME]"
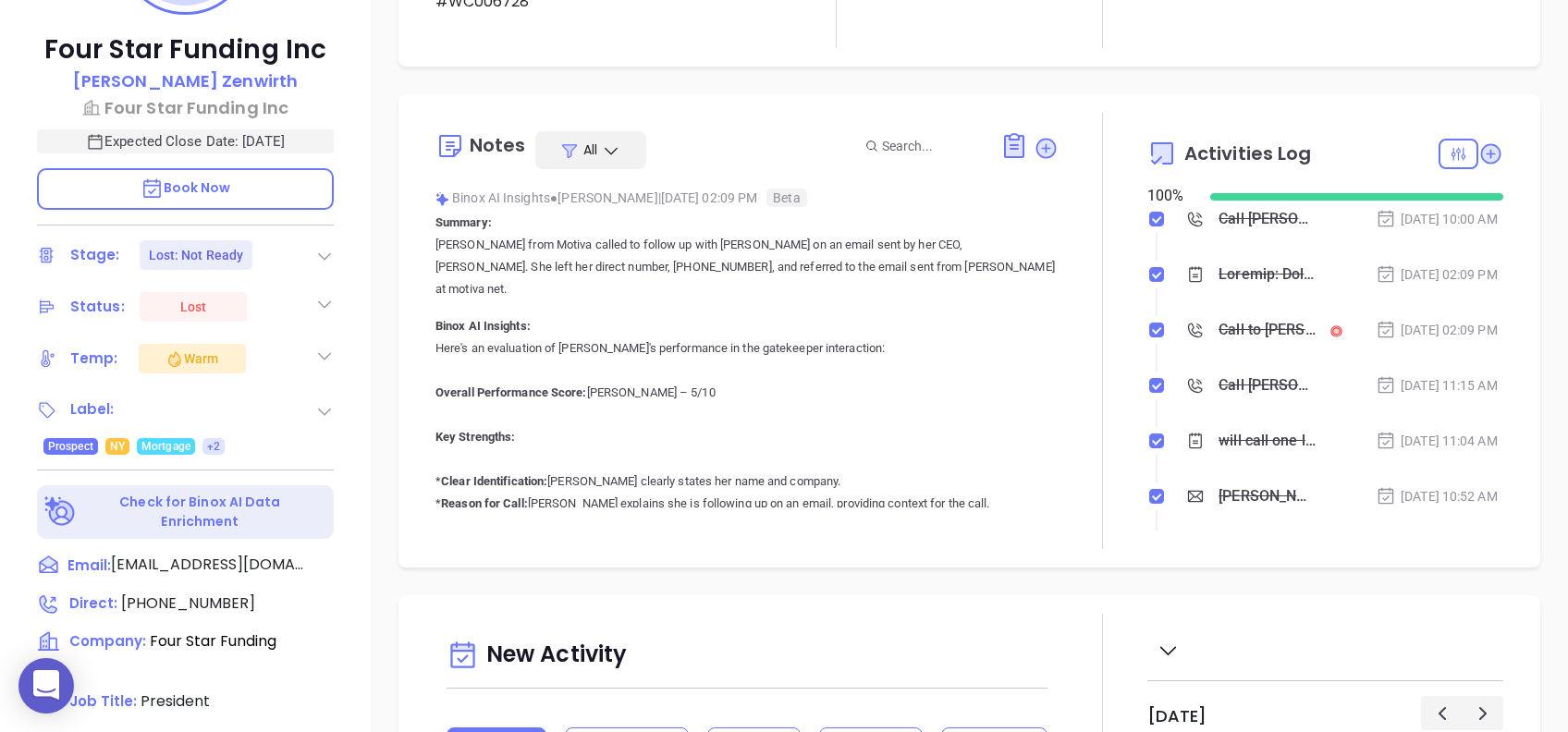
scroll to position [370, 0]
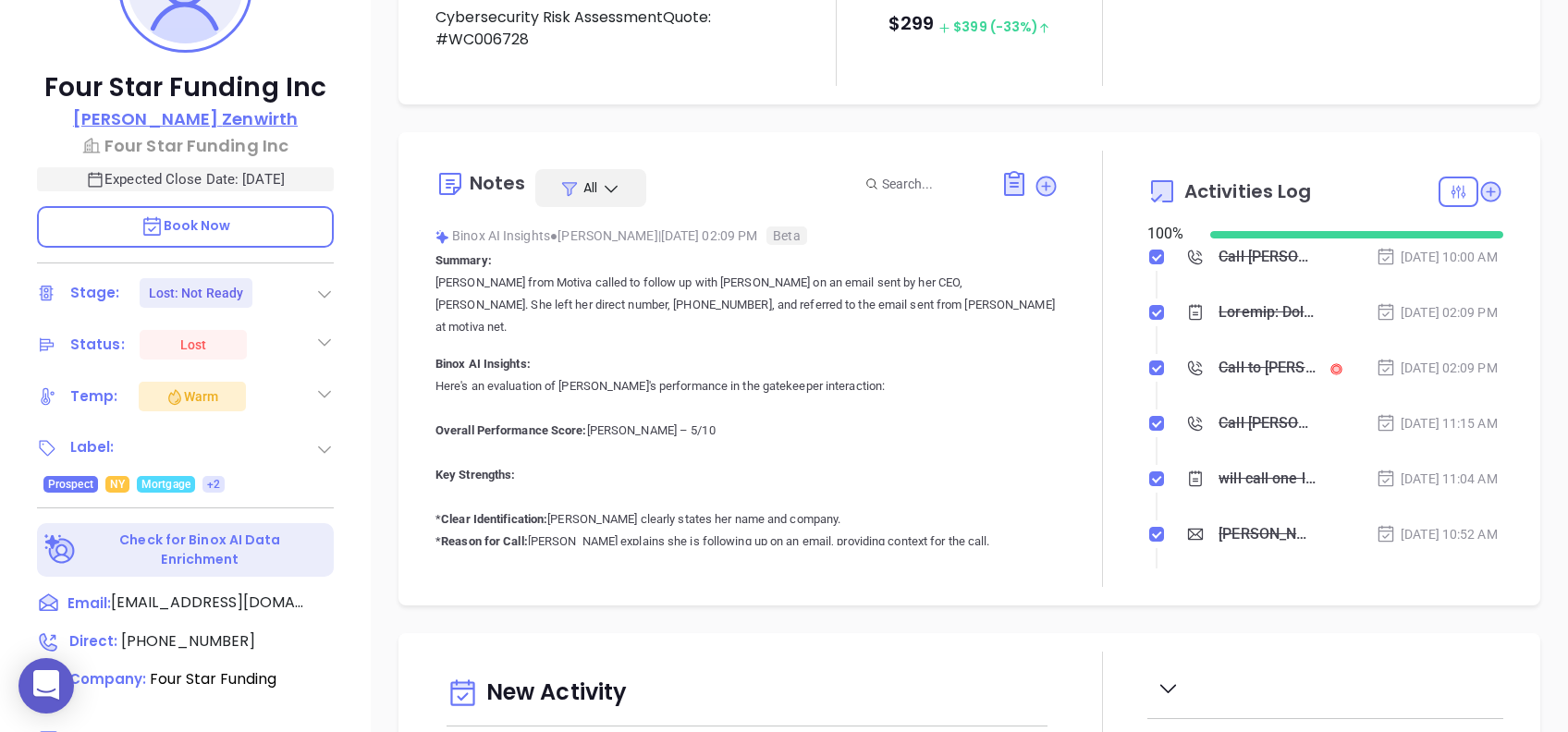
click at [225, 112] on p "[PERSON_NAME]" at bounding box center [185, 119] width 224 height 25
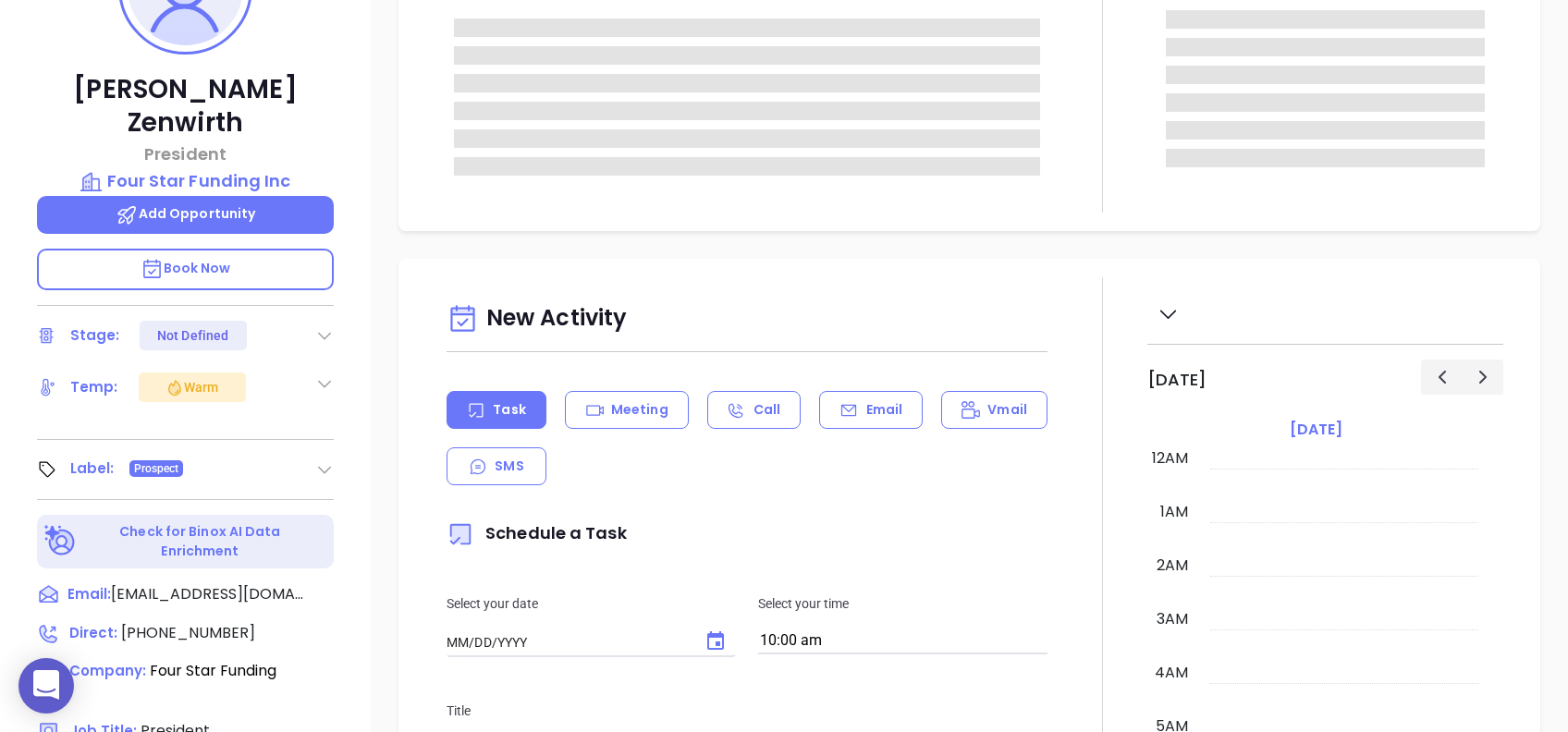
type input "[DATE]"
type input "[PERSON_NAME]"
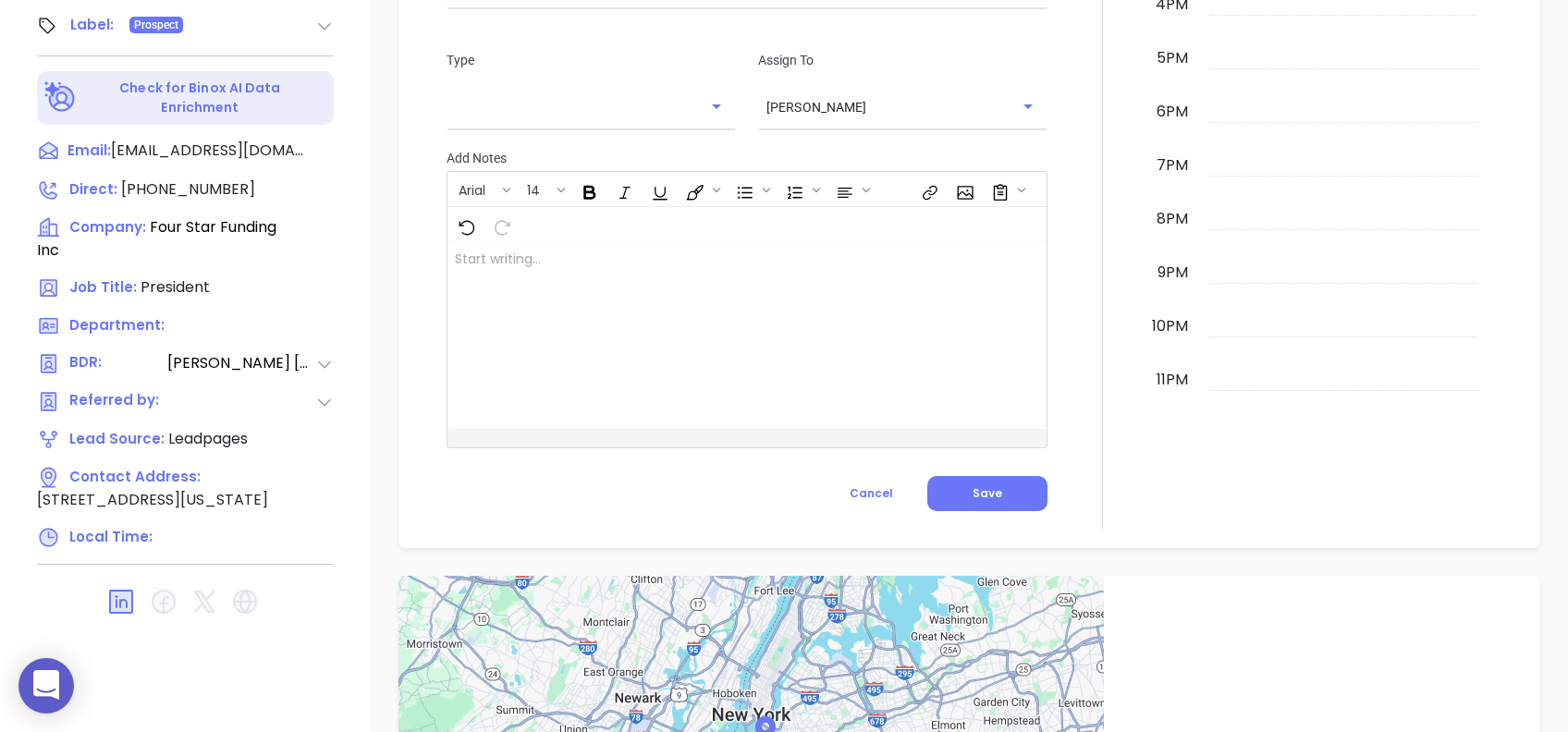
scroll to position [1460, 0]
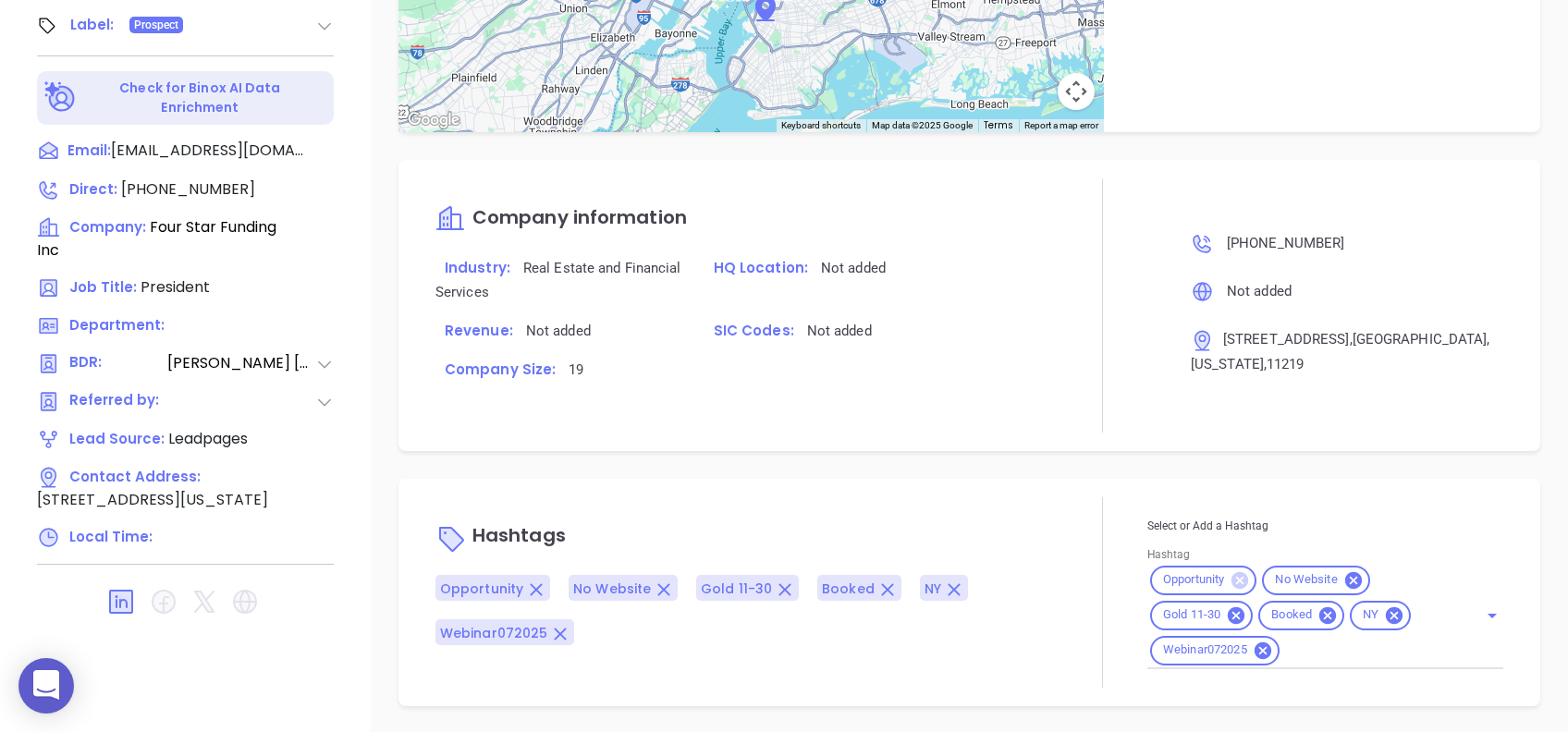
click at [1233, 571] on icon at bounding box center [1239, 580] width 17 height 17
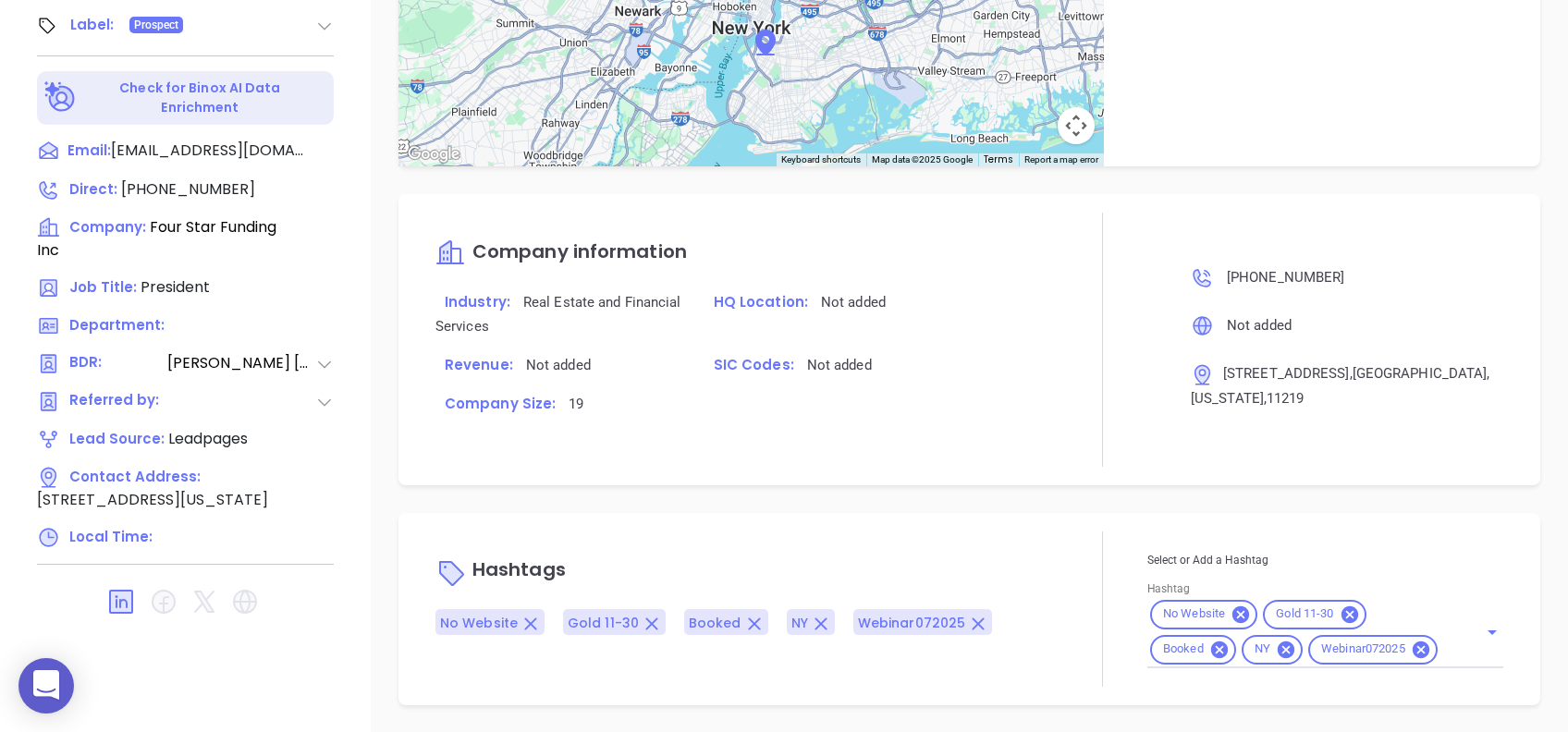
click at [1362, 658] on div "Select or Add a Hashtag Hashtag No Website Gold 11-30 Booked NY Webinar072025" at bounding box center [1324, 609] width 356 height 119
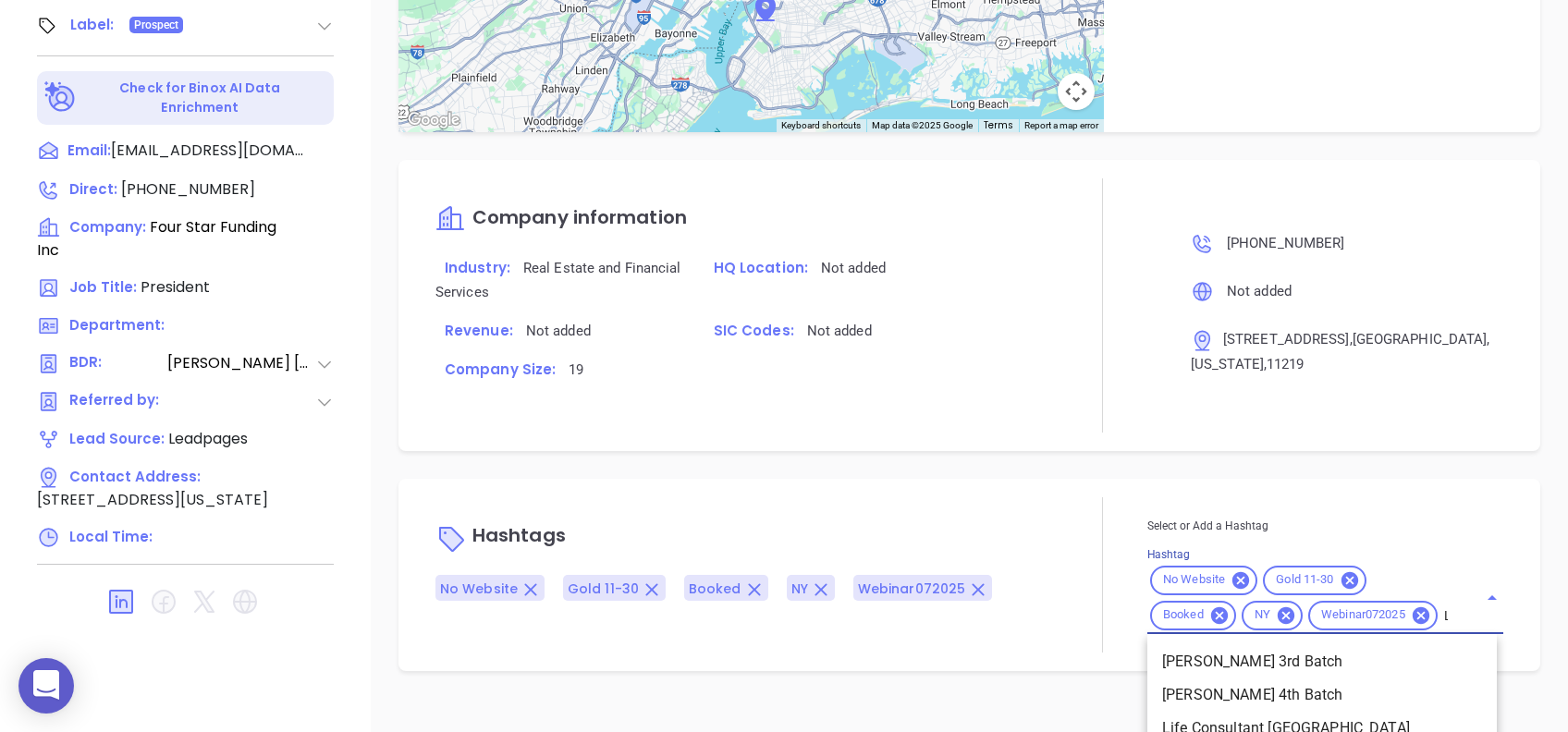
type input "LTN"
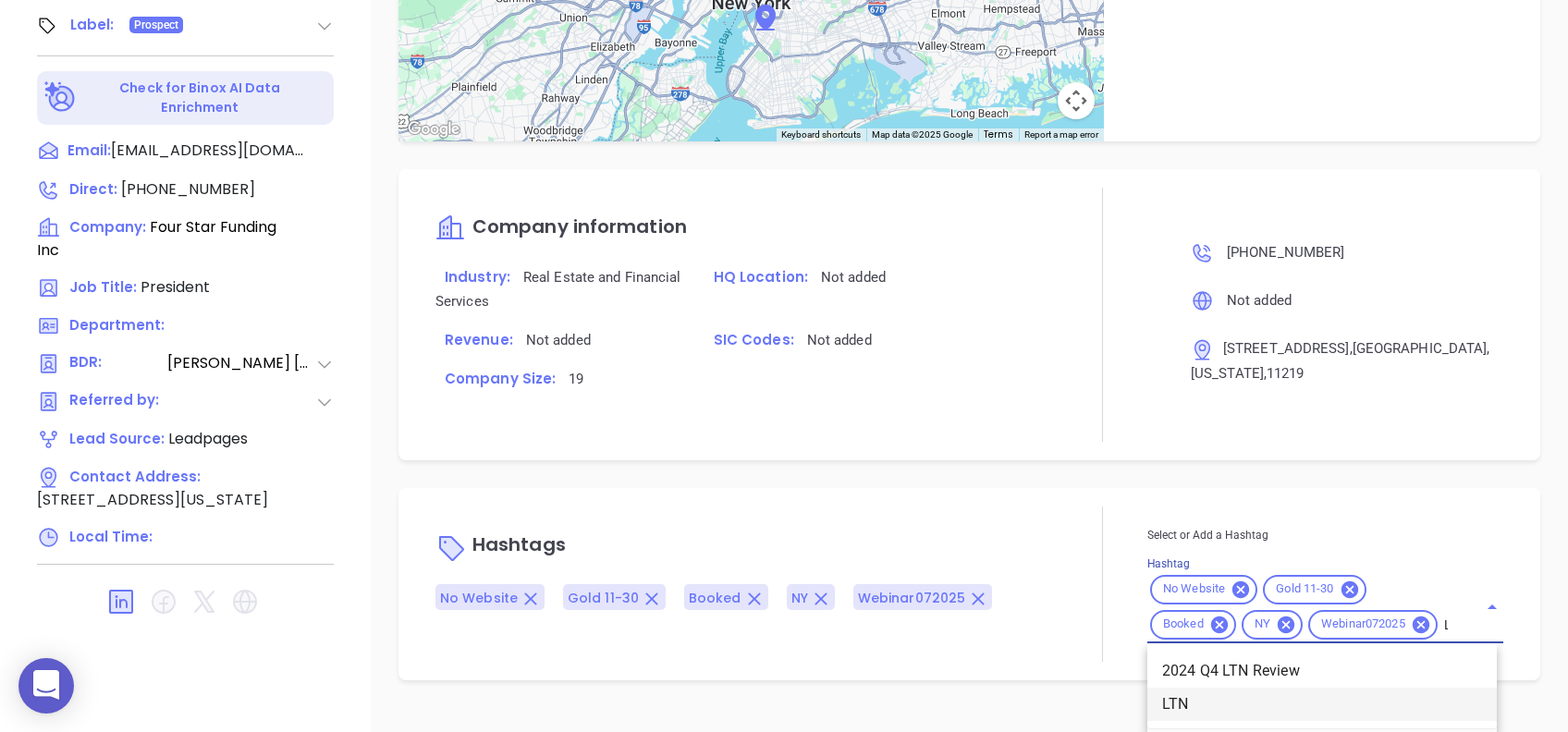
click at [1294, 717] on li "LTN" at bounding box center [1321, 704] width 349 height 34
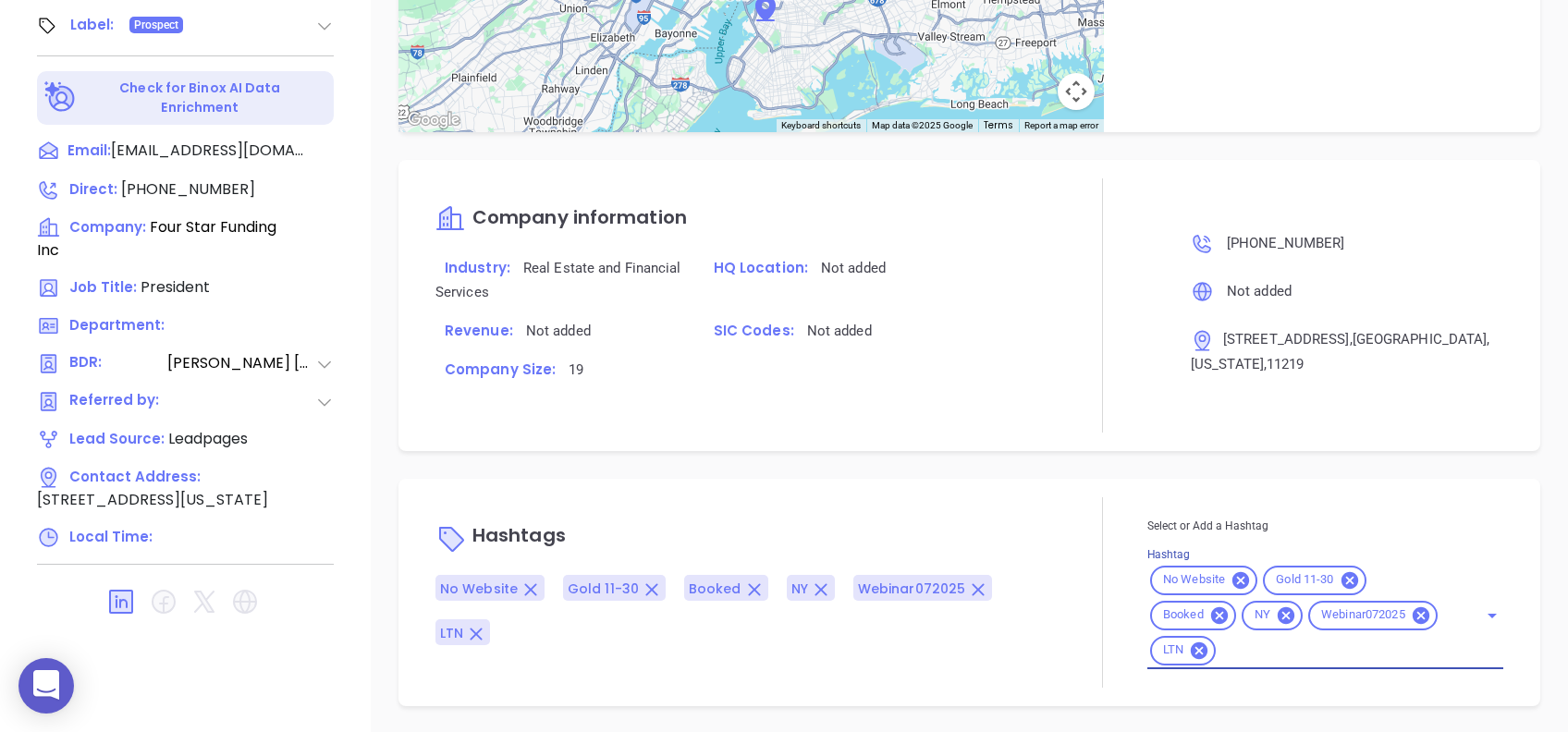
click at [921, 510] on div "Hashtags No Website Gold 11-30 Booked NY Webinar072025 LTN" at bounding box center [746, 592] width 623 height 190
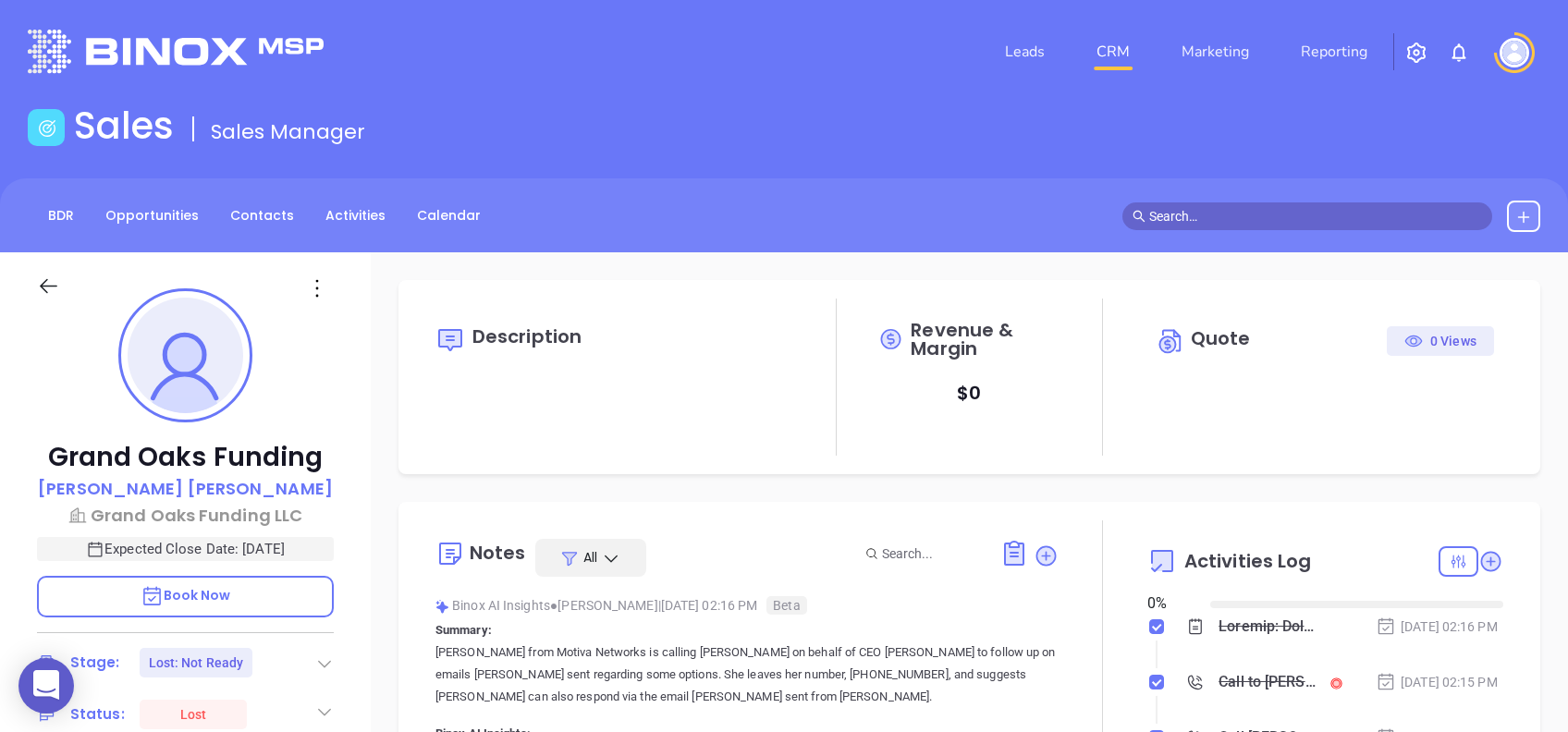
type input "[DATE]"
click at [192, 491] on p "Christopher Caggiano" at bounding box center [186, 488] width 295 height 25
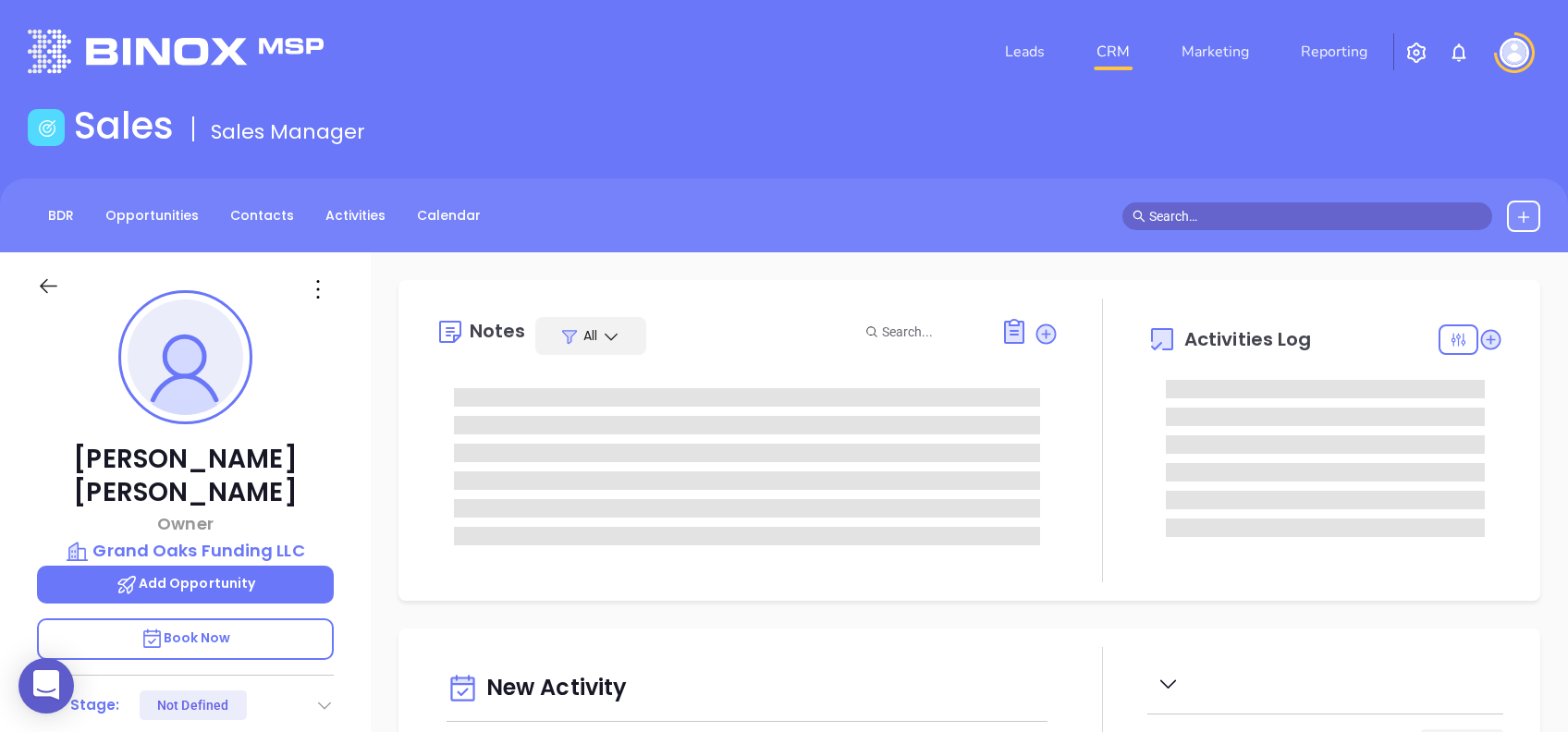
type input "[DATE]"
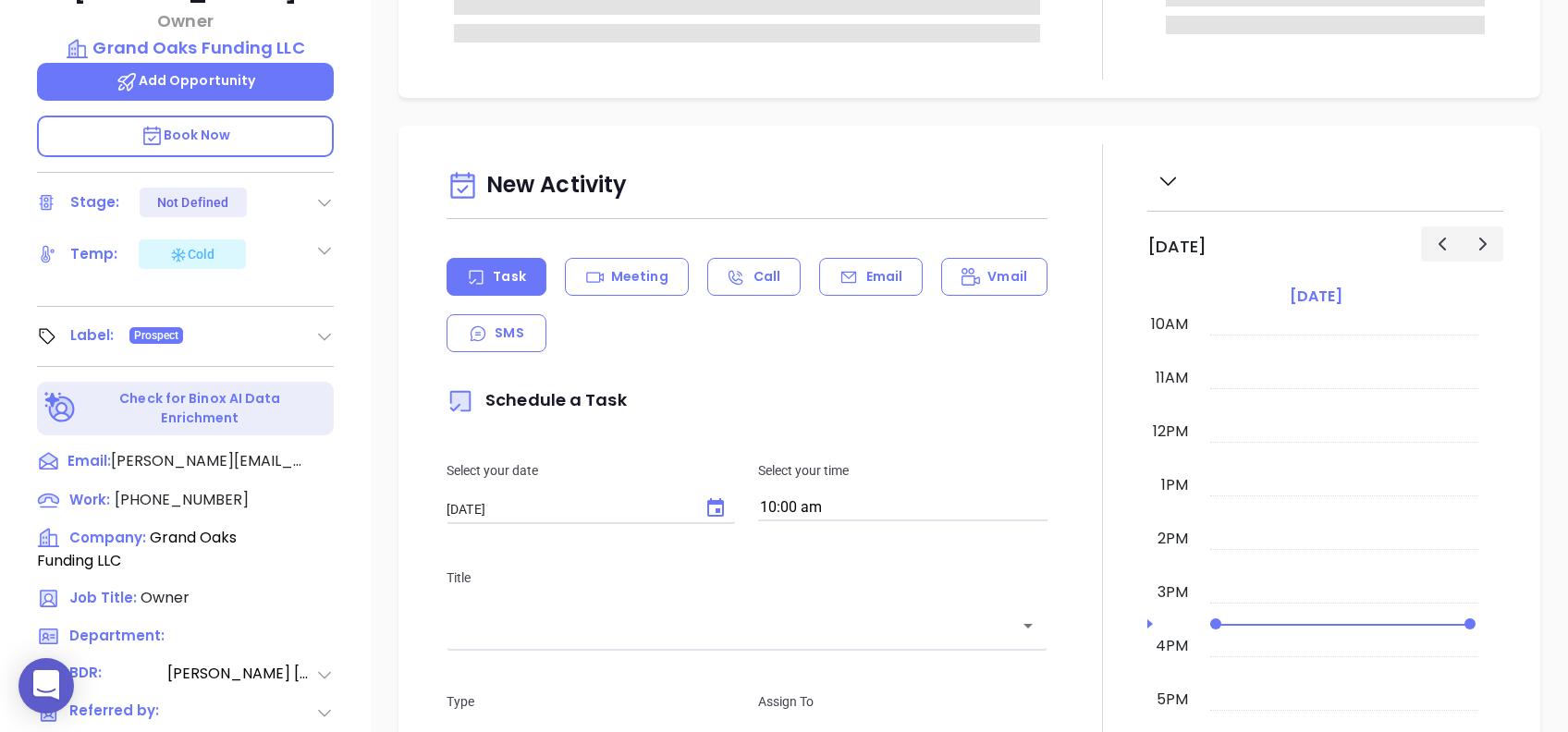
scroll to position [813, 0]
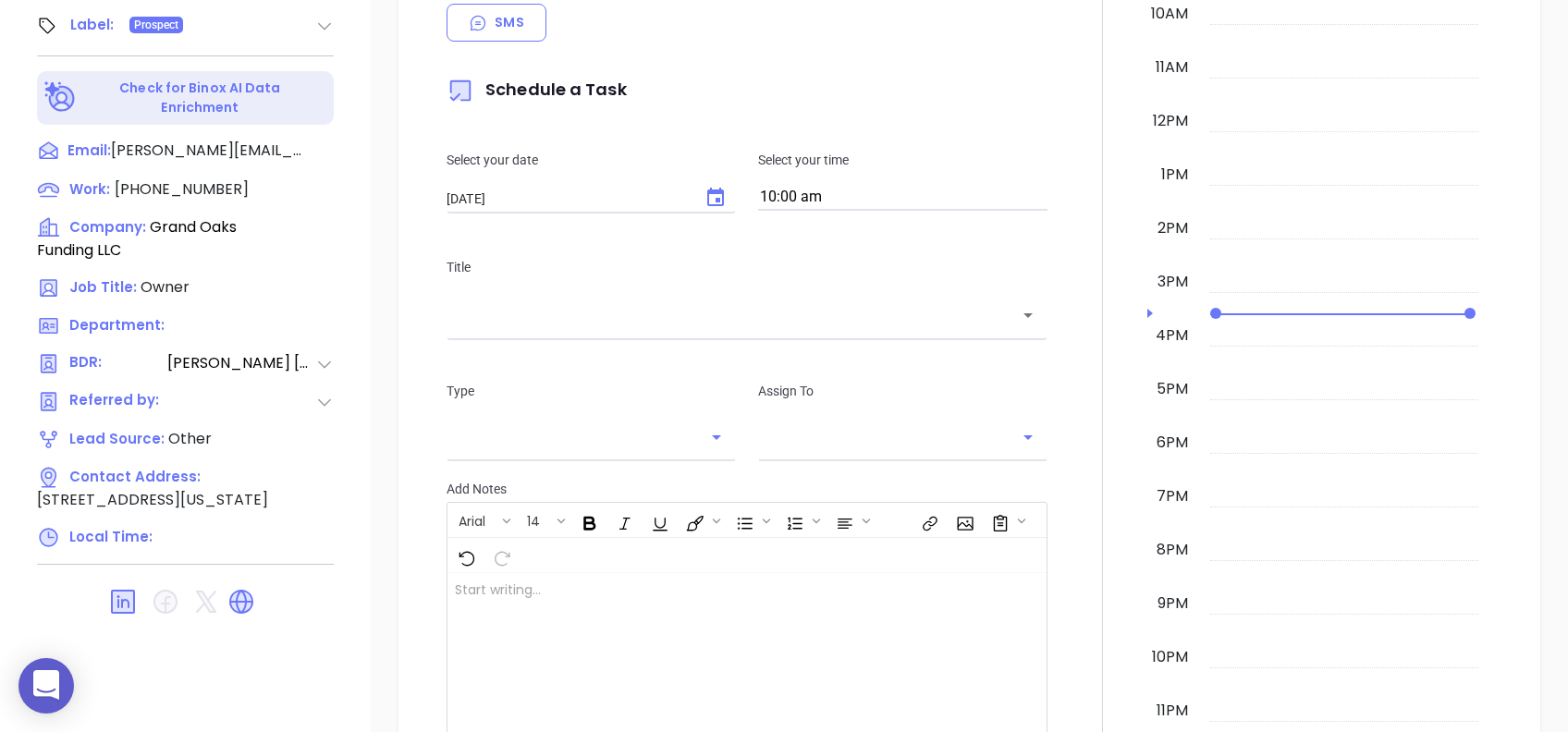
type input "[PERSON_NAME]"
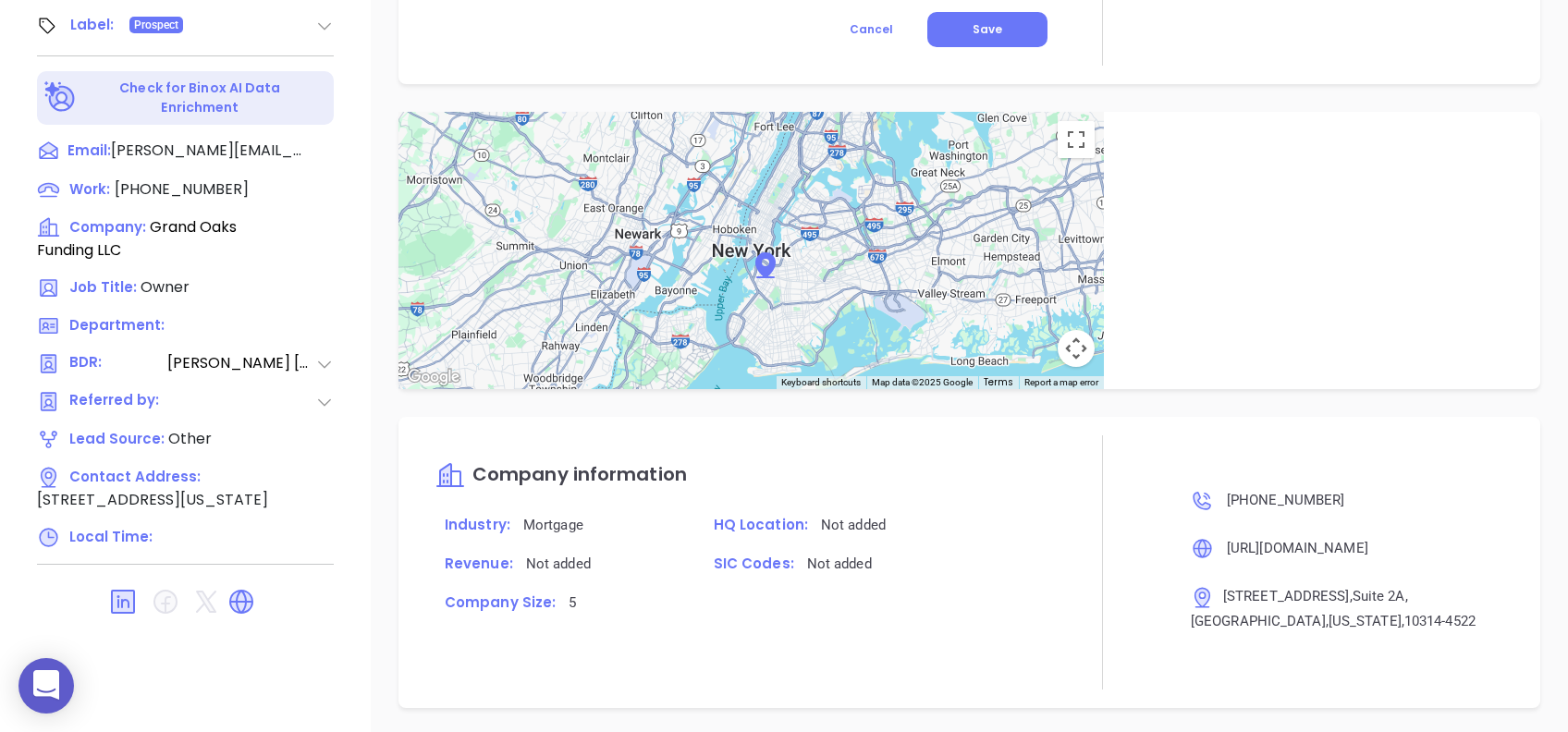
scroll to position [1460, 0]
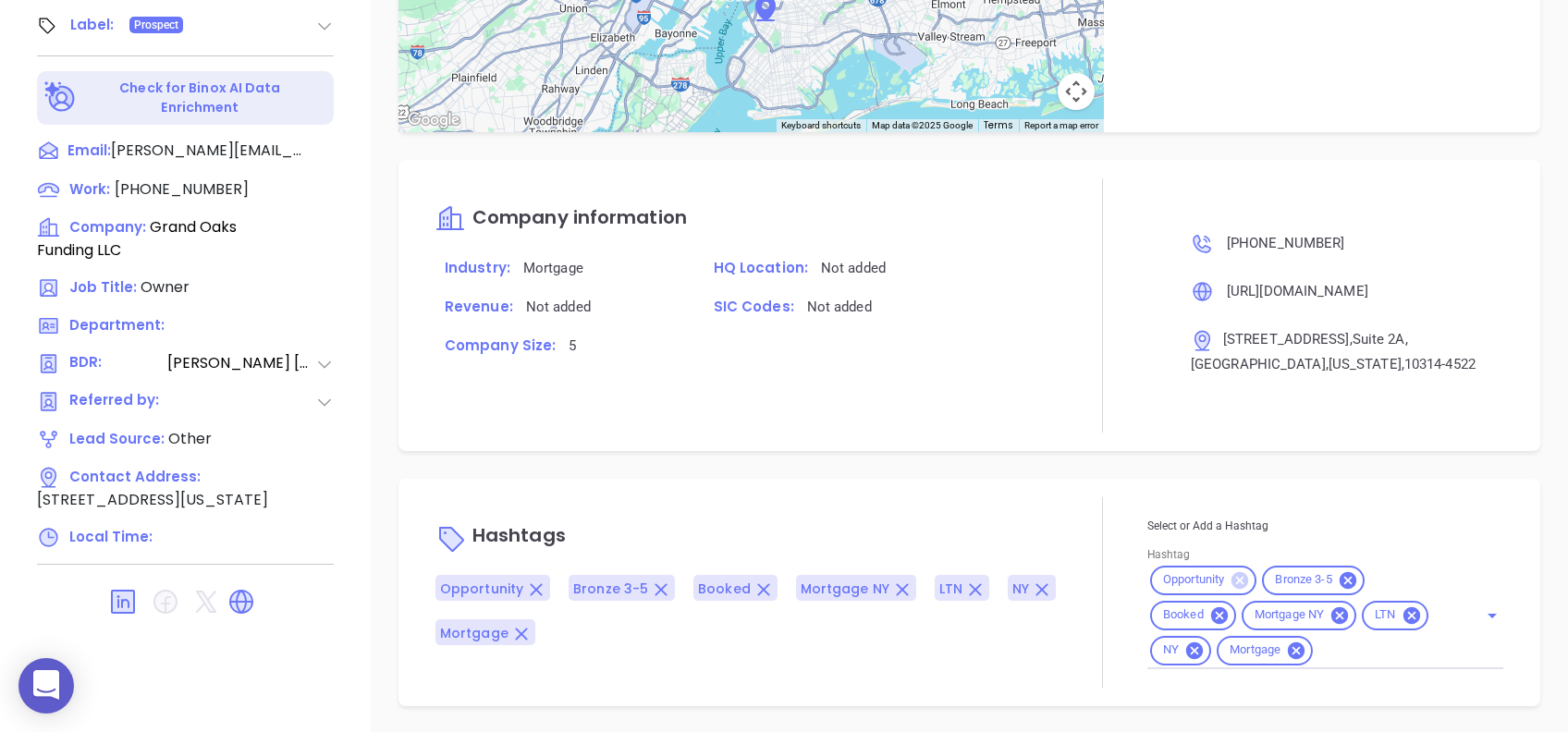
click at [1231, 584] on icon at bounding box center [1239, 580] width 17 height 17
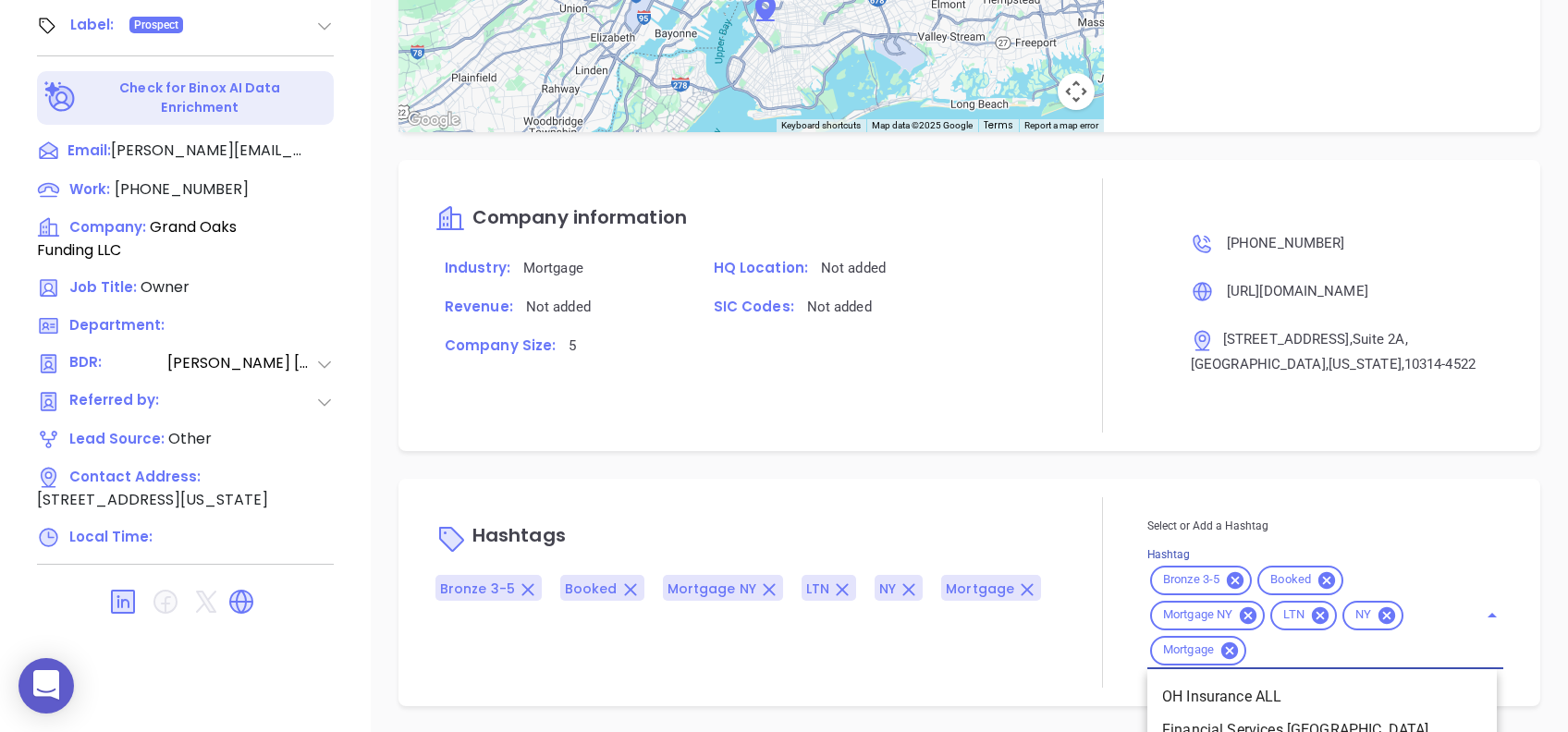
click at [1335, 648] on input "Hashtag" at bounding box center [1349, 650] width 203 height 23
type input "ltn"
click at [1236, 723] on li "LTN" at bounding box center [1321, 730] width 349 height 34
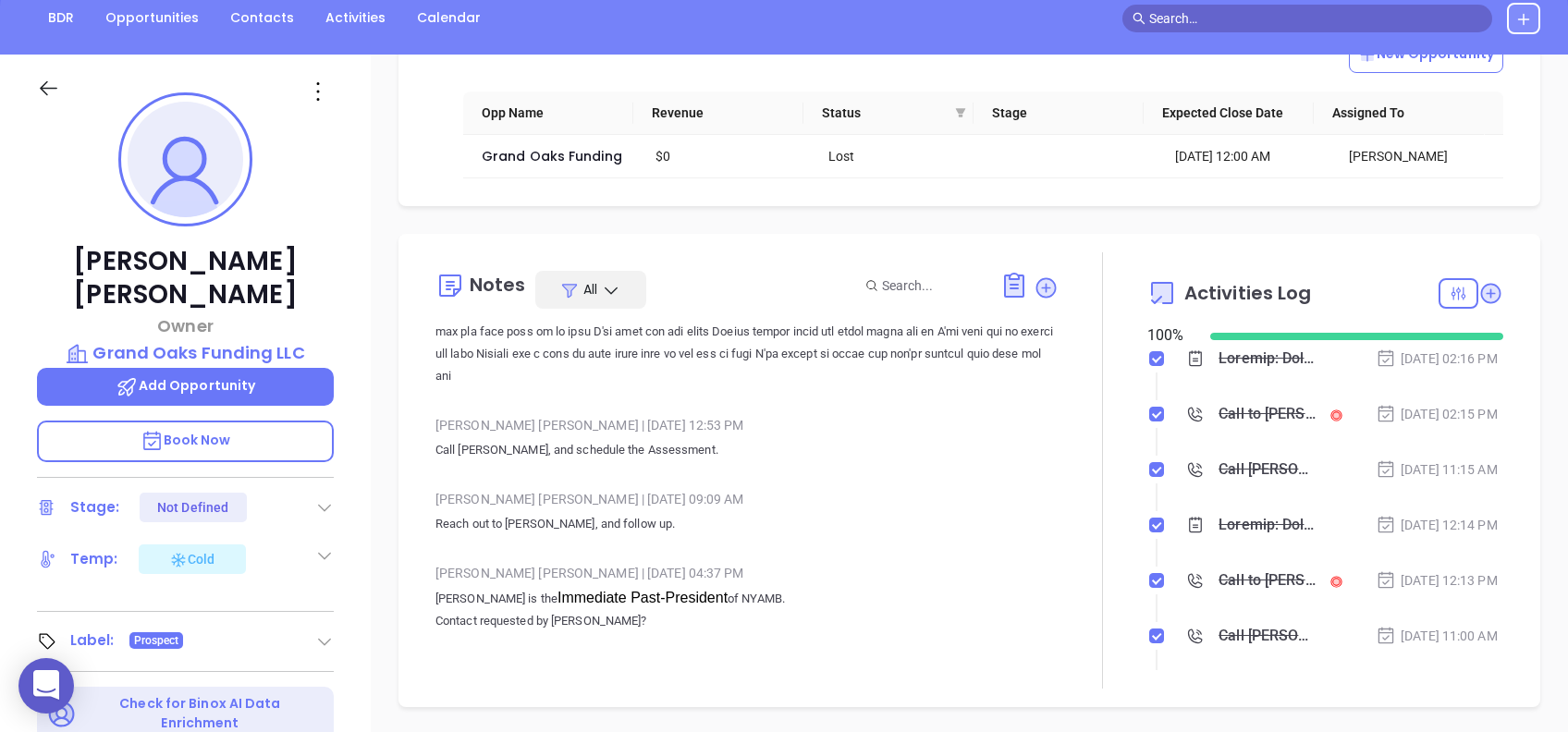
scroll to position [12121, 0]
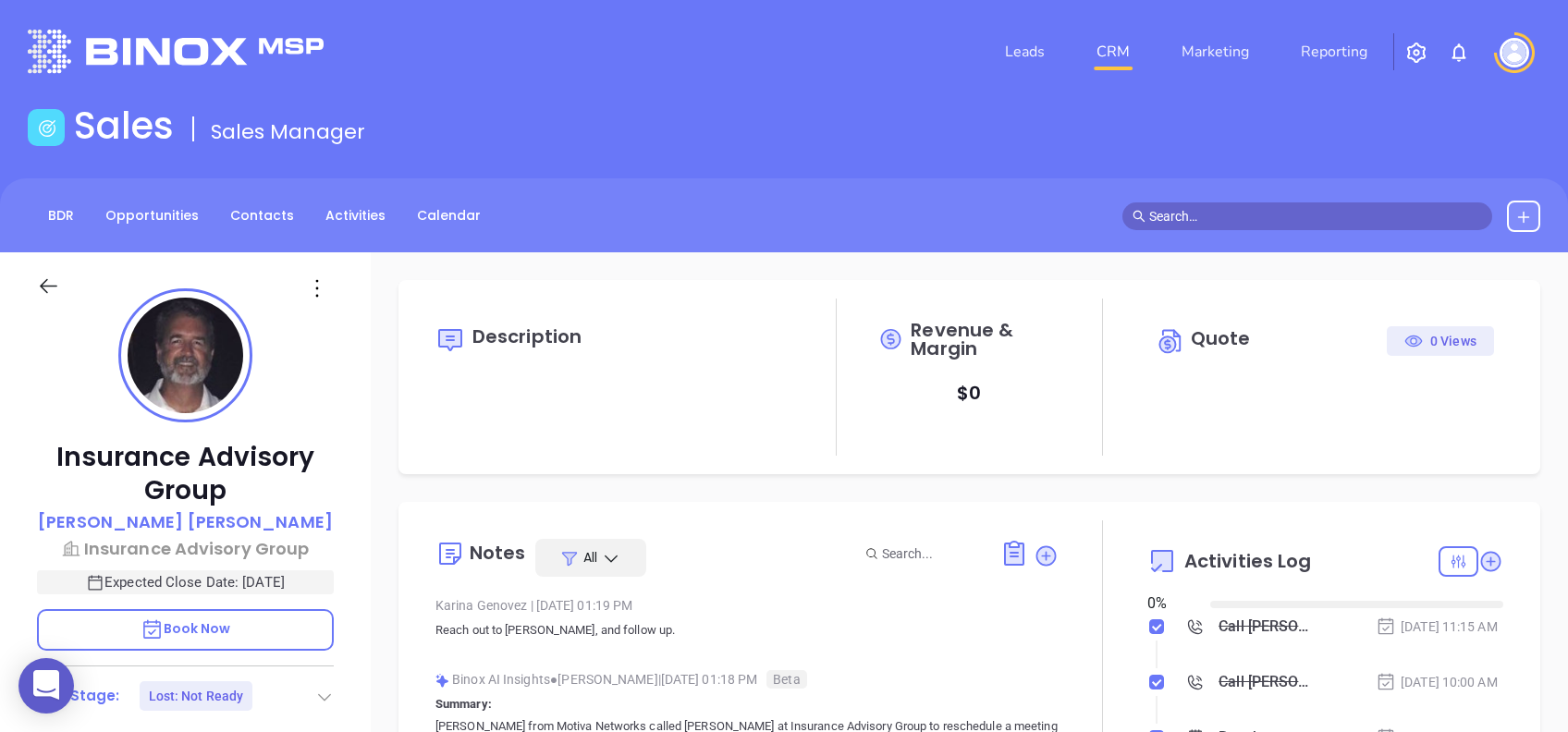
type input "[DATE]"
type input "[PERSON_NAME]"
drag, startPoint x: 187, startPoint y: 527, endPoint x: 176, endPoint y: 518, distance: 14.2
click at [176, 518] on p "Russell Thompson" at bounding box center [186, 521] width 295 height 25
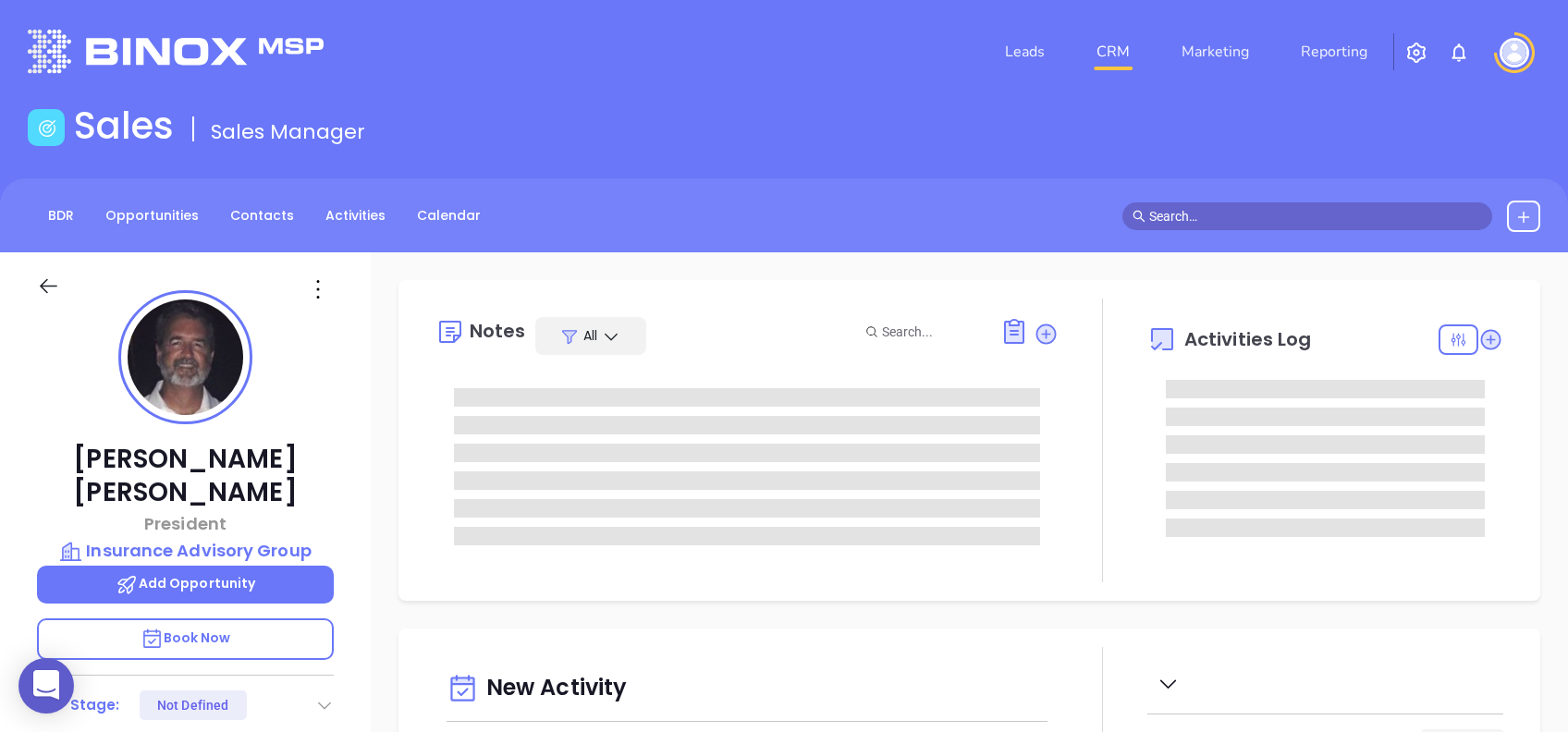
type input "[DATE]"
type input "[PERSON_NAME]"
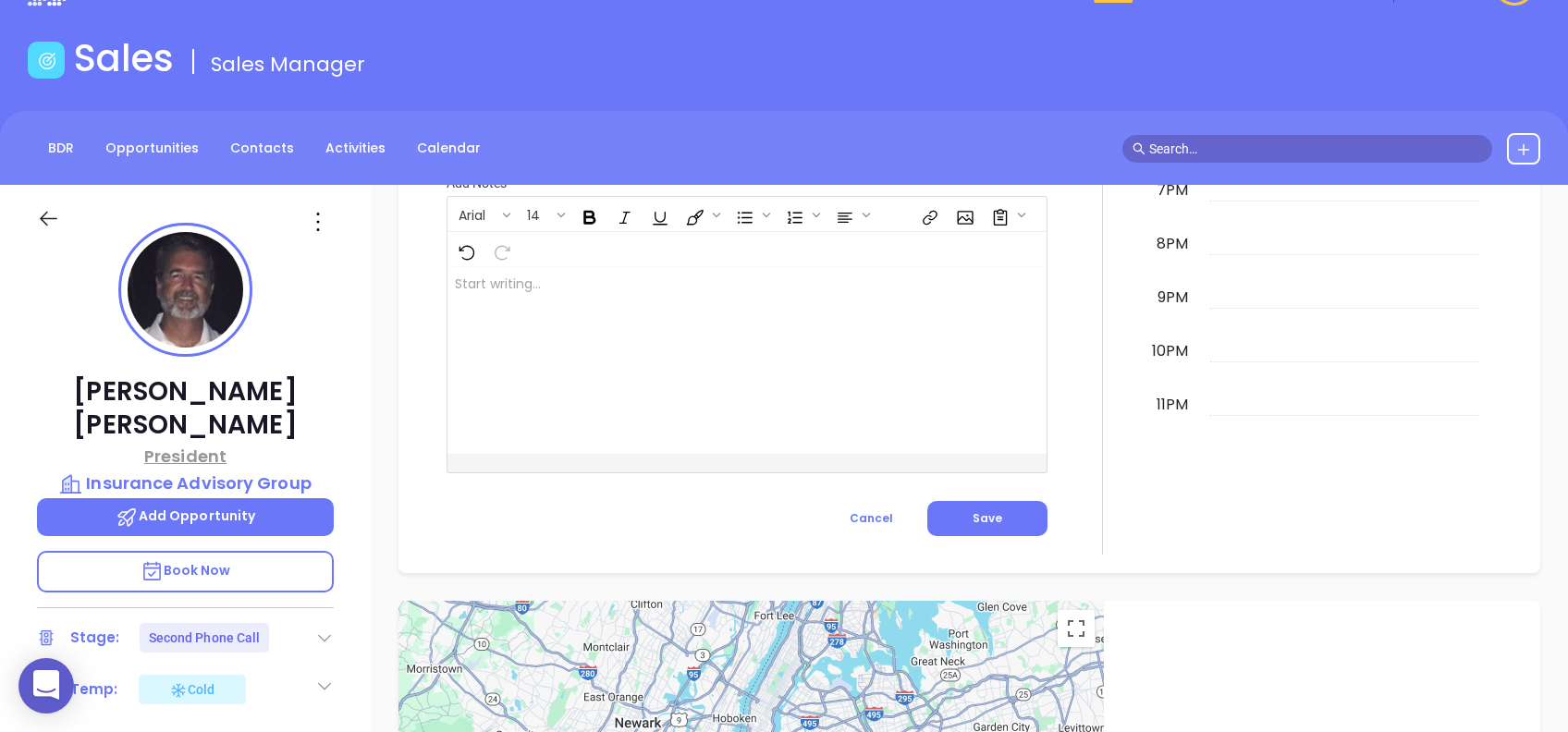
scroll to position [0, 0]
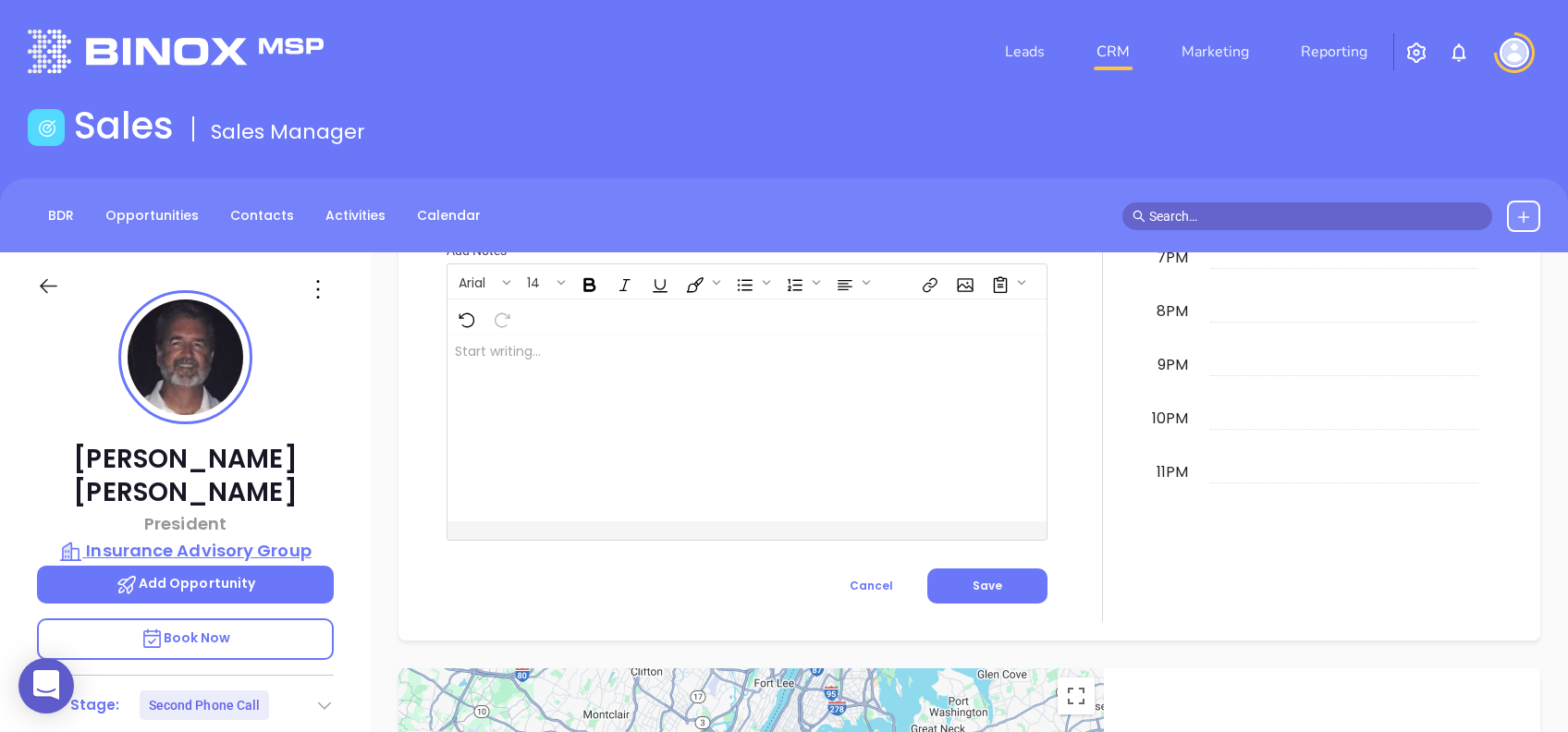
click at [237, 538] on p "Insurance Advisory Group" at bounding box center [186, 551] width 297 height 26
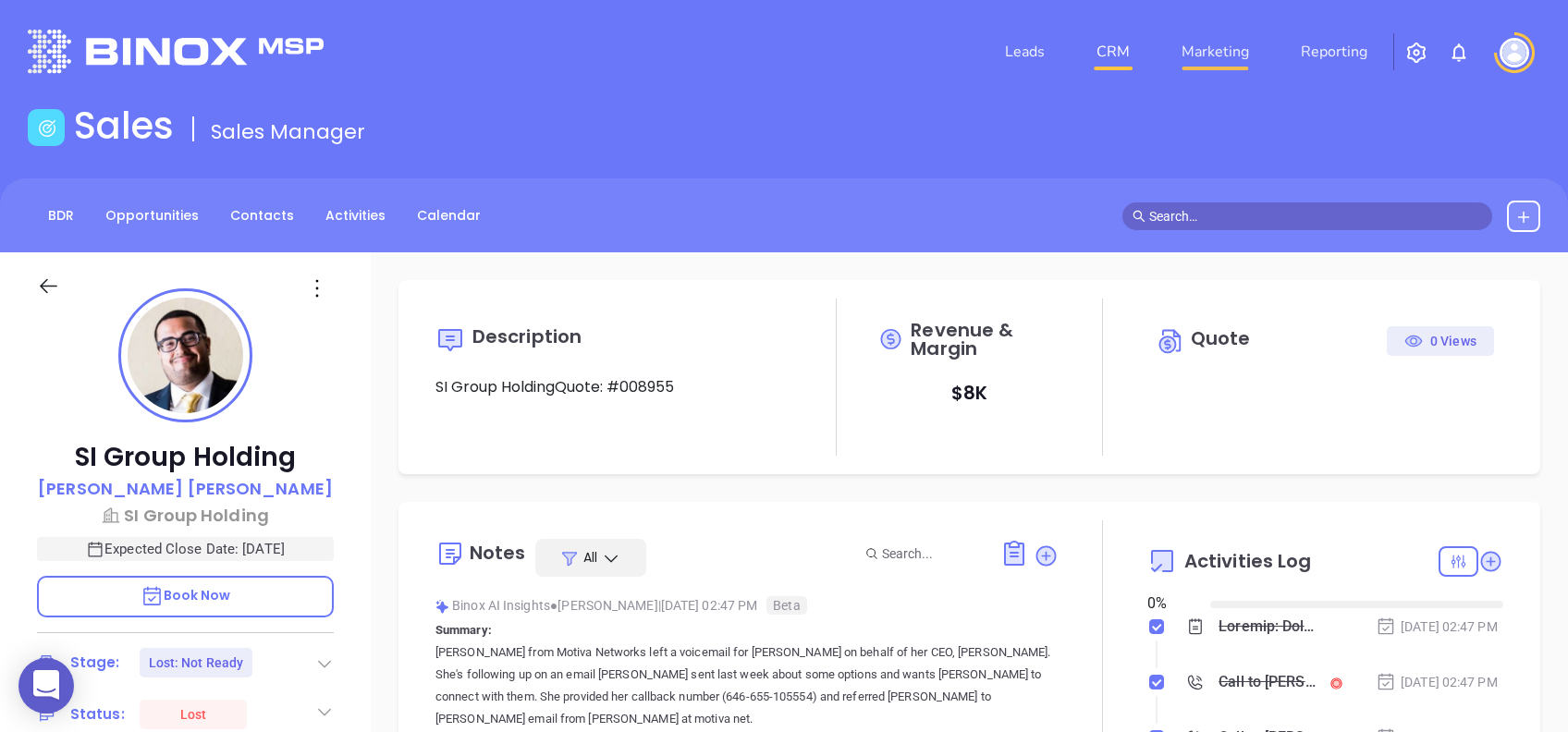
type input "[DATE]"
type input "[PERSON_NAME]"
click at [153, 489] on p "Gabriel Perez" at bounding box center [186, 488] width 295 height 25
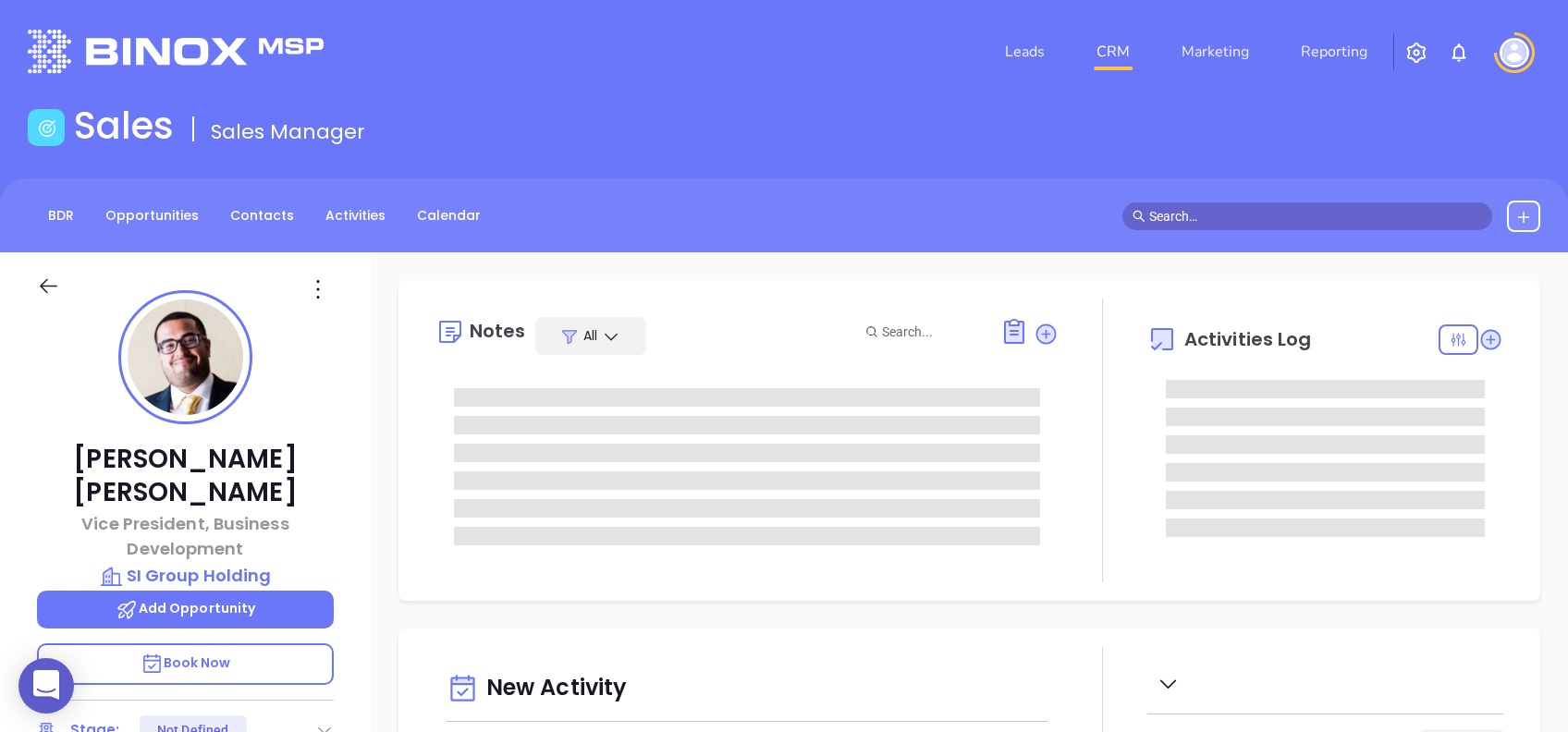
type input "[DATE]"
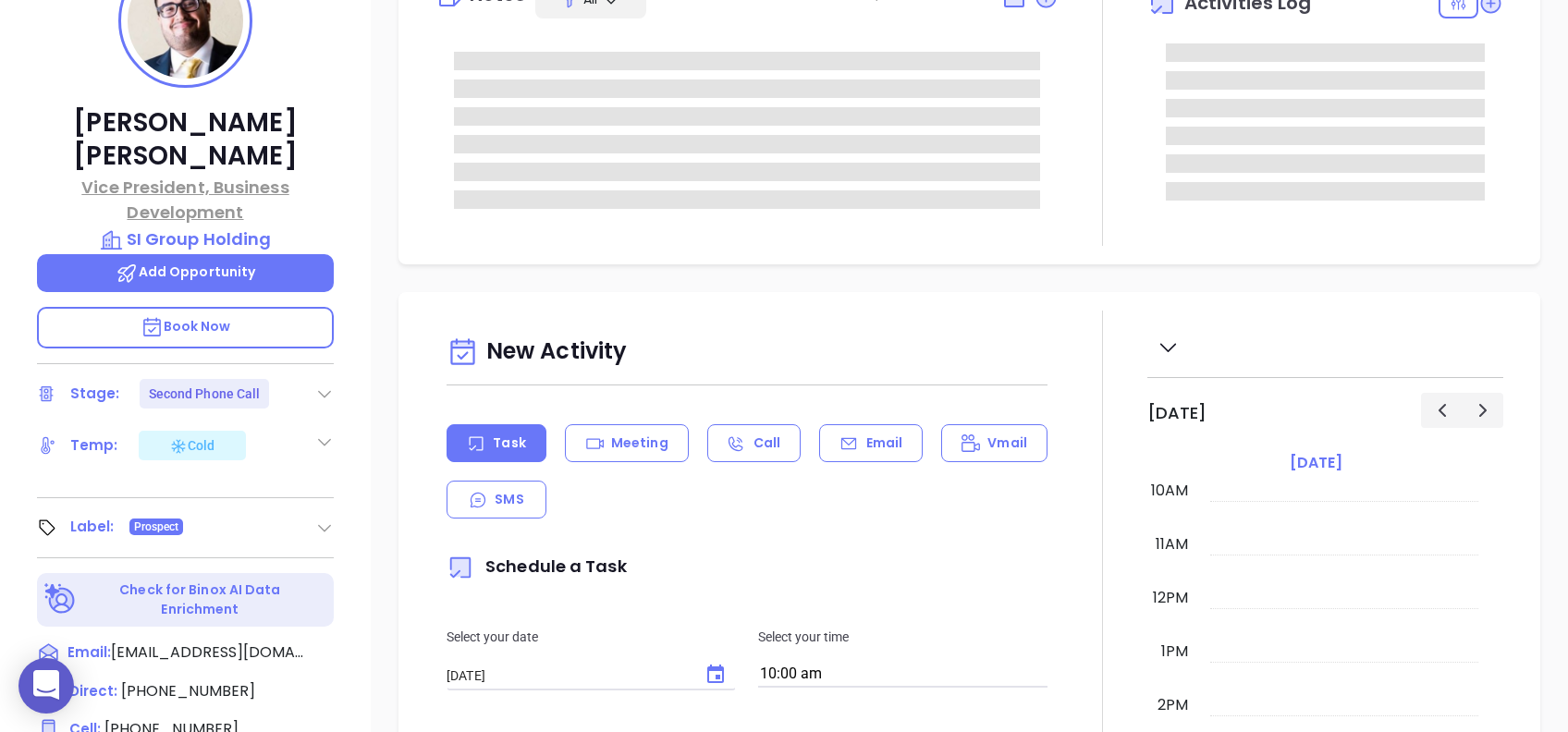
scroll to position [370, 0]
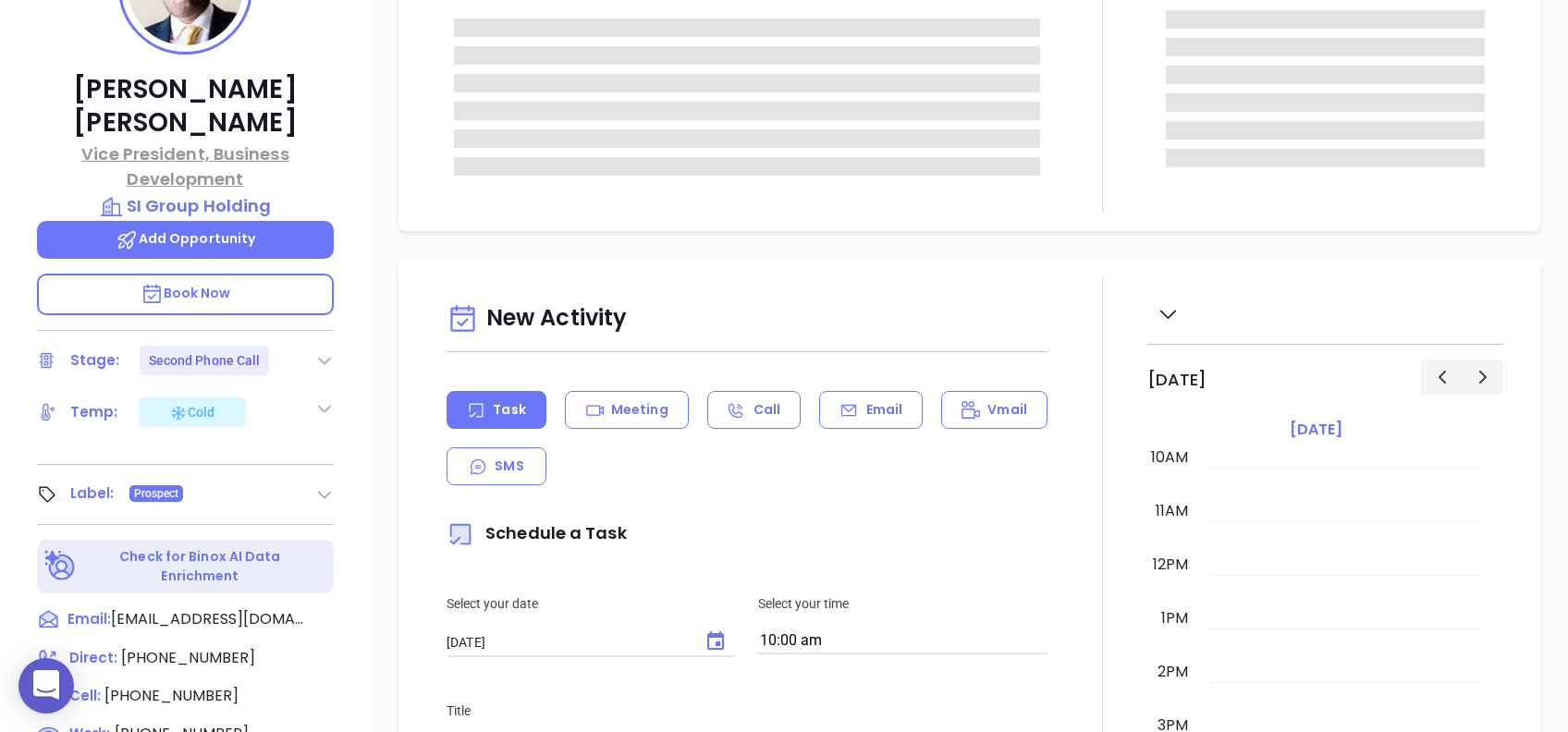
type input "[PERSON_NAME]"
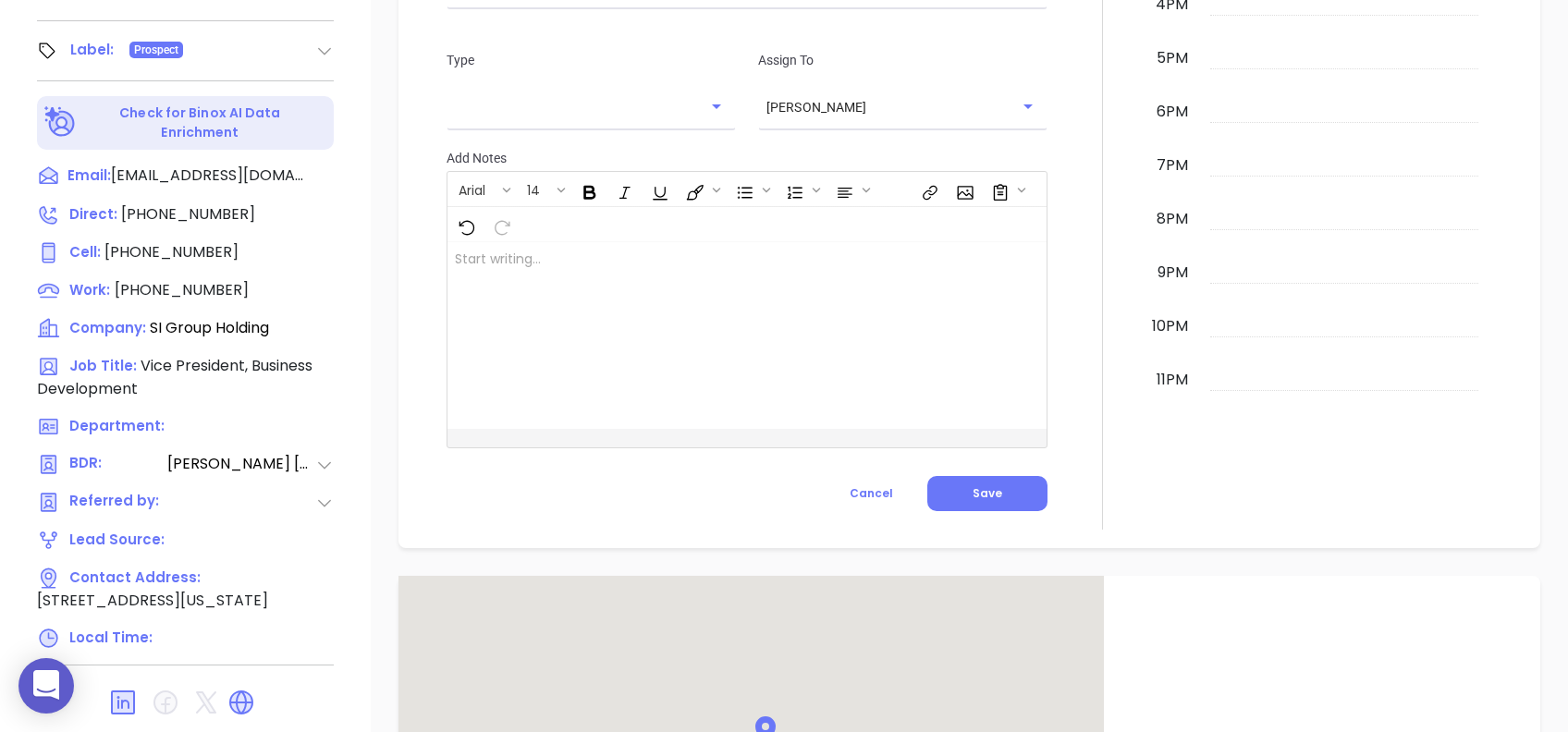
scroll to position [1435, 0]
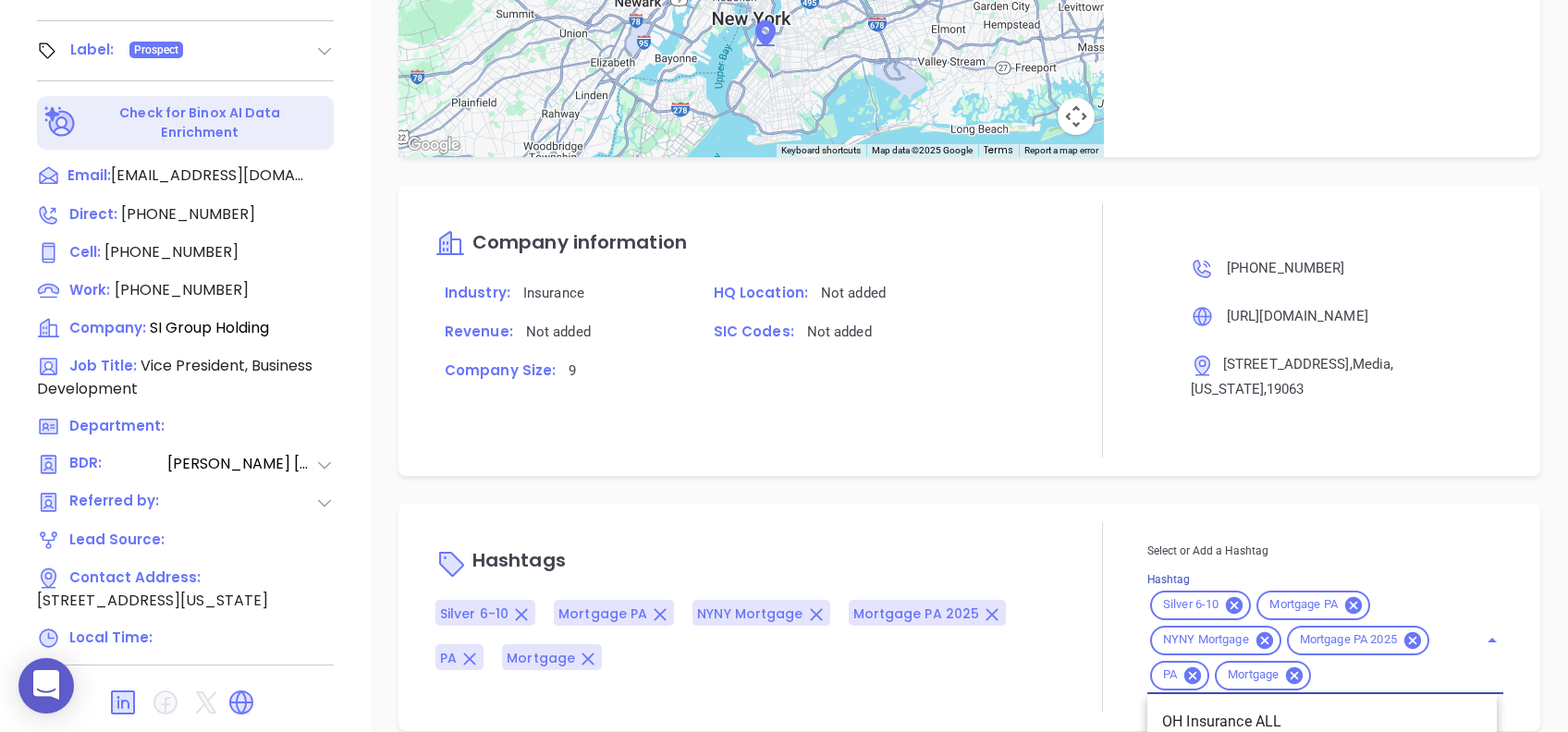
click at [1348, 664] on input "Hashtag" at bounding box center [1381, 675] width 137 height 23
type input "ltn"
click at [1041, 452] on div "Opportunities New Opportunity Opp Name Revenue Status Stage Expected Close Date…" at bounding box center [969, 86] width 1197 height 1294
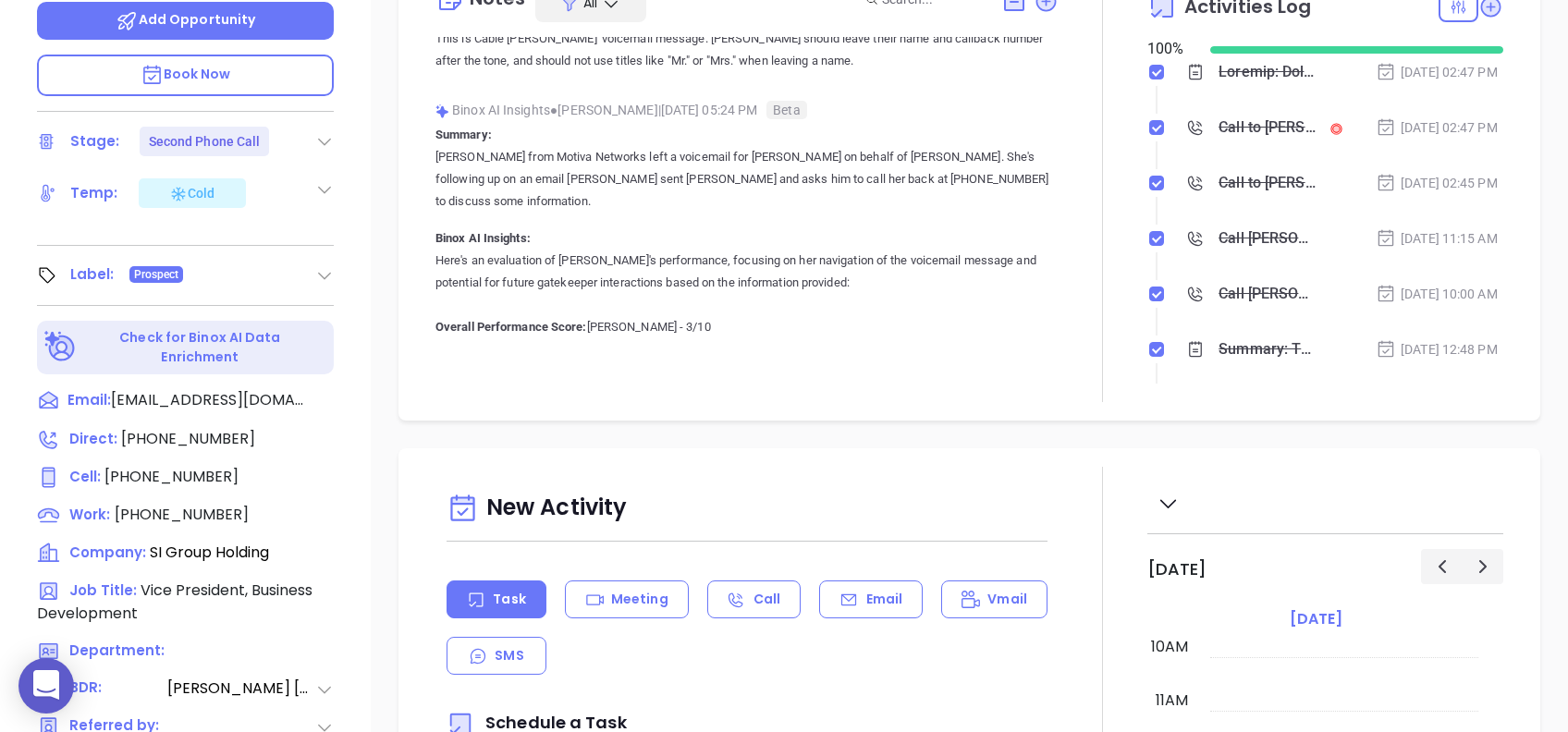
scroll to position [198, 0]
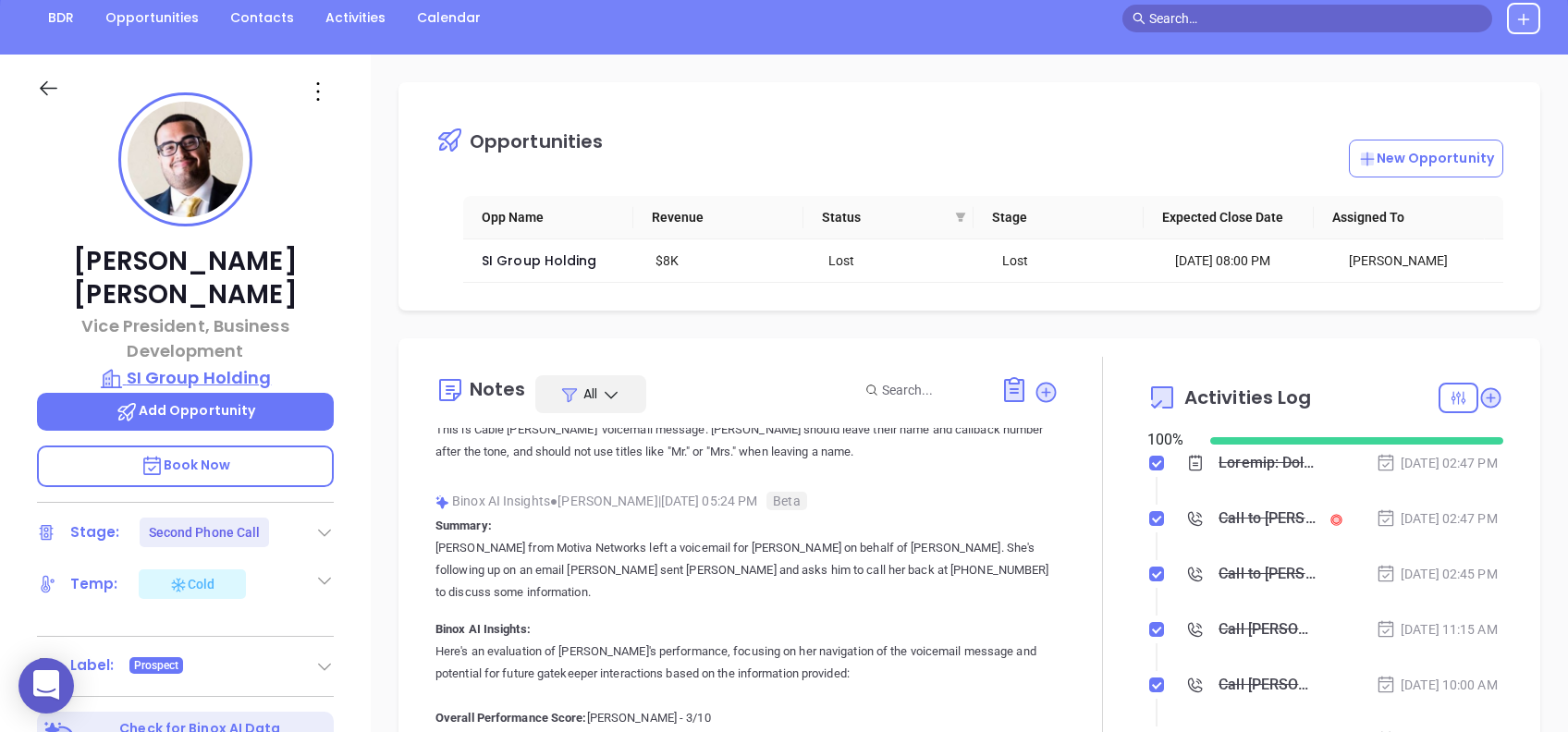
click at [229, 365] on p "SI Group Holding" at bounding box center [186, 378] width 297 height 26
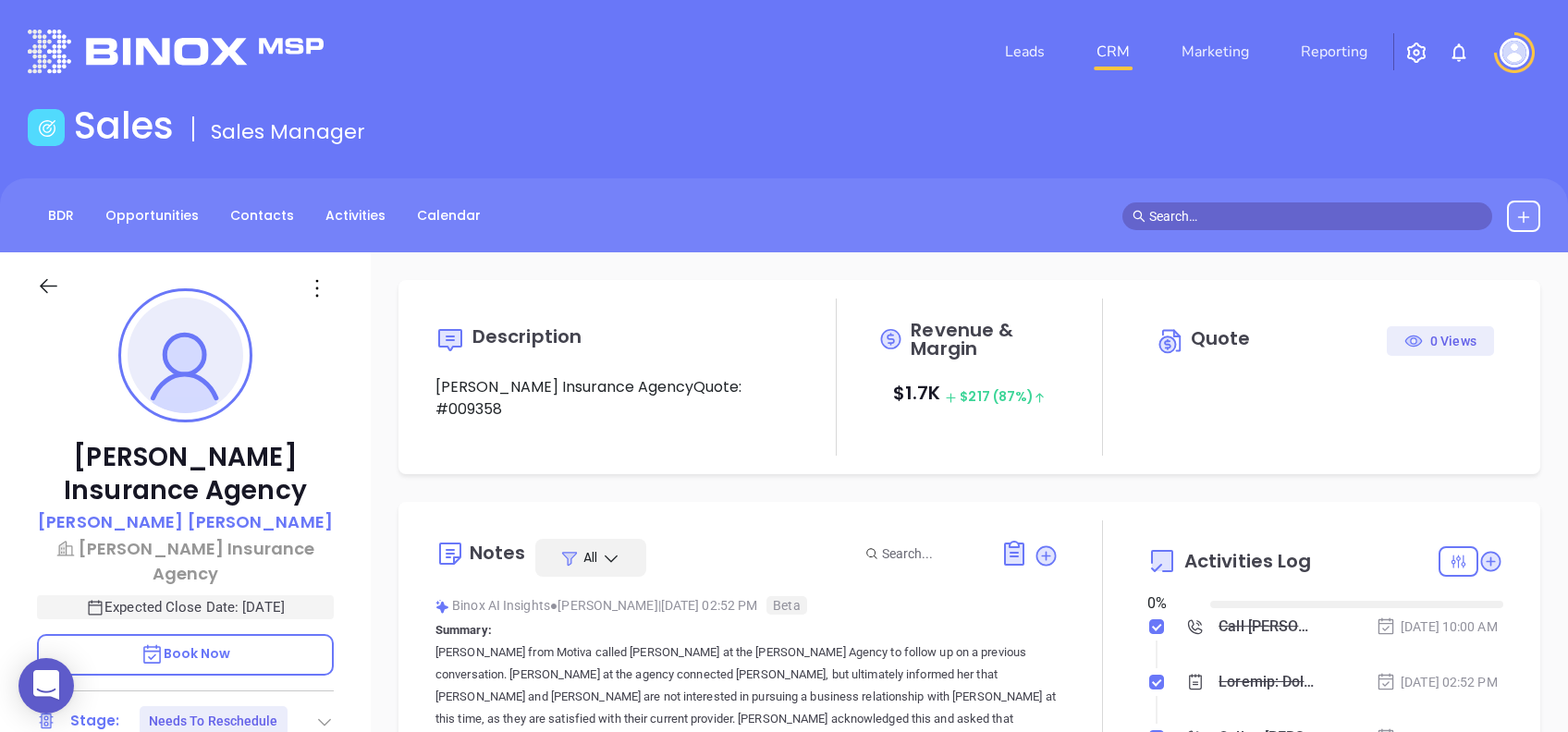
type input "[DATE]"
click at [198, 511] on p "[PERSON_NAME]" at bounding box center [186, 521] width 295 height 25
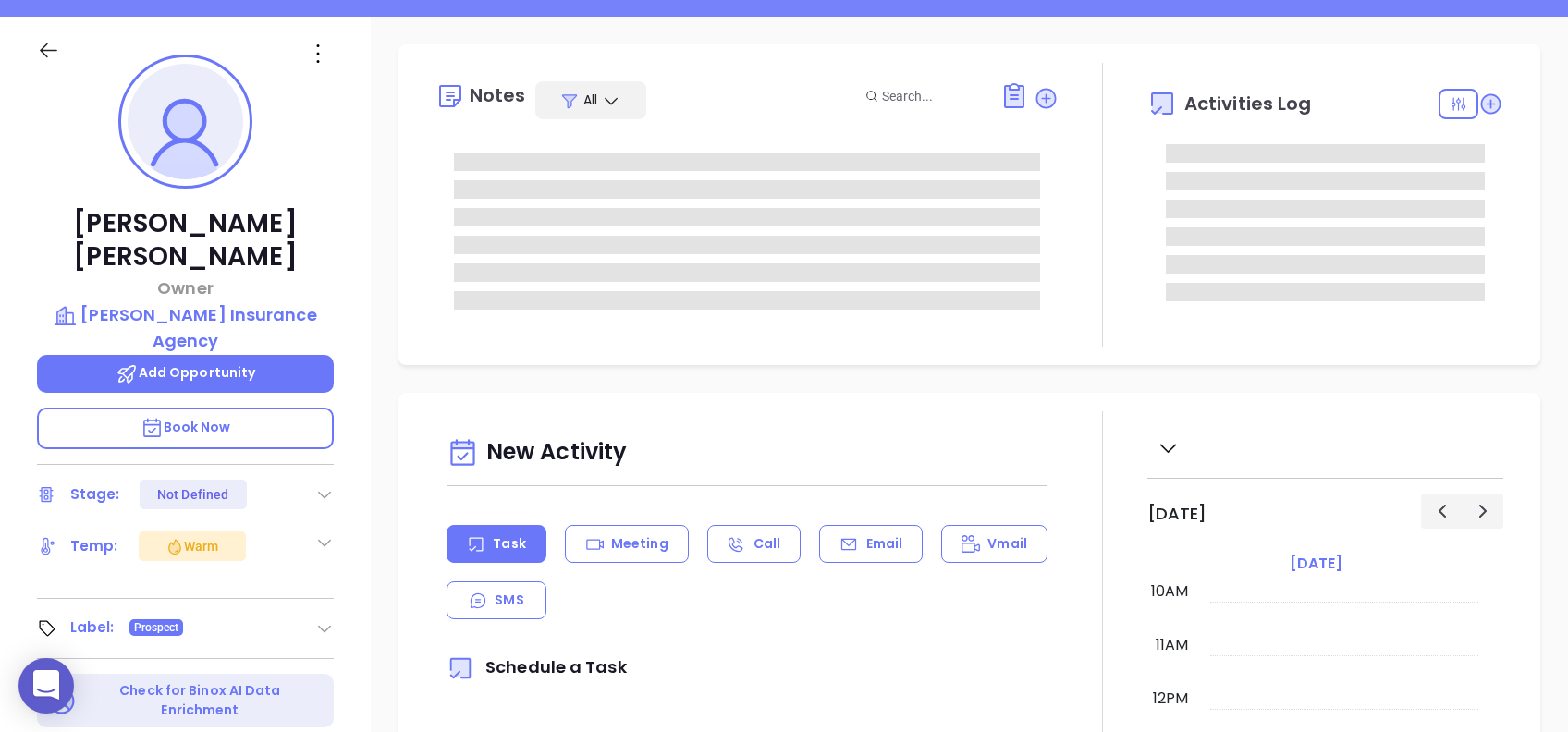
scroll to position [246, 0]
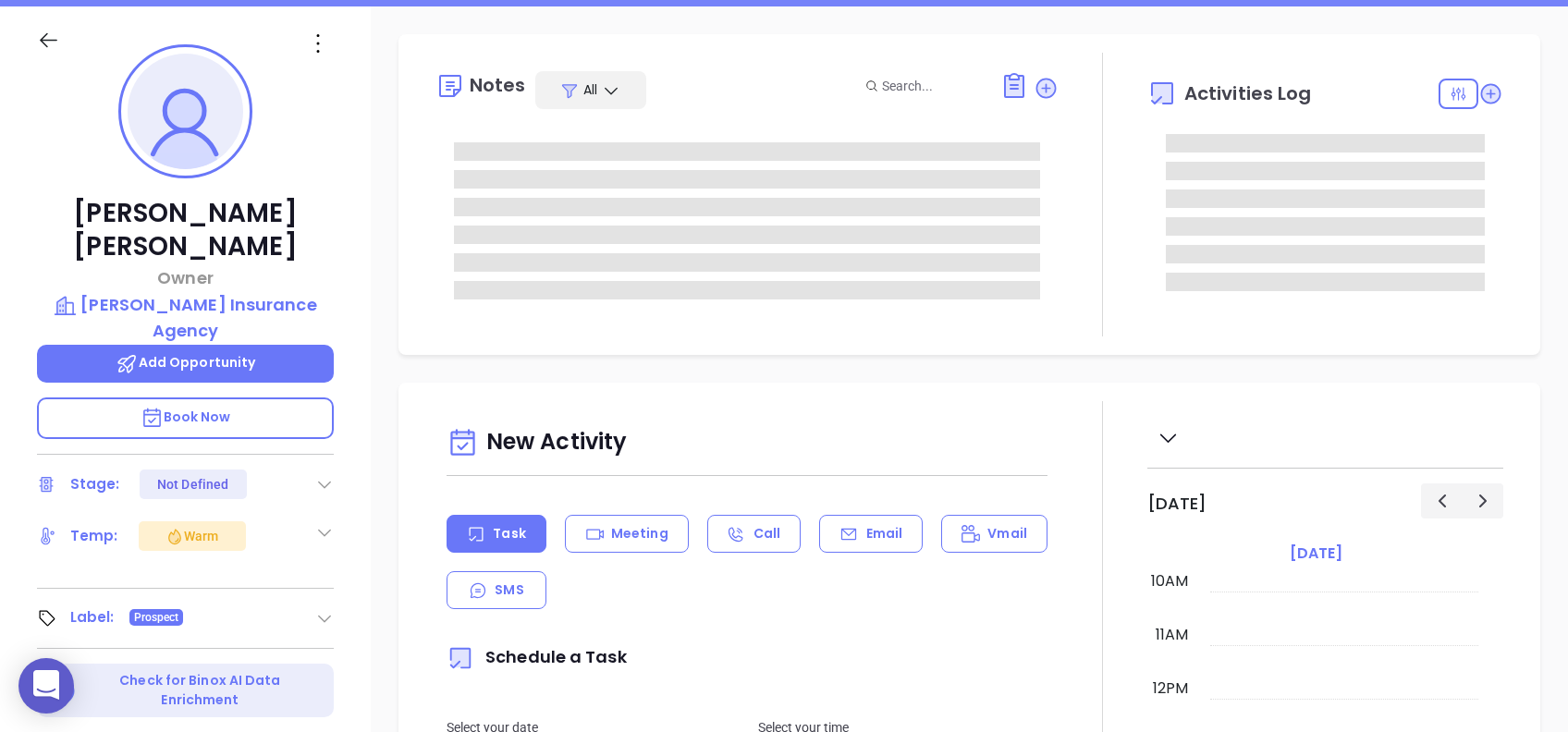
type input "[PERSON_NAME]"
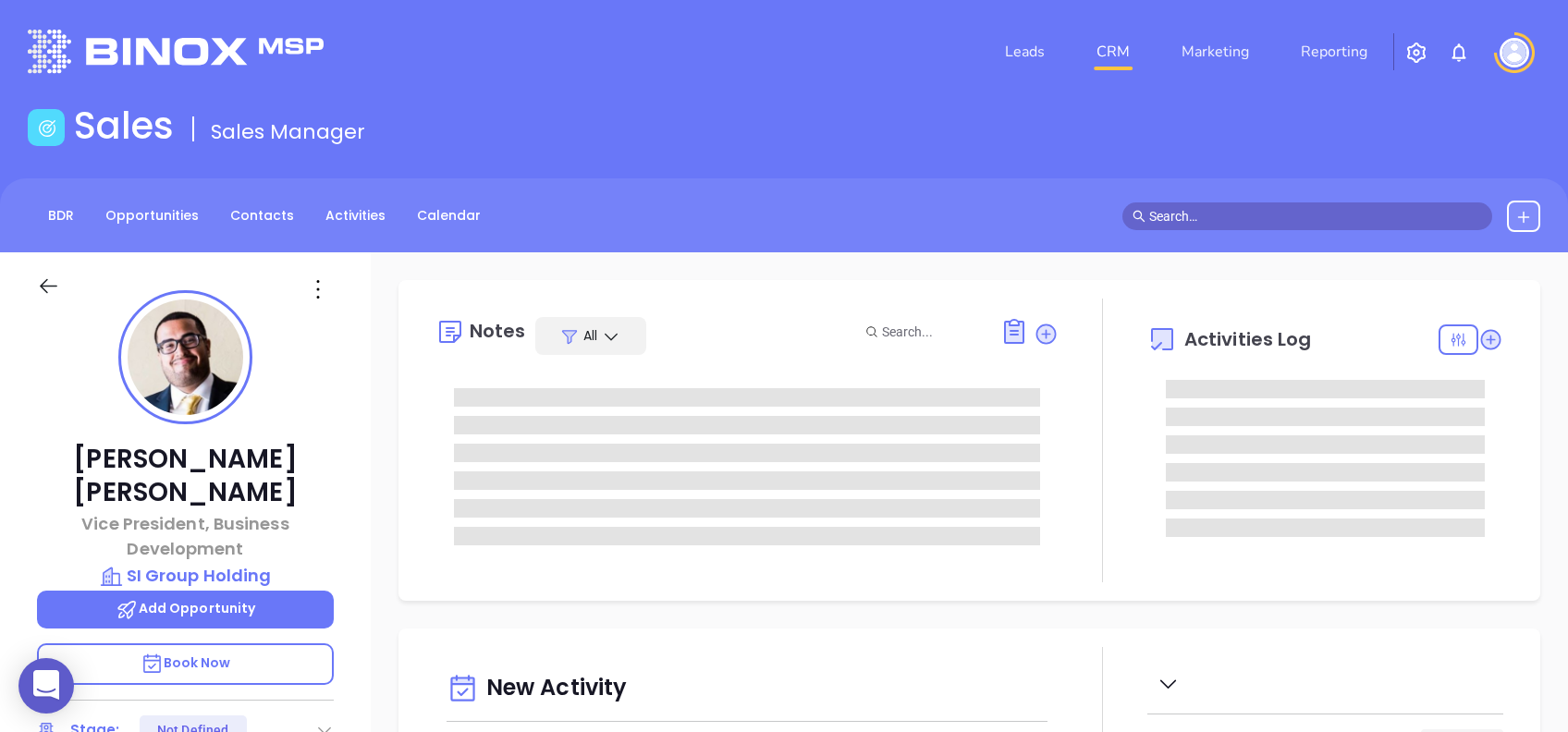
type input "[DATE]"
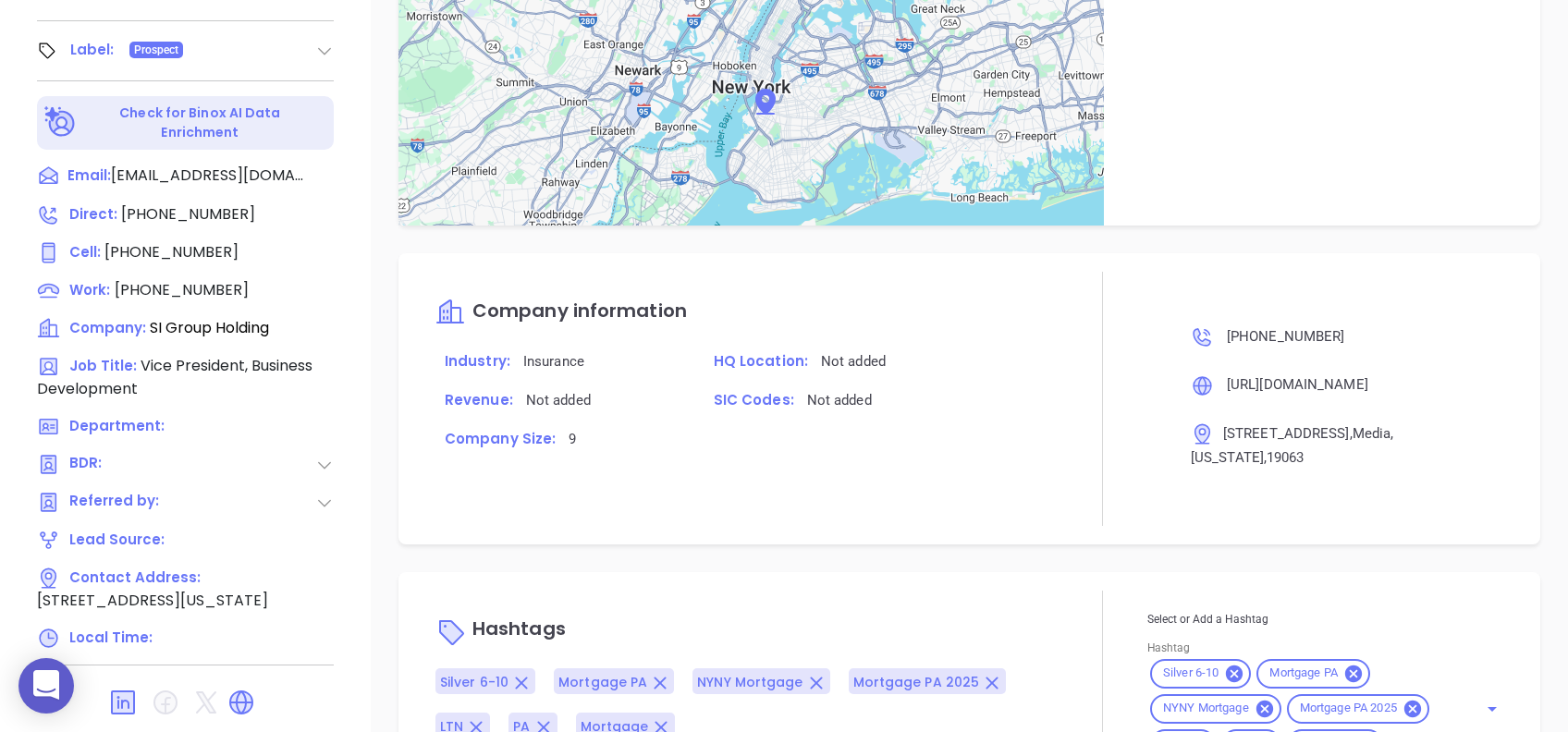
scroll to position [1028, 0]
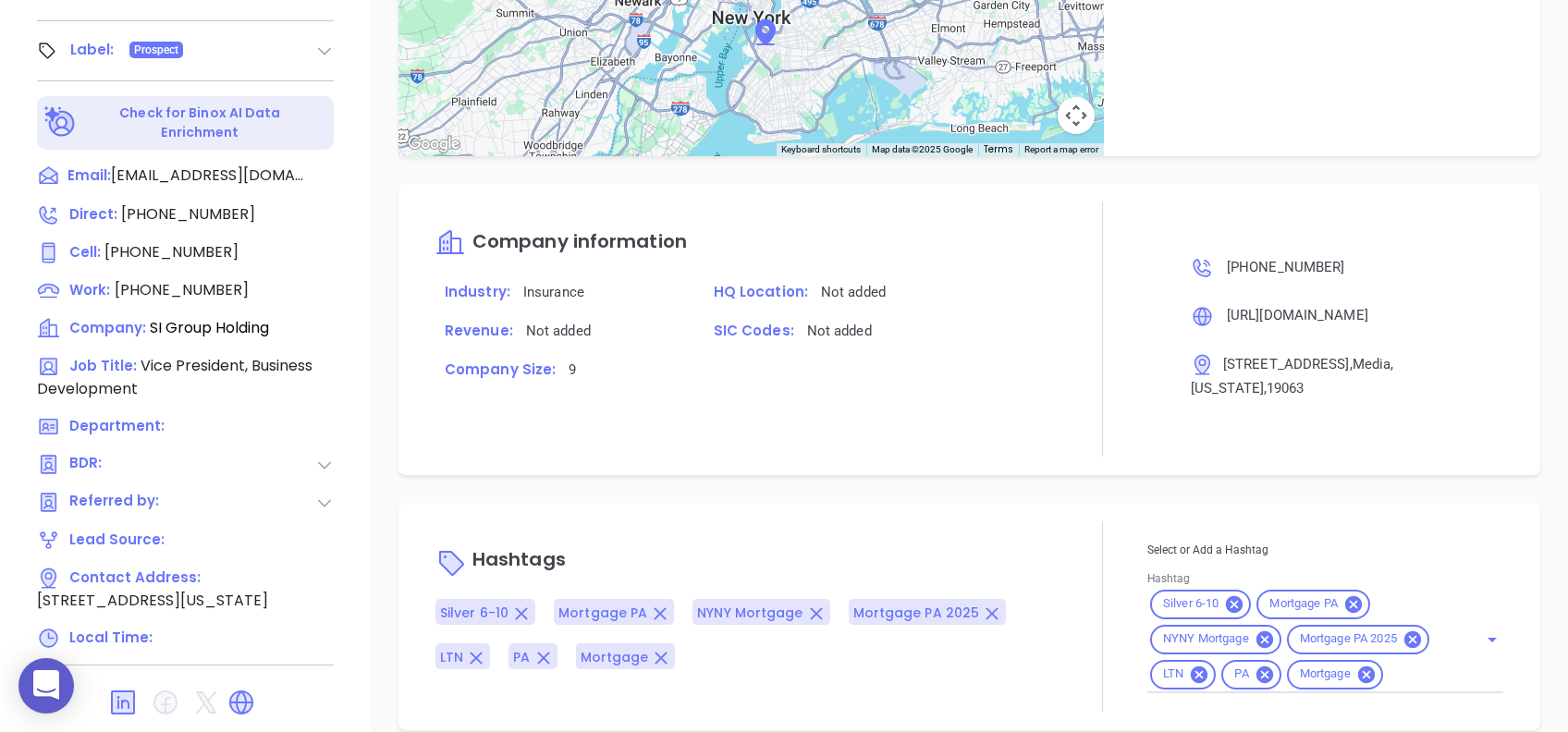
type input "[PERSON_NAME]"
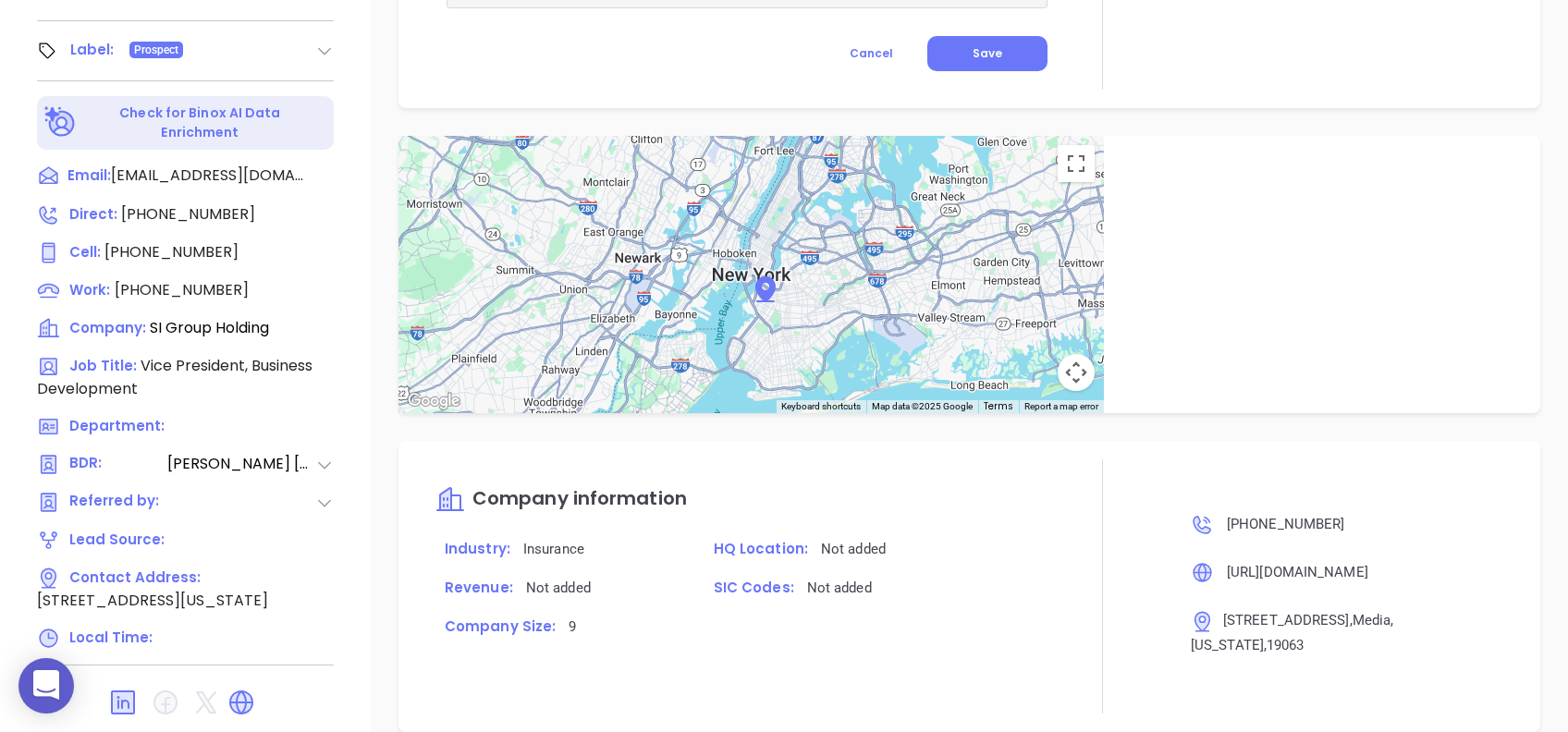
scroll to position [1435, 0]
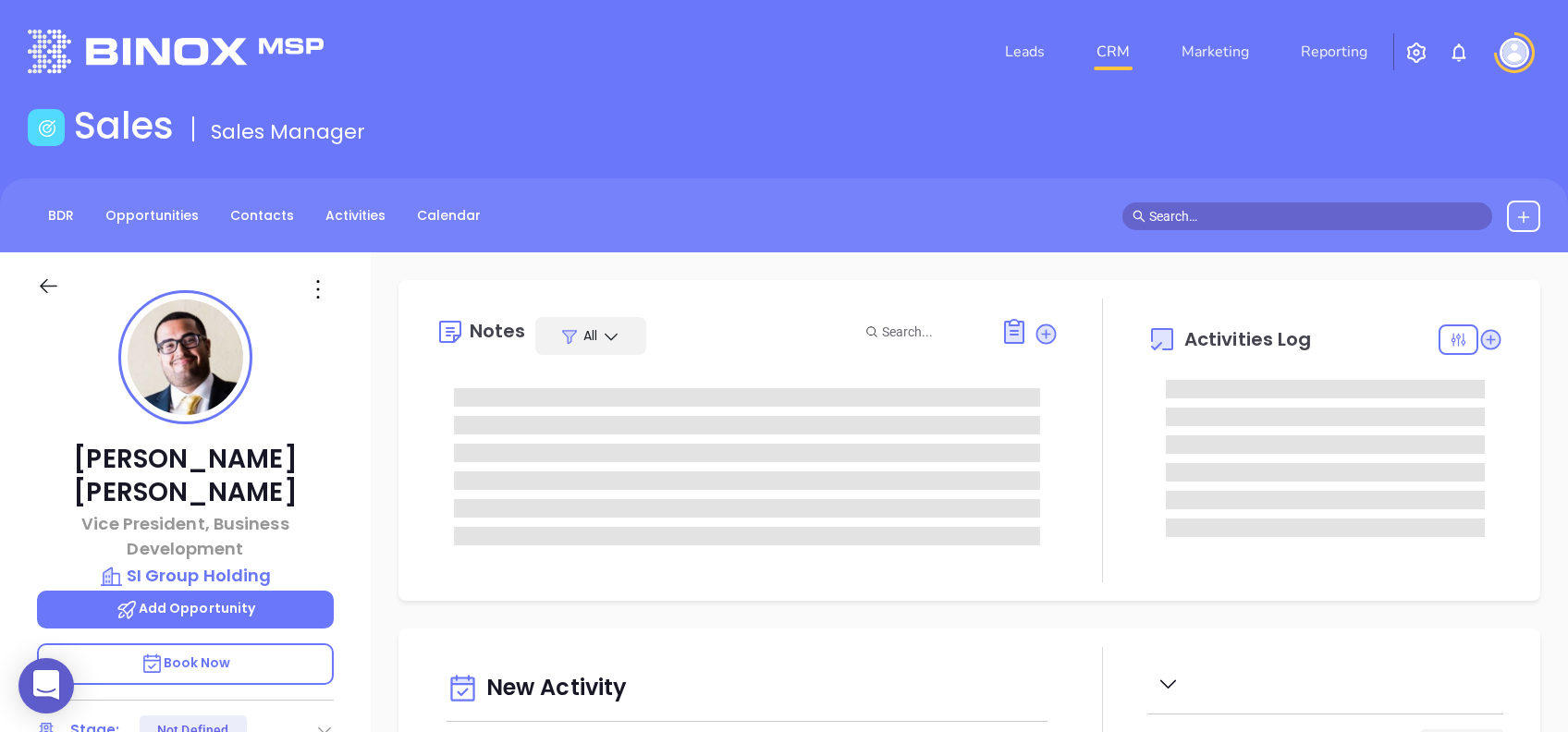
type input "[DATE]"
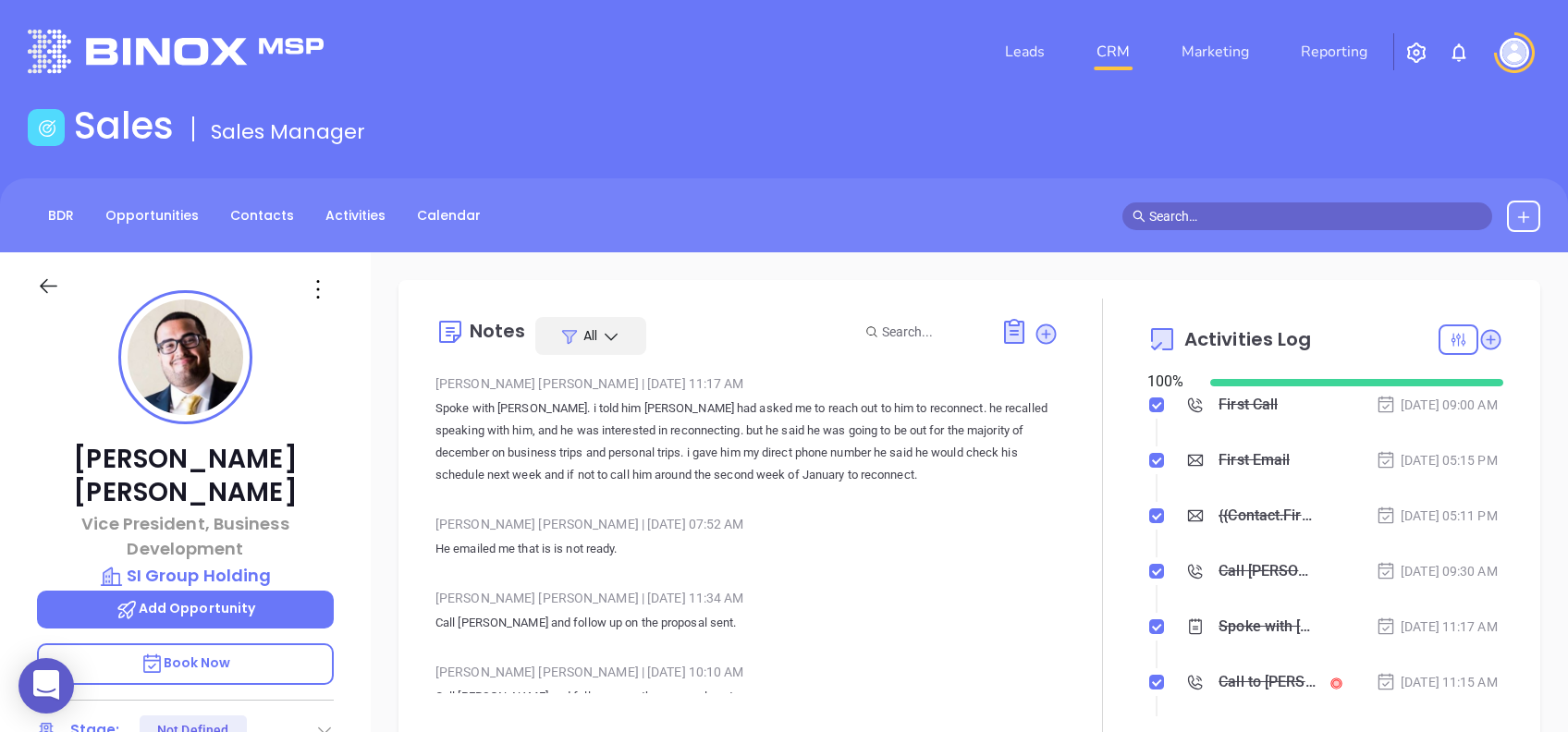
type input "[PERSON_NAME]"
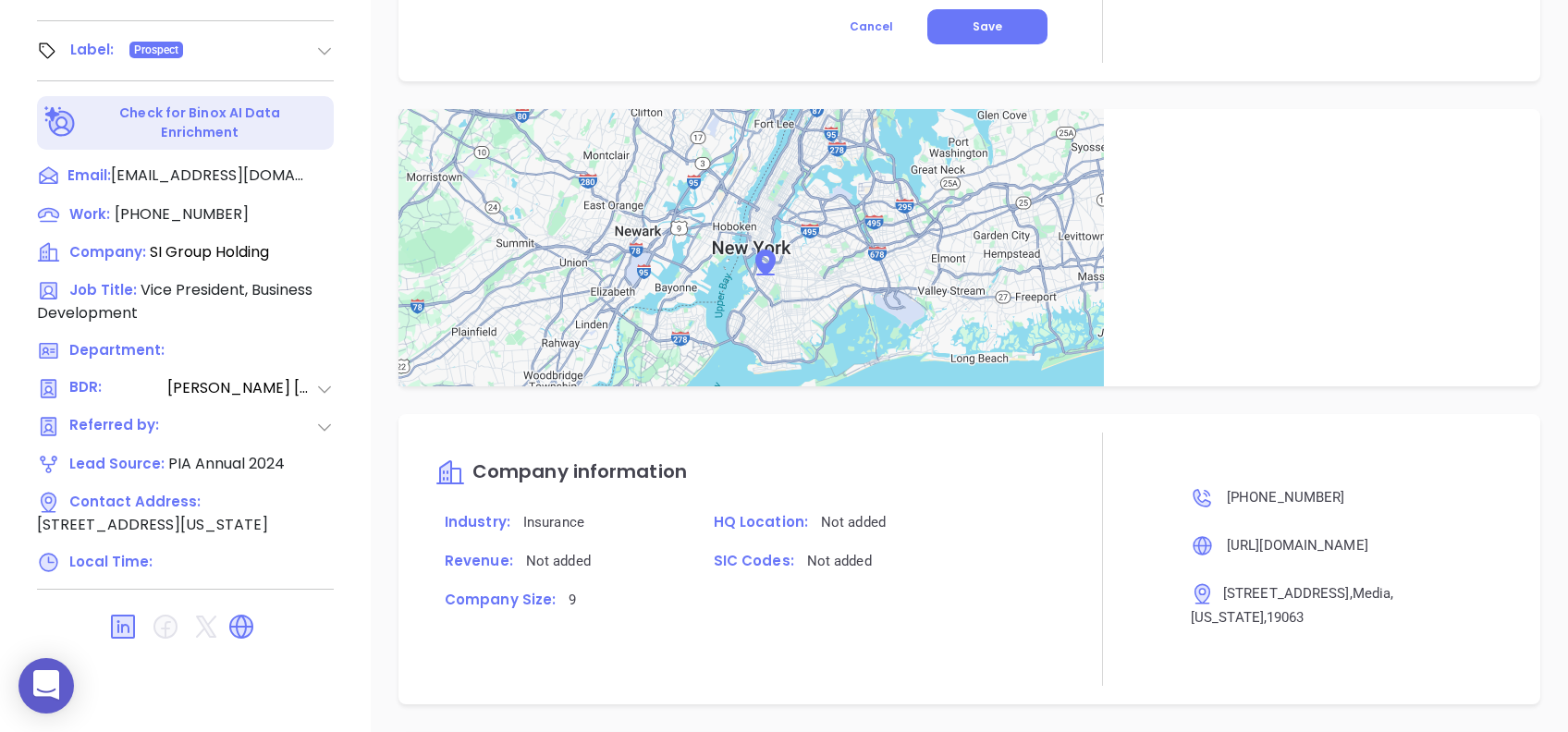
scroll to position [1214, 0]
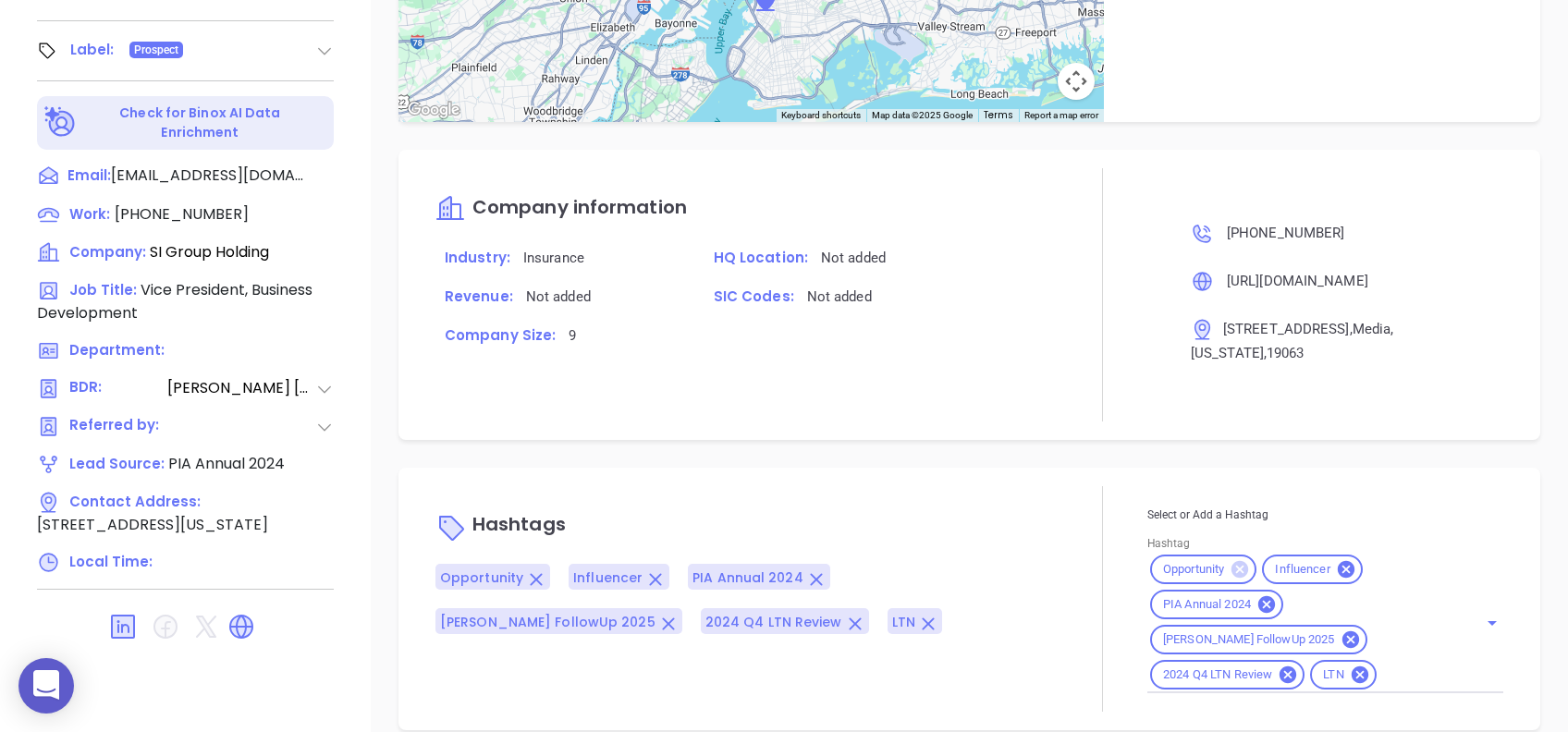
click at [1234, 561] on icon at bounding box center [1239, 570] width 17 height 17
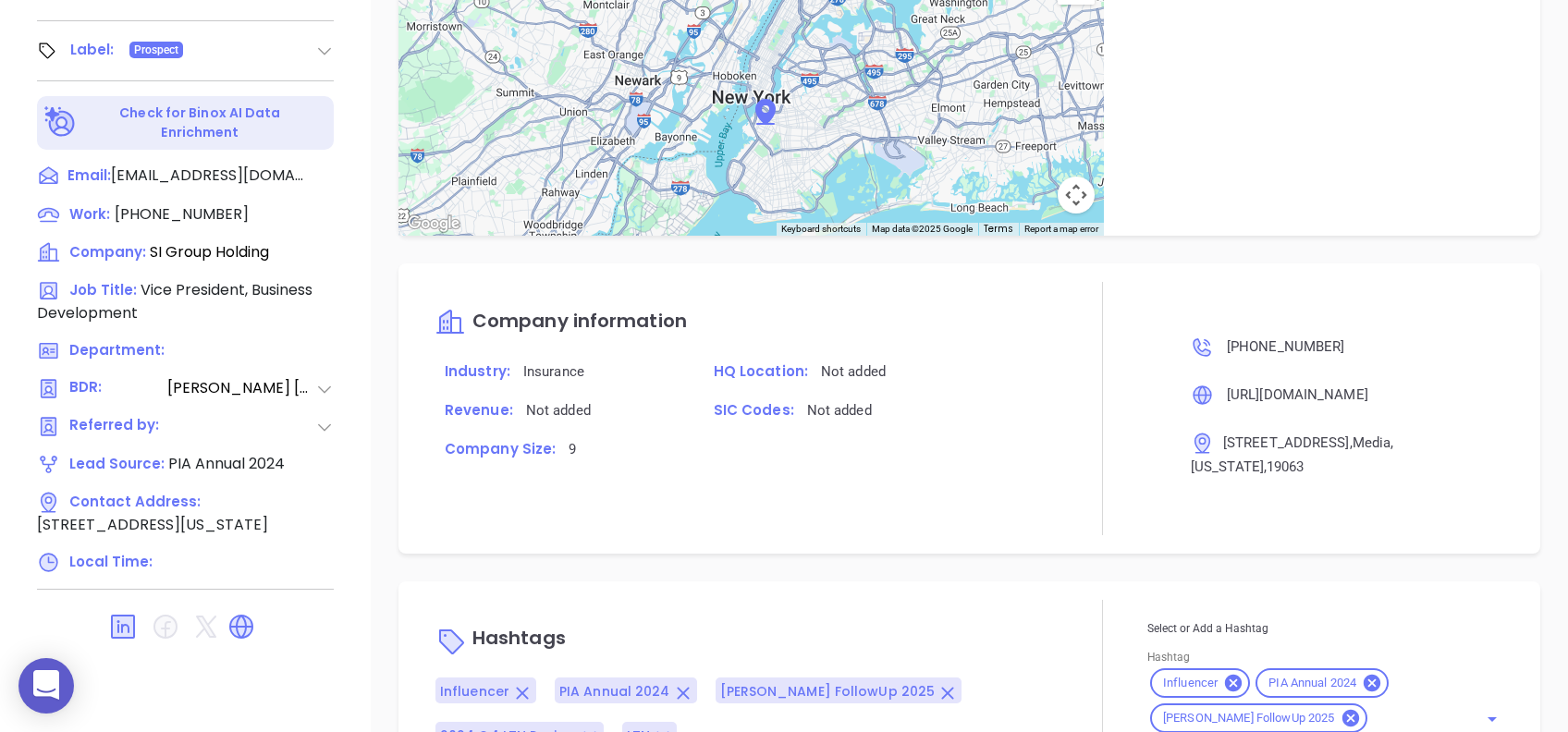
scroll to position [1179, 0]
